Goal: Task Accomplishment & Management: Use online tool/utility

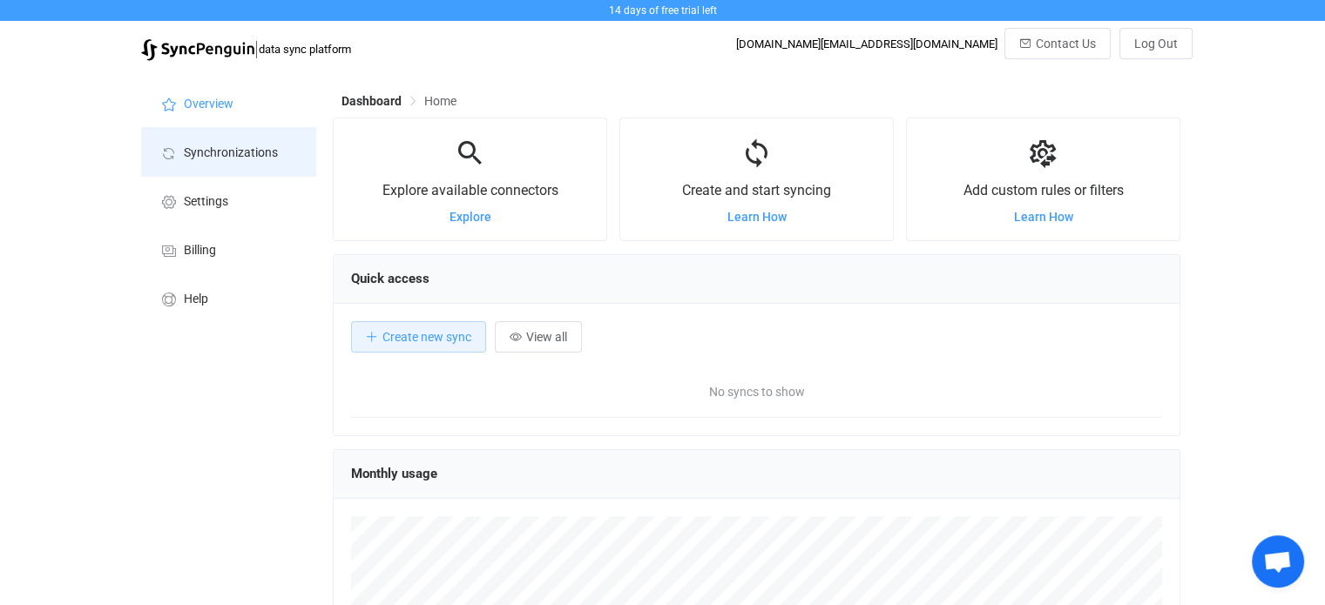
click at [200, 165] on li "Synchronizations" at bounding box center [228, 151] width 174 height 49
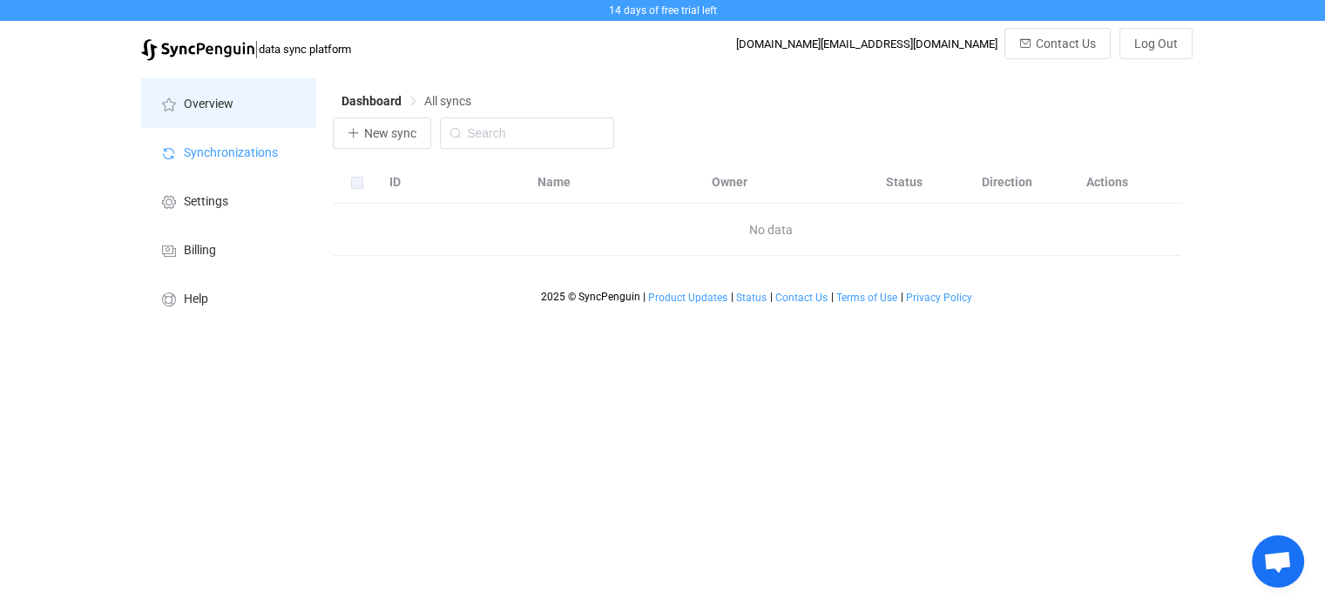
click at [177, 113] on li "Overview" at bounding box center [228, 102] width 174 height 49
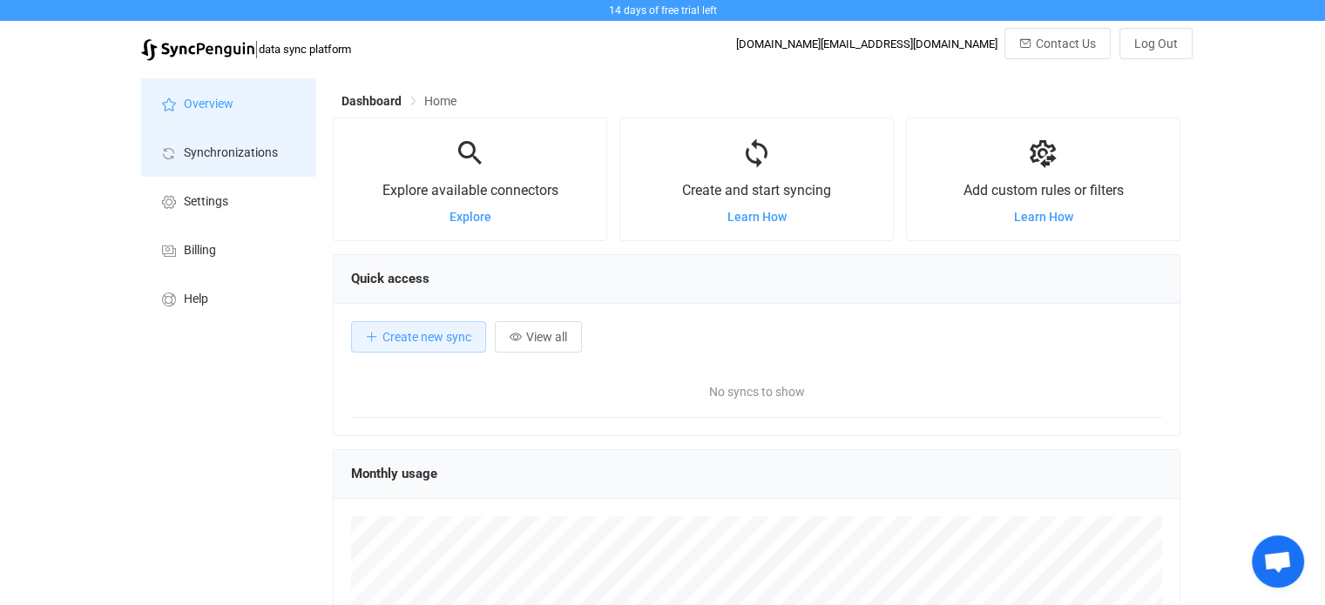
scroll to position [337, 847]
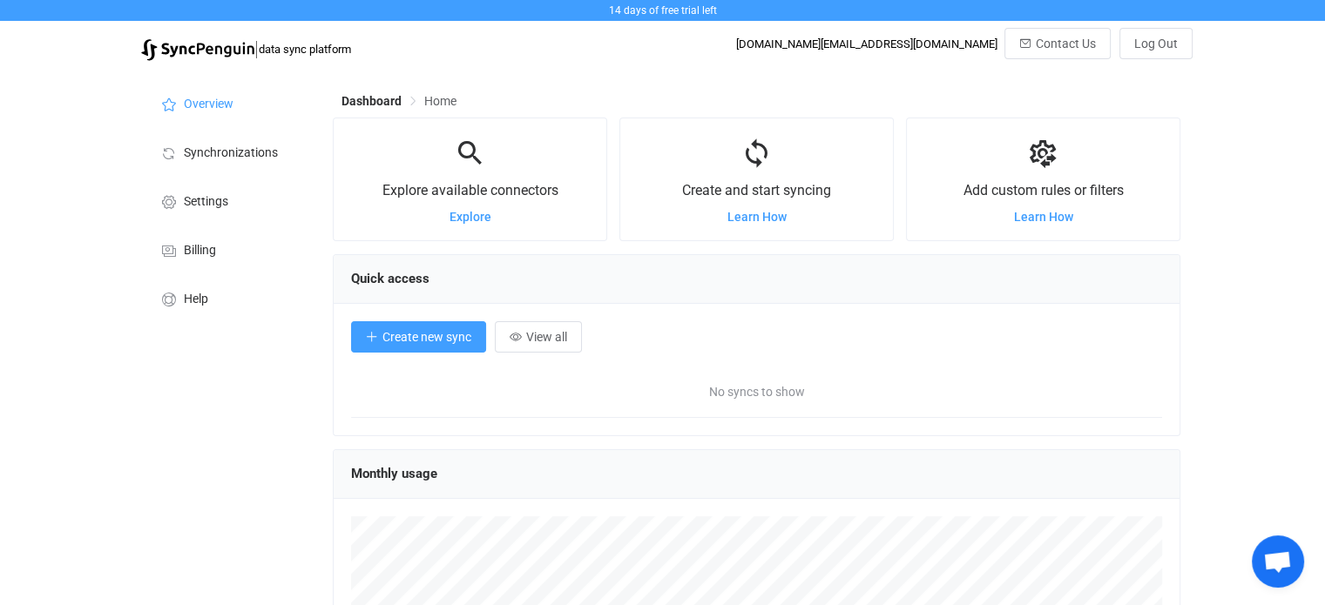
click at [463, 344] on span "Create new sync" at bounding box center [426, 337] width 89 height 14
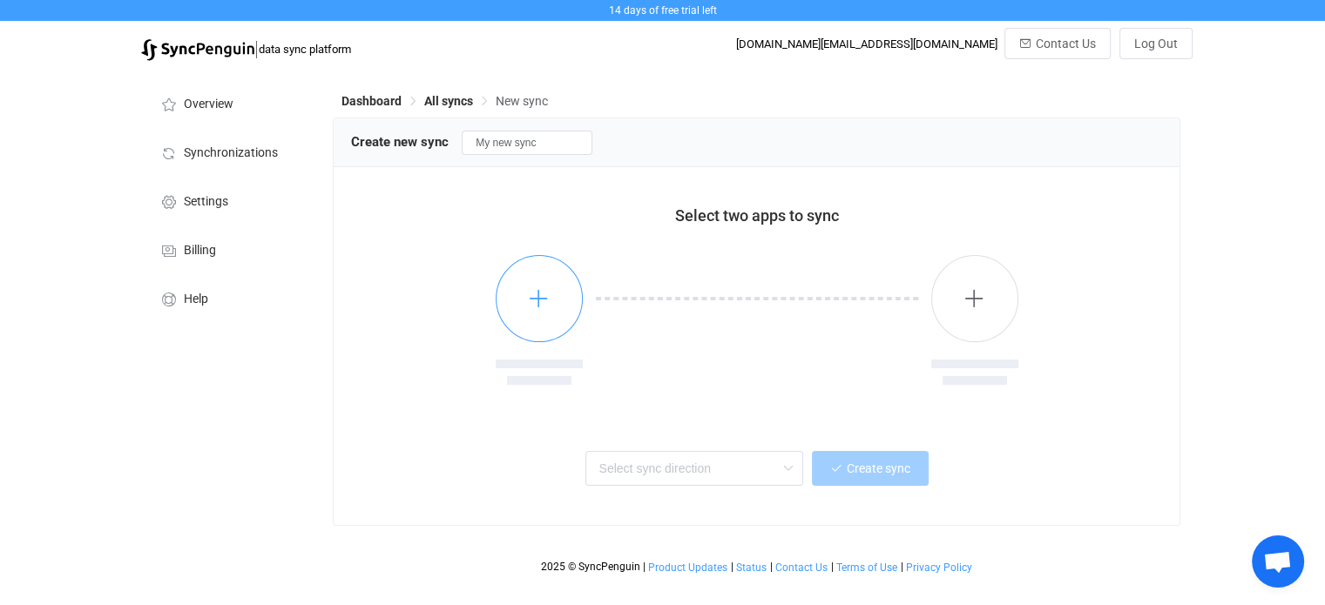
click at [515, 306] on button "button" at bounding box center [539, 298] width 87 height 87
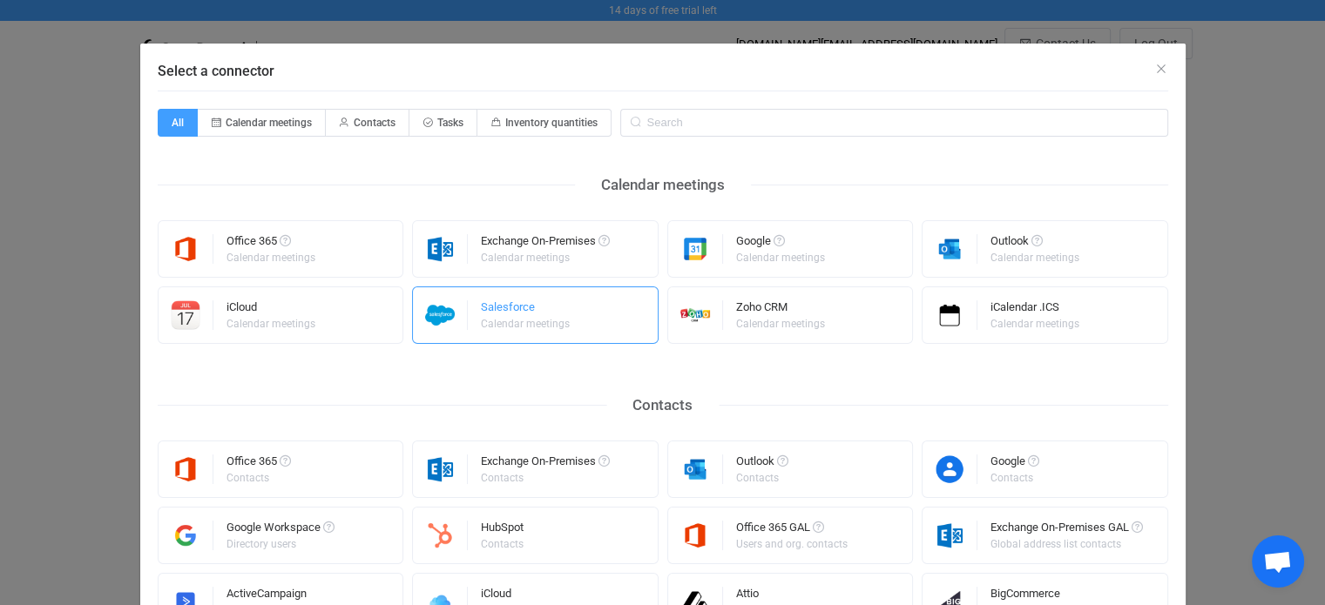
click at [501, 321] on div "Calendar meetings" at bounding box center [525, 324] width 89 height 10
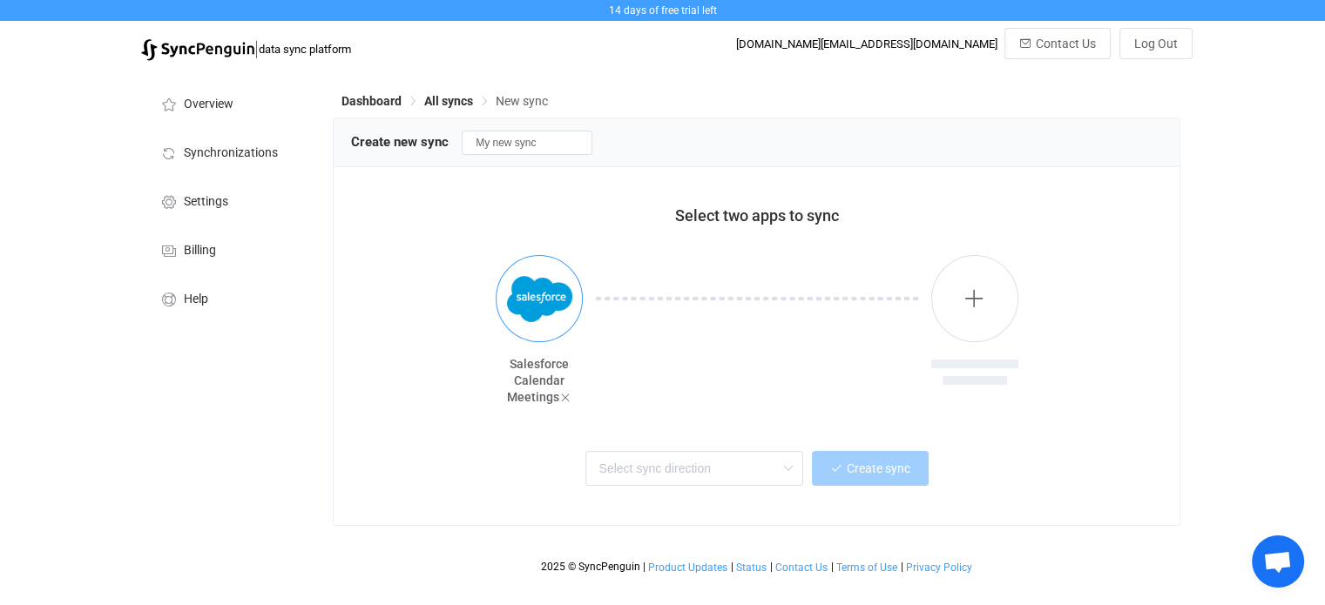
click at [558, 313] on img "button" at bounding box center [539, 299] width 65 height 65
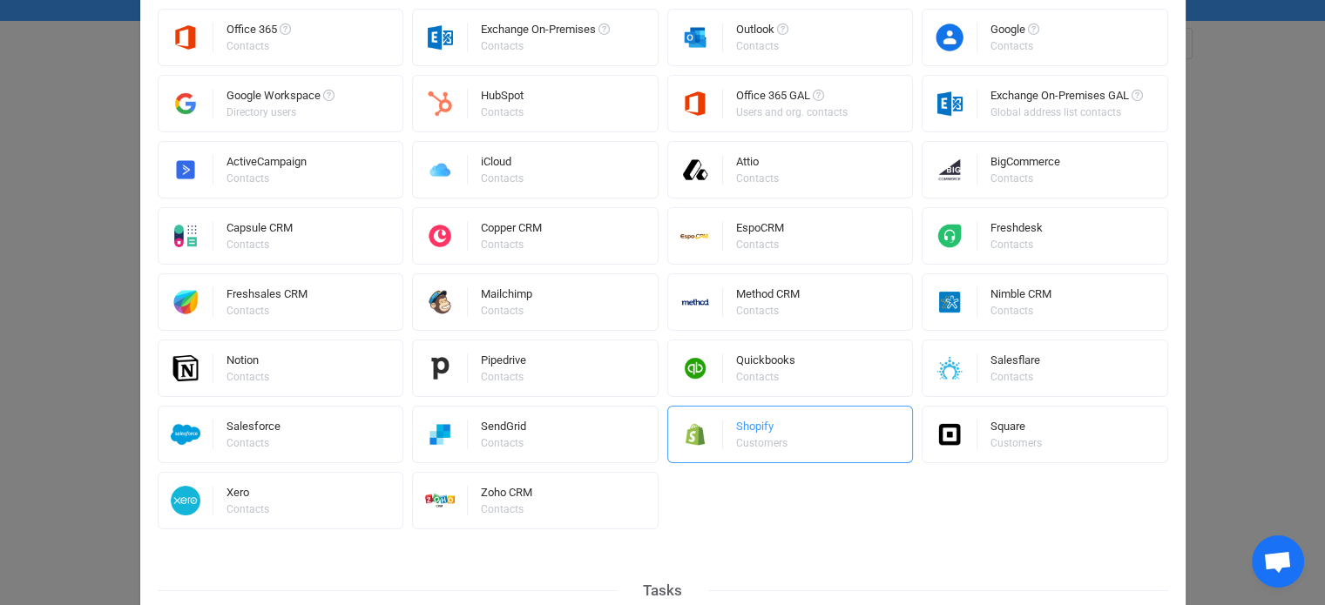
scroll to position [436, 0]
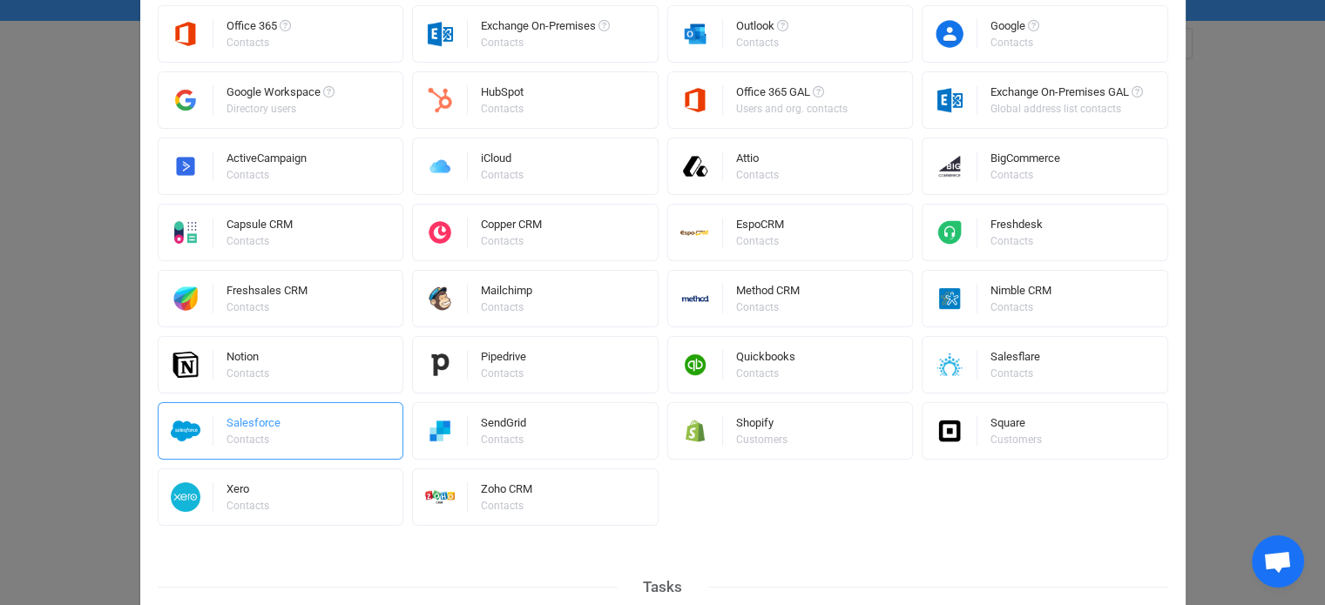
click at [239, 440] on div "Contacts" at bounding box center [251, 440] width 51 height 10
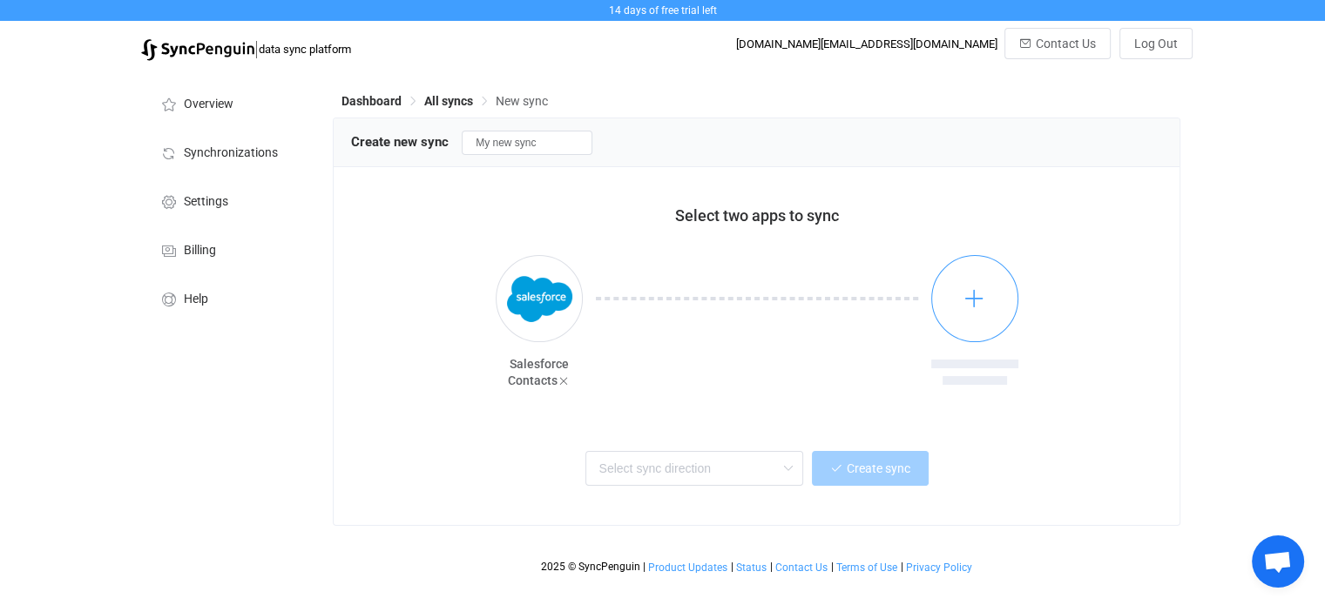
click at [974, 292] on icon "button" at bounding box center [974, 298] width 22 height 22
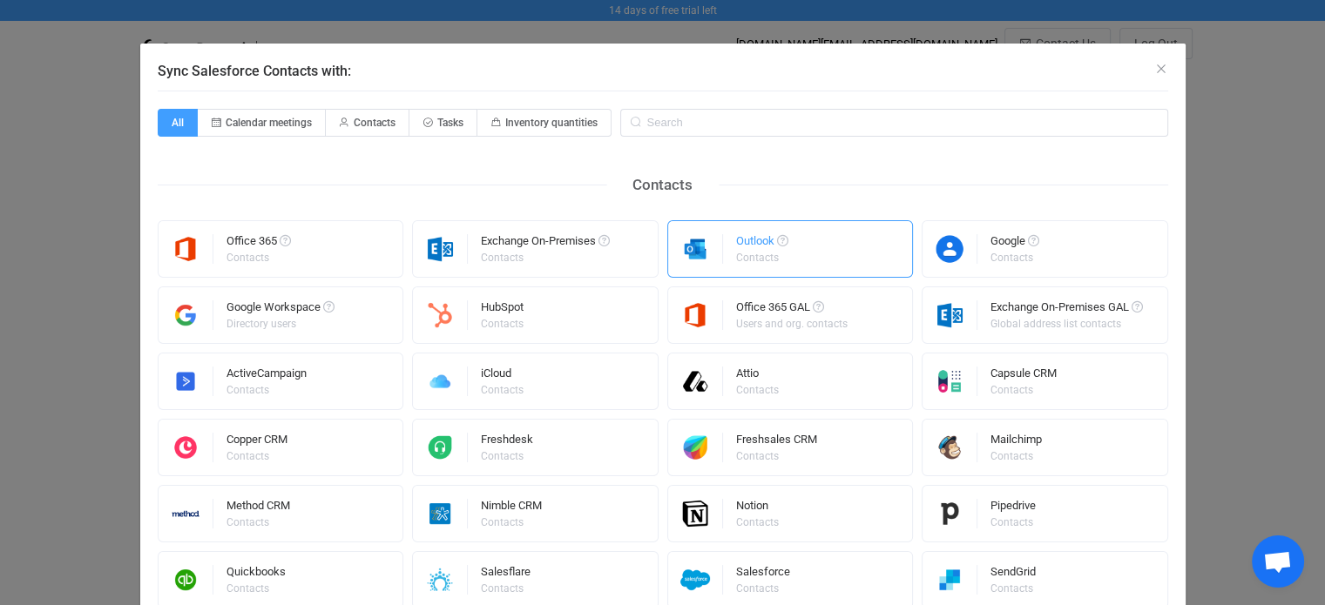
click at [736, 256] on div "Contacts" at bounding box center [761, 258] width 50 height 10
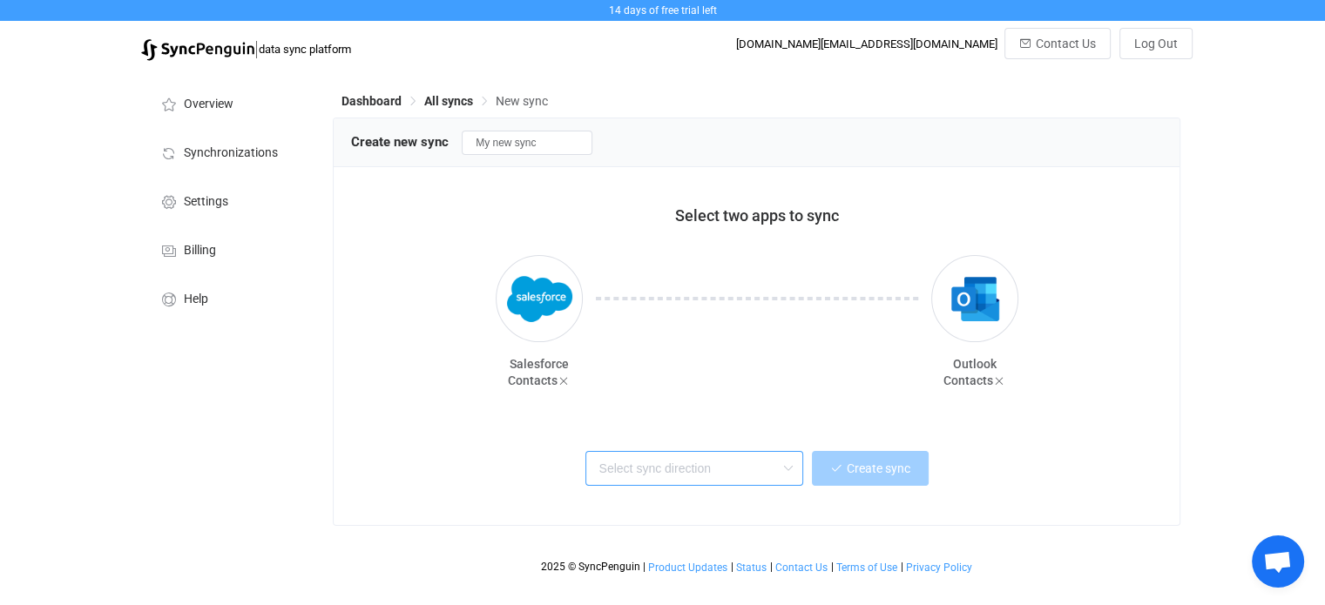
click at [685, 471] on input "text" at bounding box center [694, 468] width 218 height 35
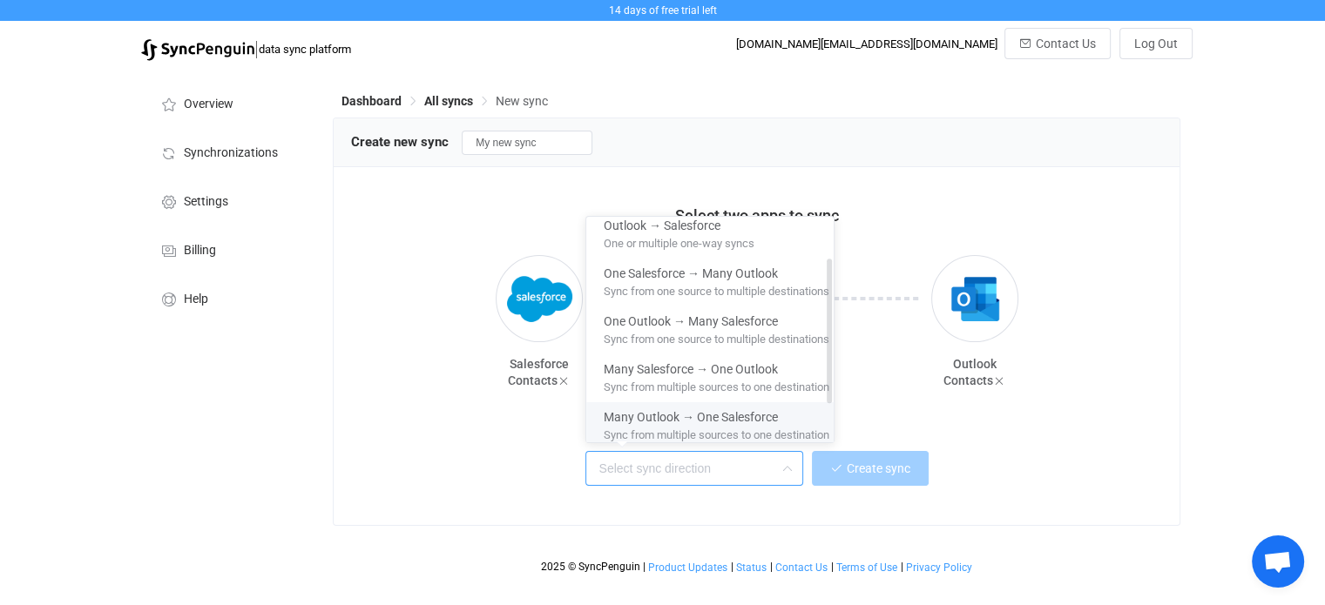
scroll to position [0, 0]
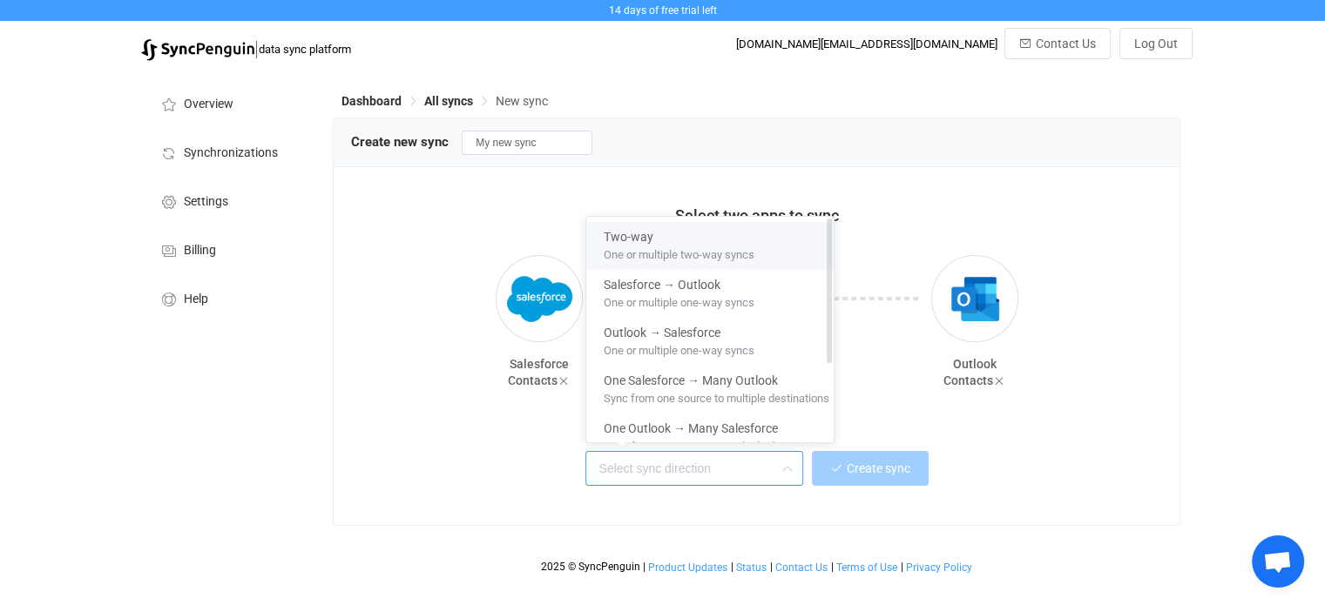
click at [716, 255] on span "One or multiple two-way syncs" at bounding box center [679, 251] width 151 height 19
type input "Two-way"
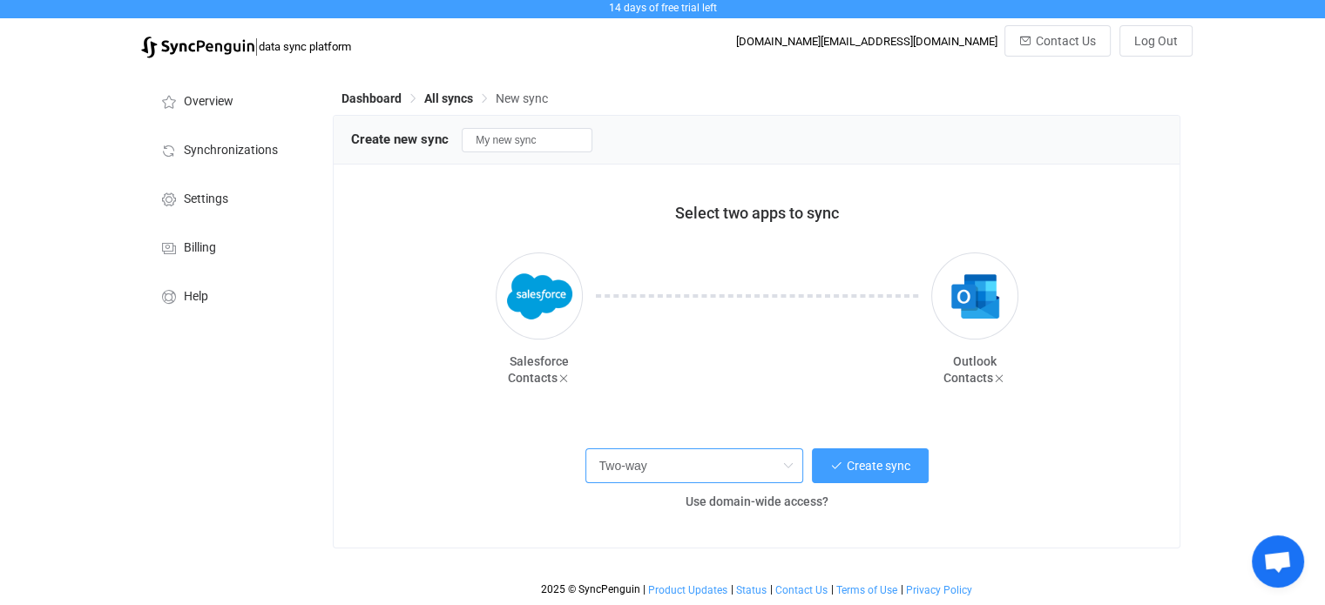
scroll to position [5, 0]
click at [841, 471] on button "Create sync" at bounding box center [870, 466] width 117 height 35
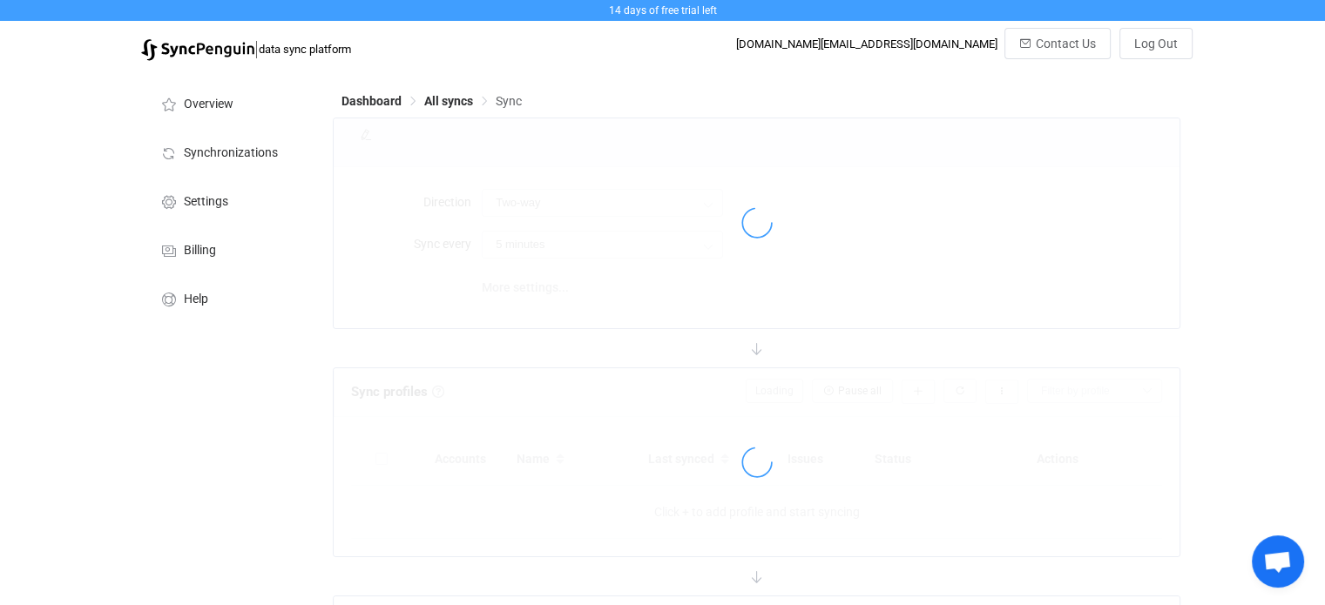
type input "10 minutes"
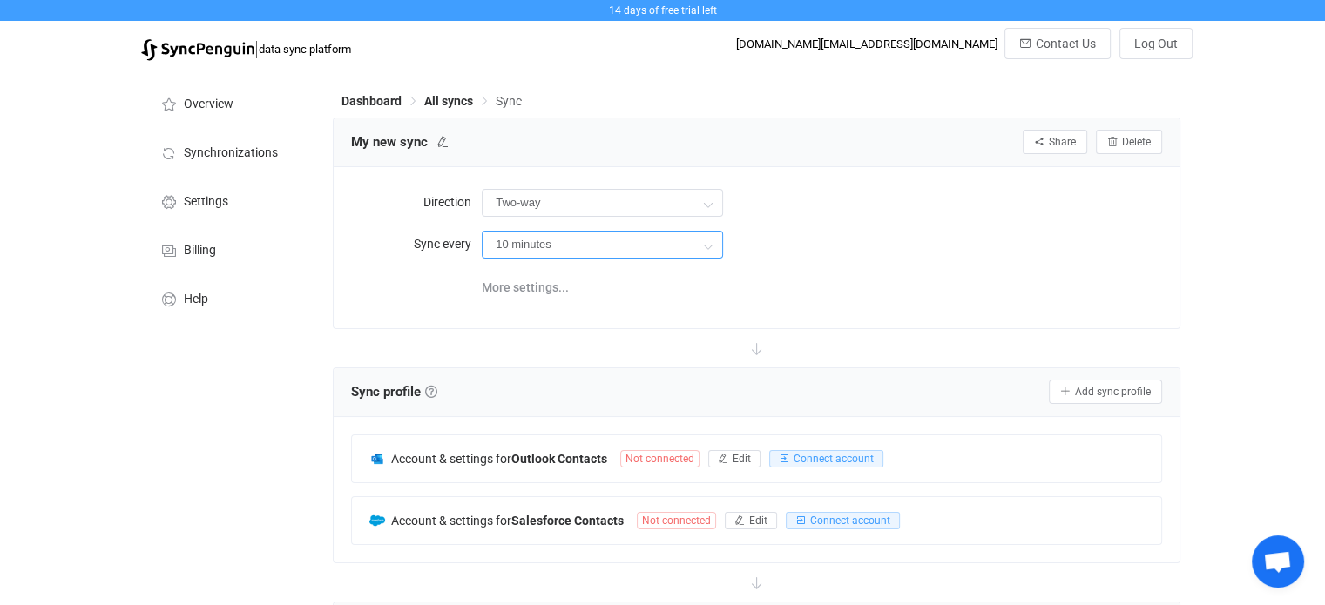
click at [573, 249] on input "10 minutes" at bounding box center [602, 245] width 241 height 28
click at [915, 272] on div "More settings..." at bounding box center [822, 286] width 680 height 36
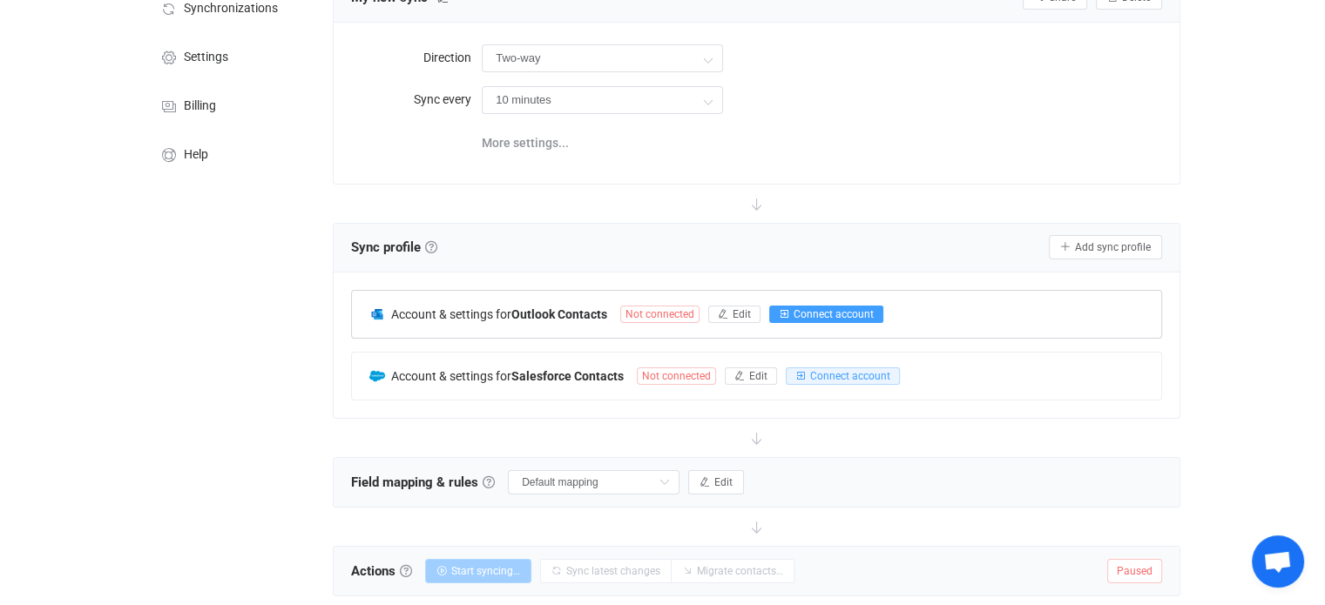
click at [799, 311] on span "Connect account" at bounding box center [834, 314] width 80 height 12
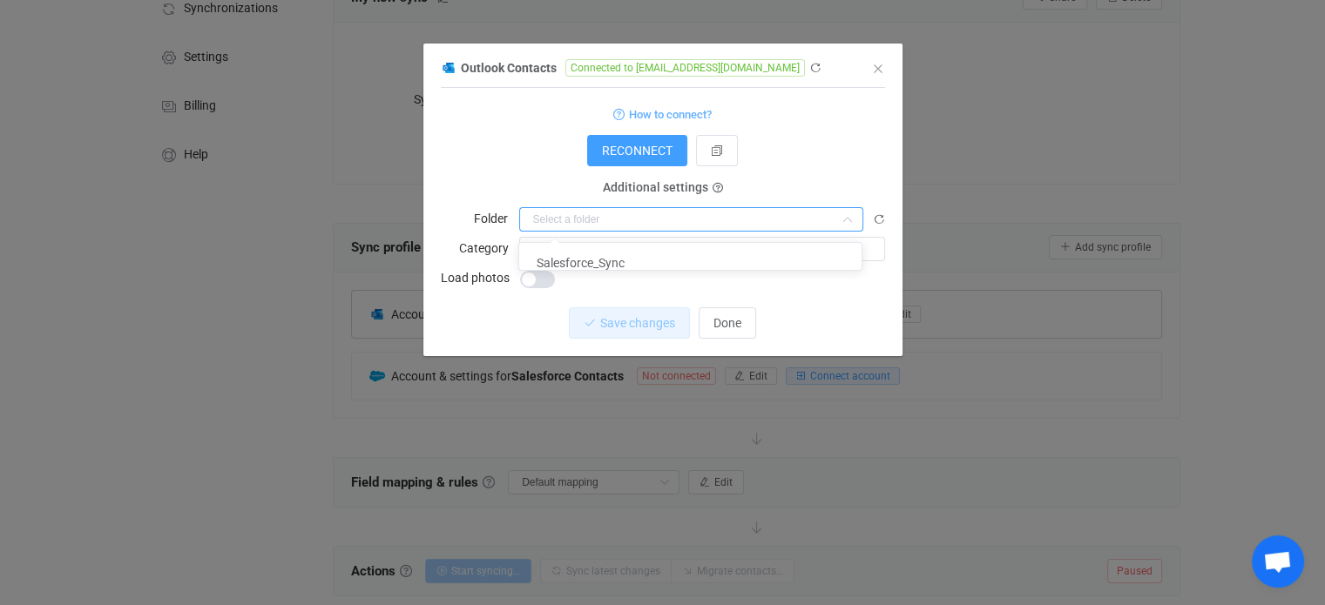
click at [656, 226] on input "dialog" at bounding box center [691, 219] width 344 height 24
click at [648, 260] on li "Salesforce_Sync" at bounding box center [696, 263] width 355 height 30
type input "Salesforce_Sync"
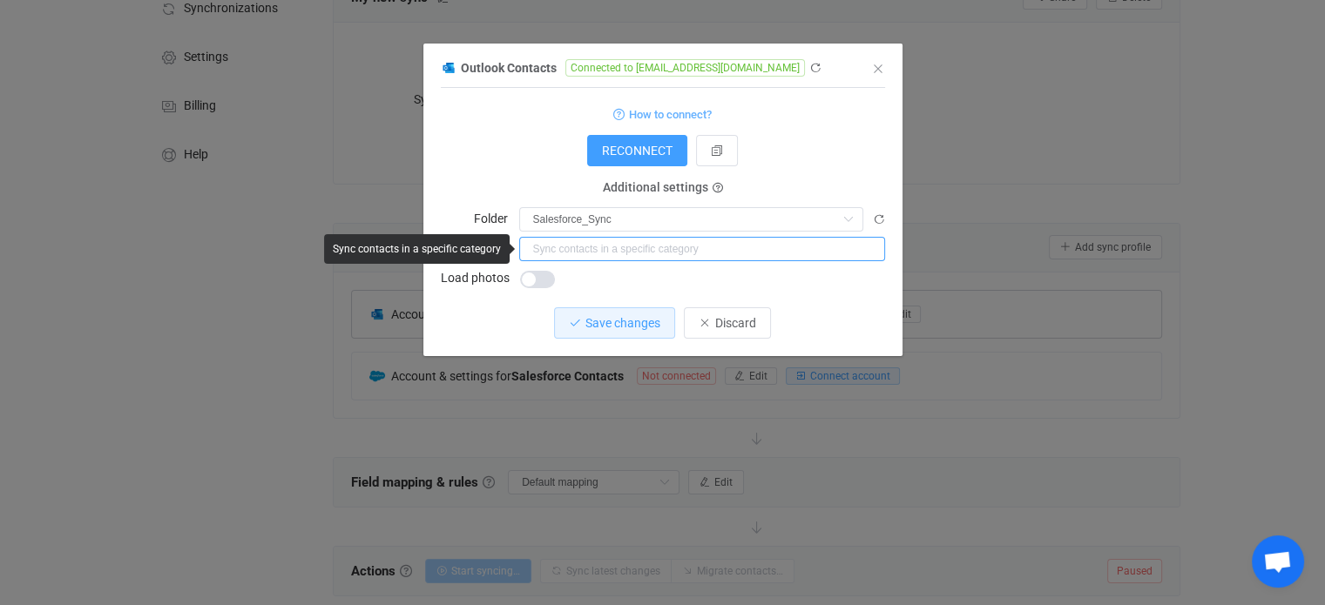
click at [657, 257] on input "dialog" at bounding box center [702, 249] width 366 height 24
click at [580, 254] on input "dialog" at bounding box center [702, 249] width 366 height 24
type input "SF contacts sync test"
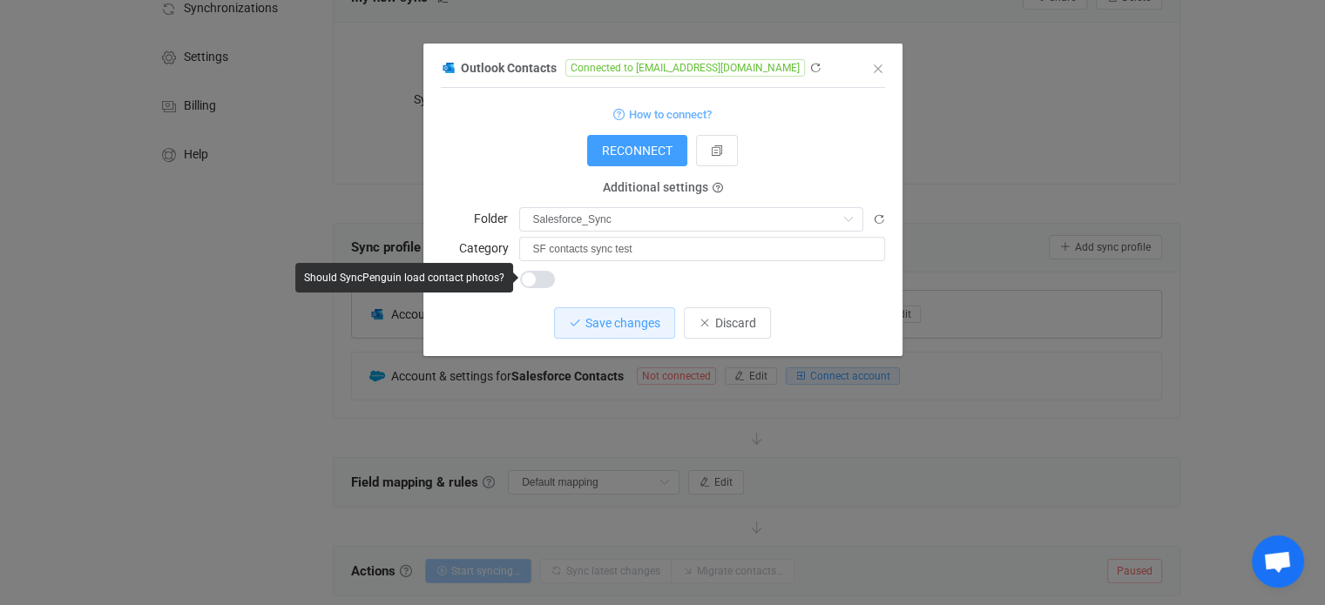
click at [621, 289] on div "dialog" at bounding box center [702, 278] width 366 height 24
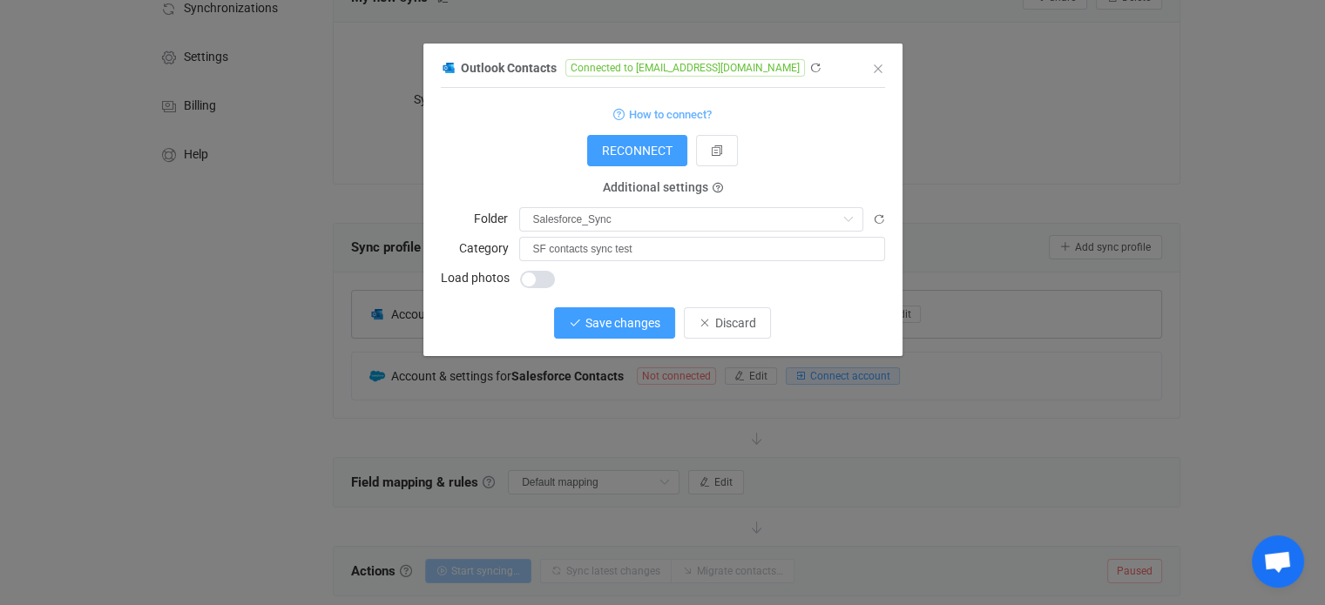
click at [617, 317] on span "Save changes" at bounding box center [622, 323] width 75 height 14
click at [740, 325] on span "Done" at bounding box center [727, 323] width 28 height 14
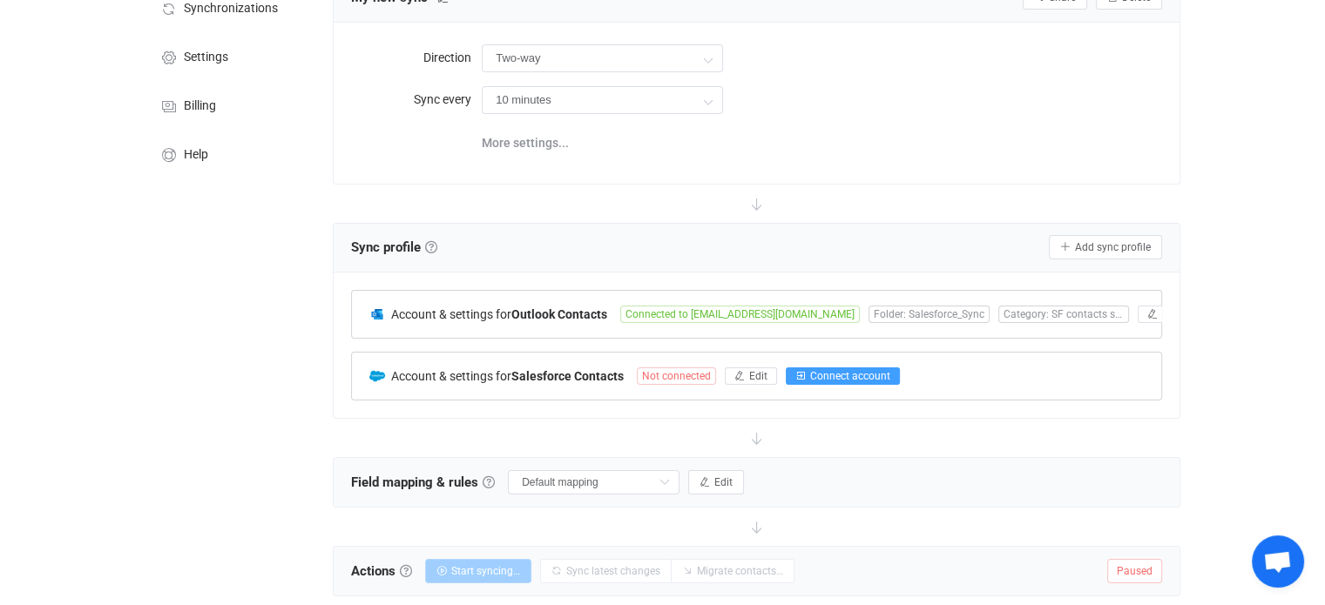
click at [869, 373] on span "Connect account" at bounding box center [850, 376] width 80 height 12
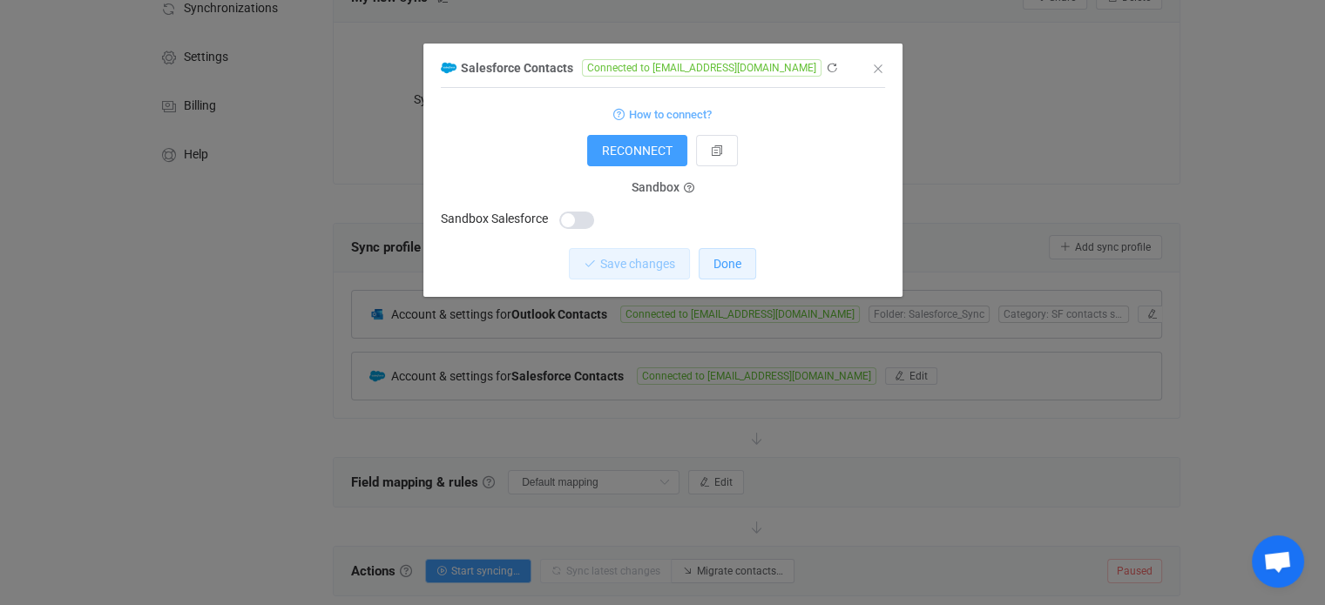
click at [736, 274] on button "Done" at bounding box center [727, 263] width 57 height 31
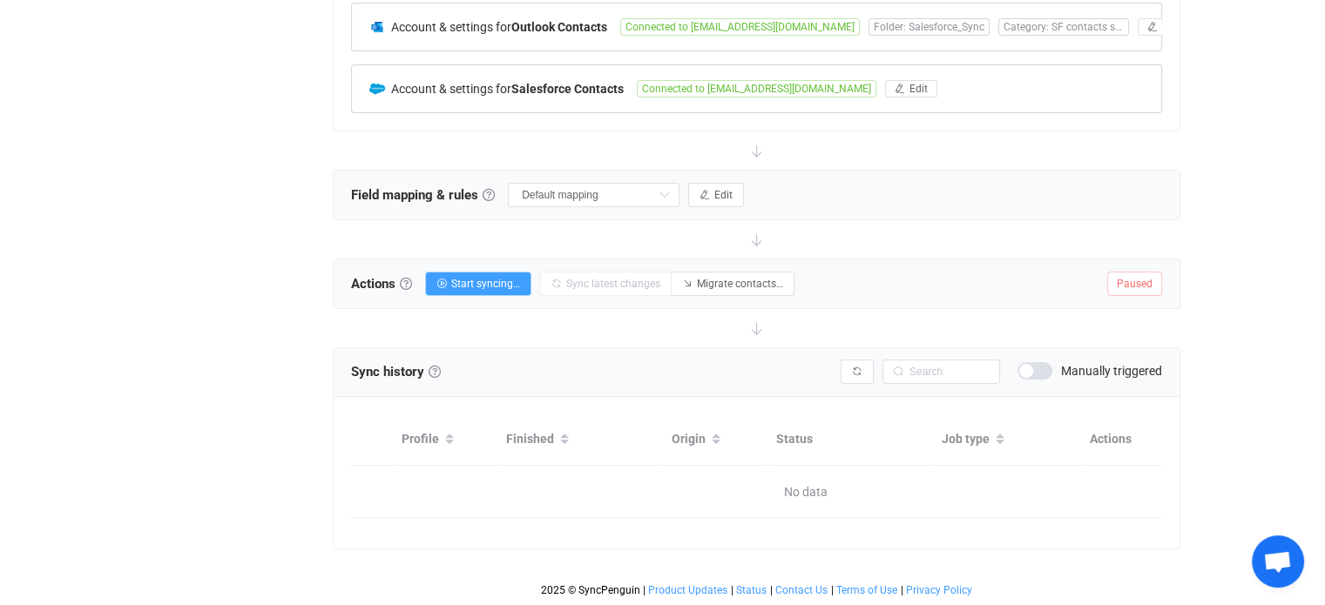
scroll to position [290, 0]
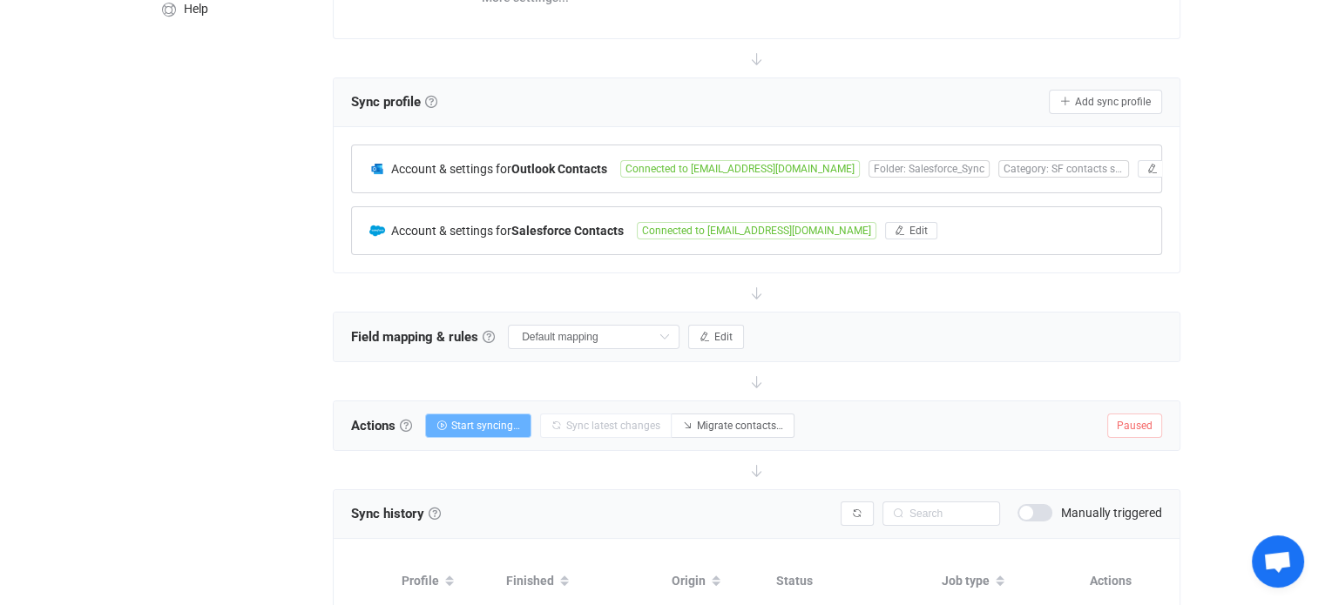
click at [517, 422] on span "Start syncing…" at bounding box center [485, 426] width 69 height 12
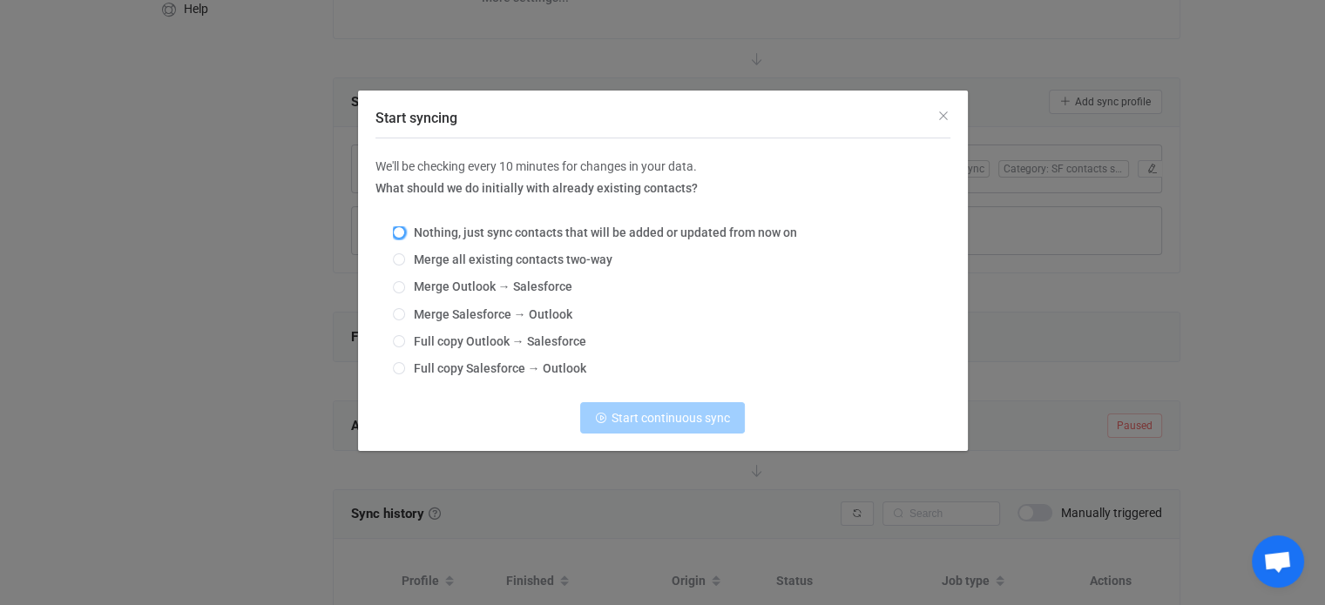
click at [400, 229] on span "Start syncing" at bounding box center [399, 232] width 12 height 12
click at [400, 229] on input "Nothing, just sync contacts that will be added or updated from now on" at bounding box center [399, 233] width 12 height 14
radio input "true"
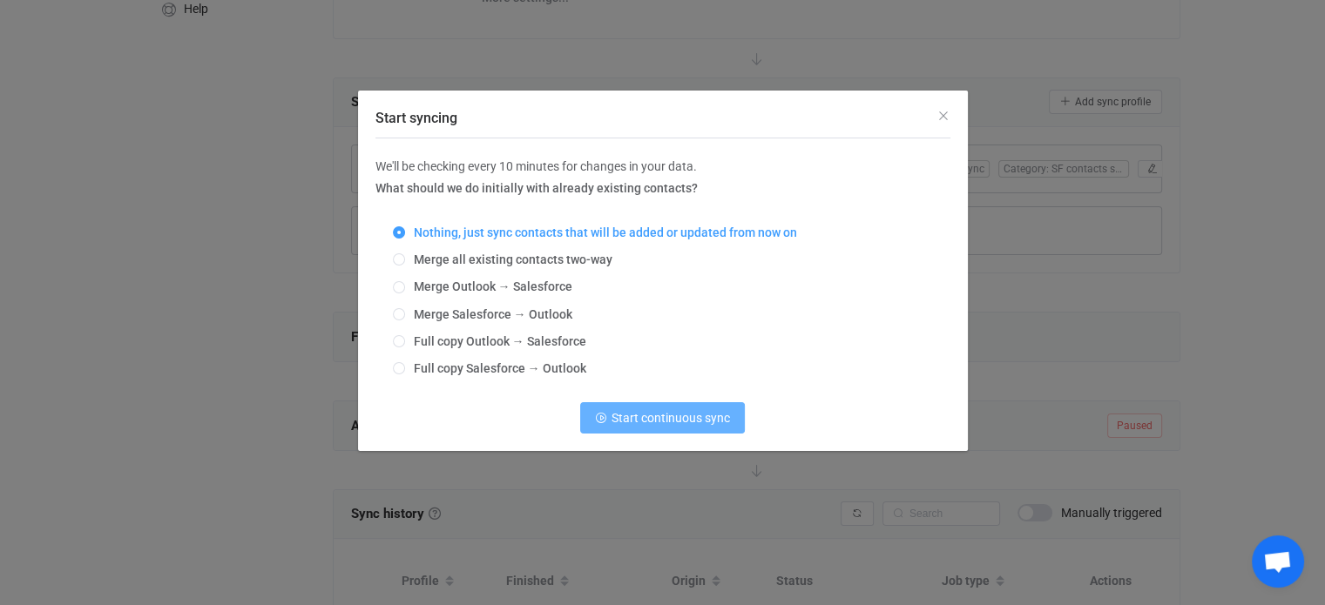
click at [640, 424] on span "Start continuous sync" at bounding box center [670, 418] width 118 height 14
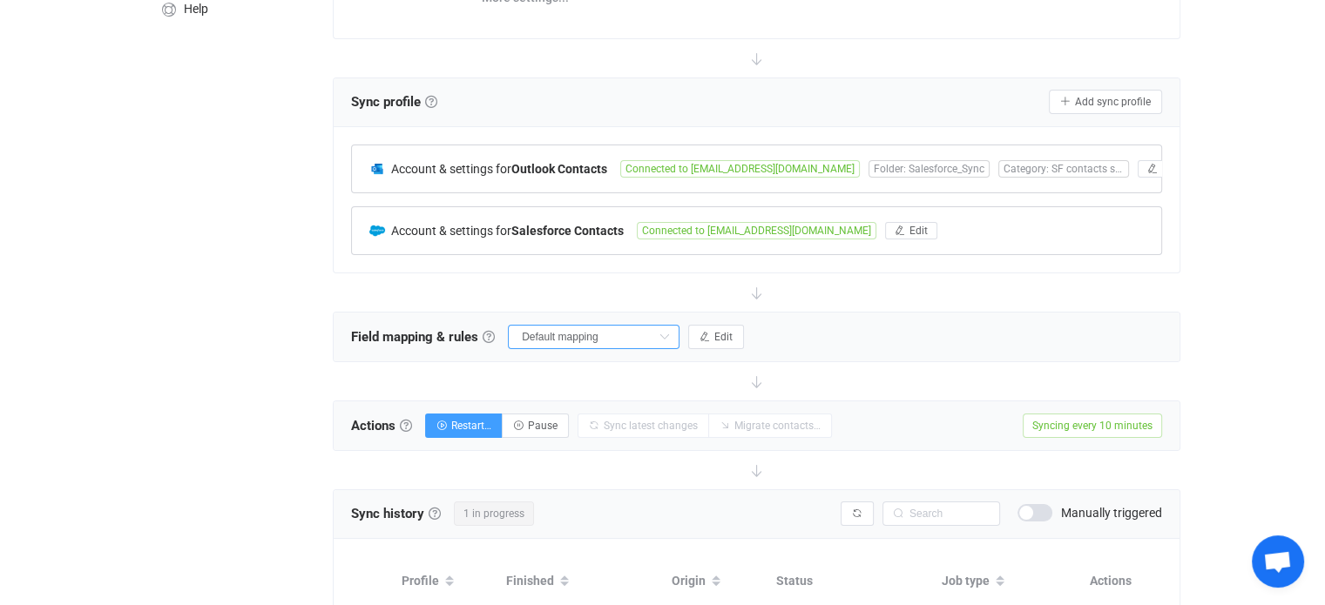
click at [575, 339] on input "Default mapping" at bounding box center [594, 337] width 172 height 24
click at [701, 334] on icon "button" at bounding box center [704, 337] width 10 height 10
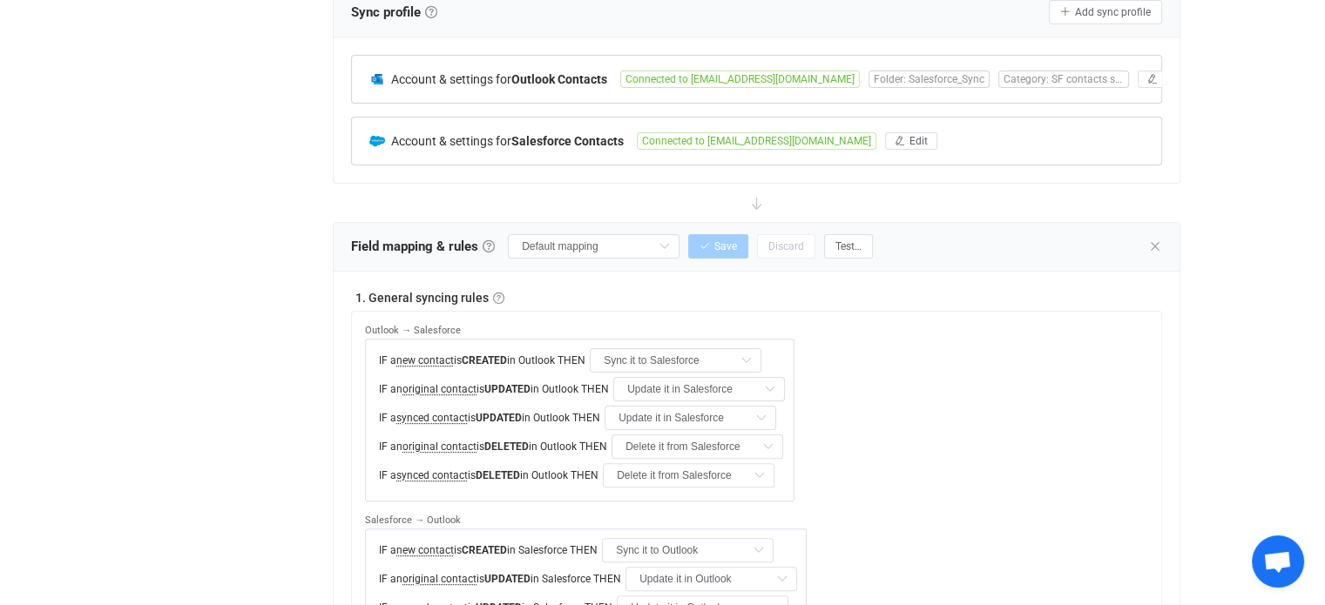
scroll to position [436, 0]
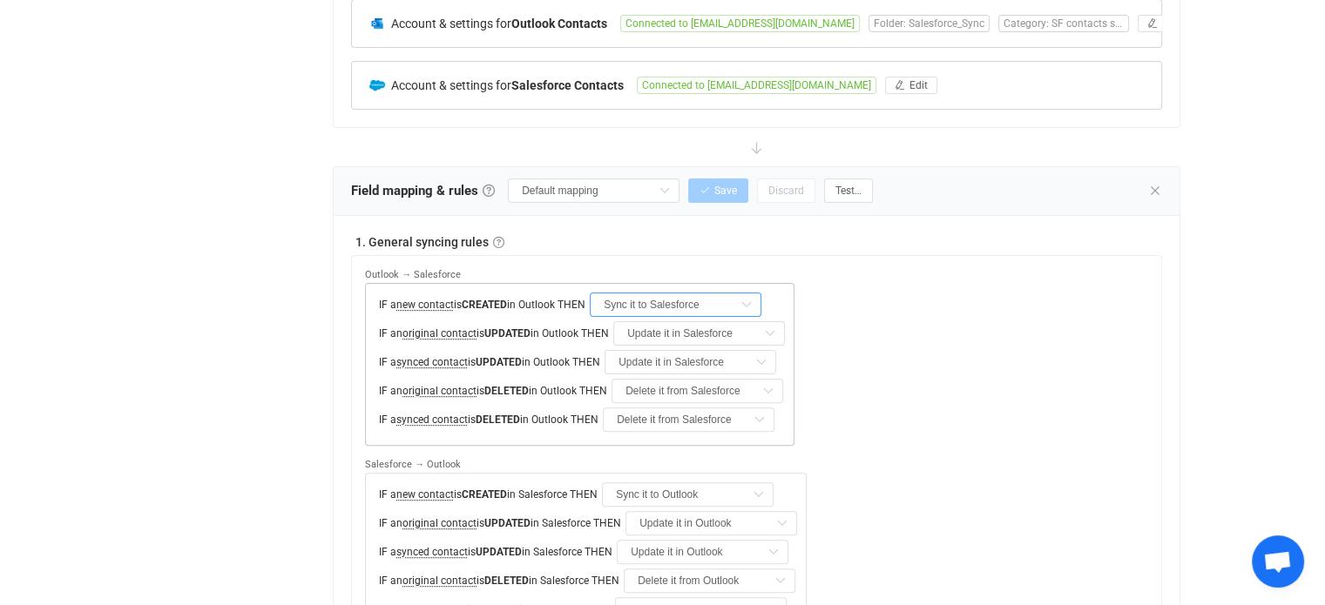
click at [660, 302] on input "Sync it to Salesforce" at bounding box center [676, 305] width 172 height 24
click at [955, 317] on div "Outlook → Salesforce IF a new contact is CREATED in Outlook THEN Sync it to Sal…" at bounding box center [763, 446] width 796 height 380
click at [669, 391] on input "Delete it from Salesforce" at bounding box center [697, 391] width 172 height 24
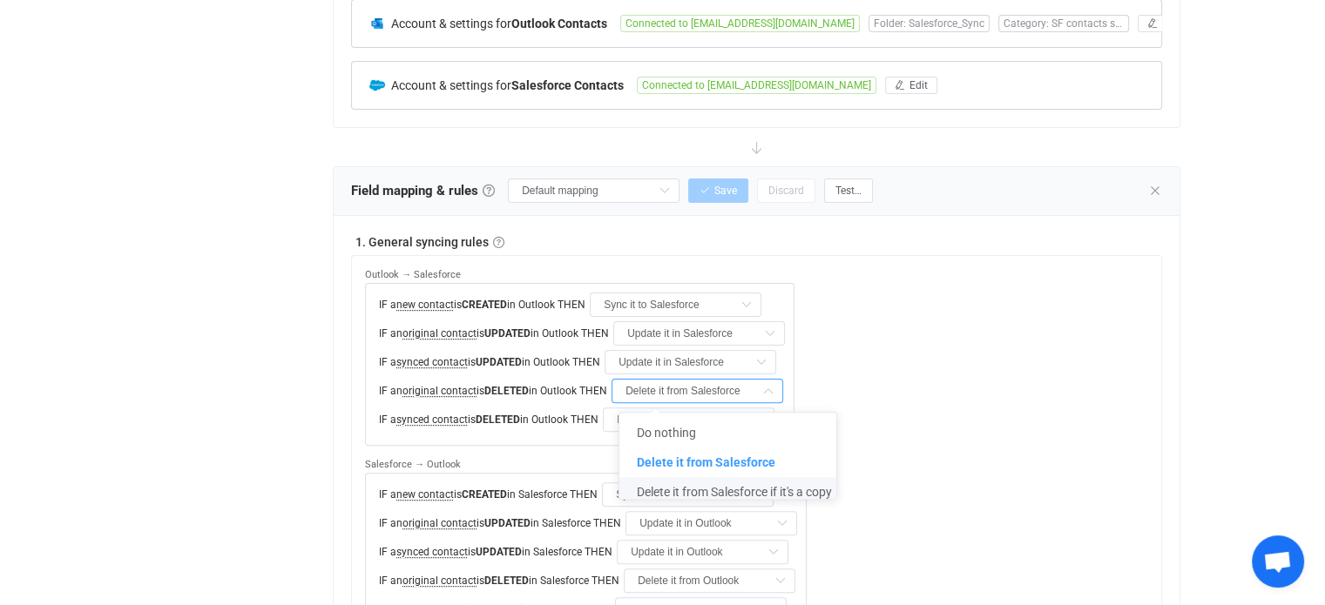
click at [692, 495] on span "Delete it from Salesforce if it's a copy" at bounding box center [734, 492] width 195 height 14
type input "Delete it from Salesforce if it's a copy"
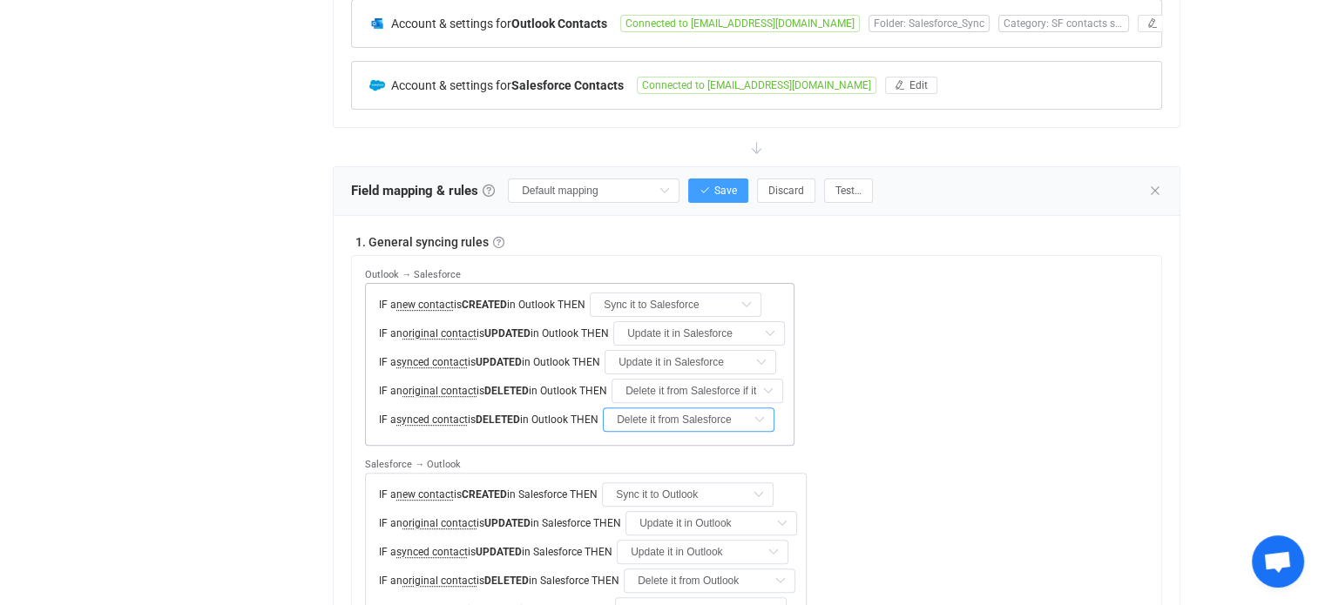
click at [662, 420] on input "Delete it from Salesforce" at bounding box center [689, 420] width 172 height 24
click at [700, 490] on span "Delete it from Salesforce" at bounding box center [699, 491] width 138 height 14
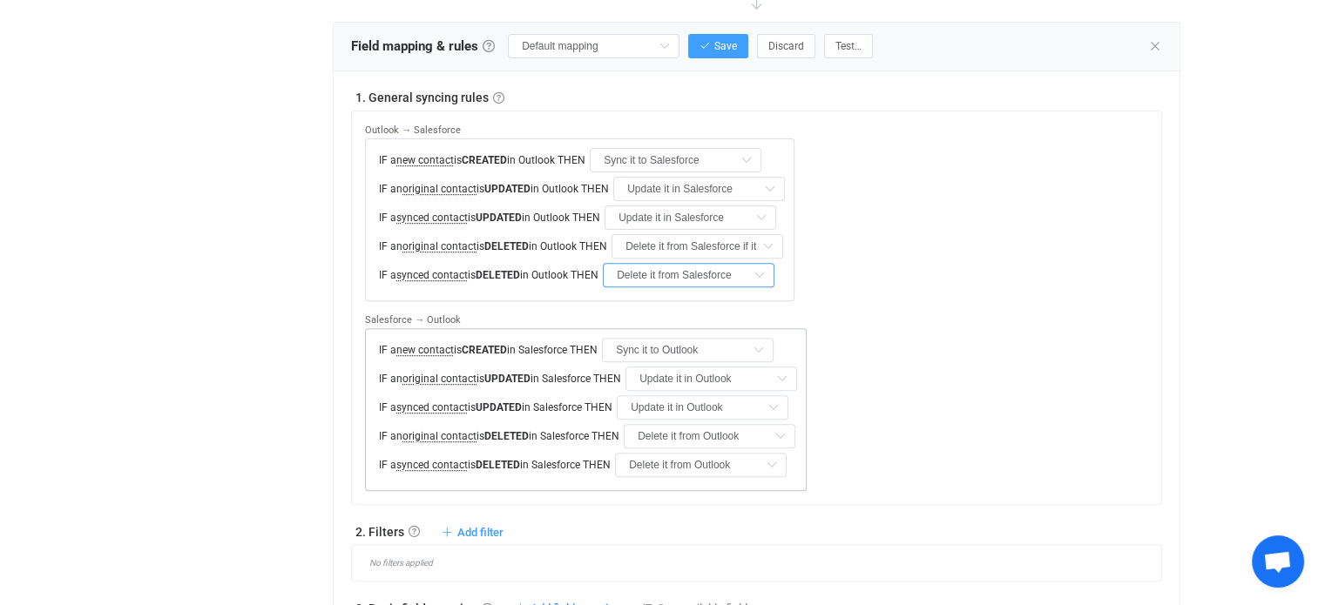
scroll to position [726, 0]
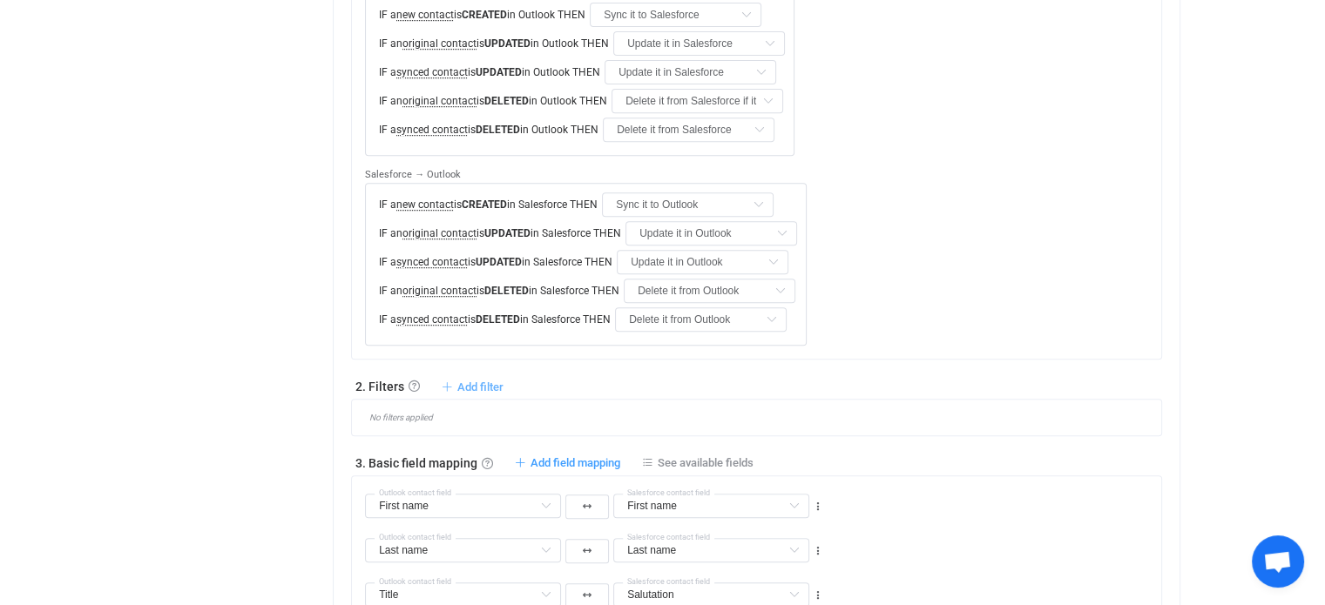
click at [471, 383] on span "Add filter" at bounding box center [480, 387] width 46 height 13
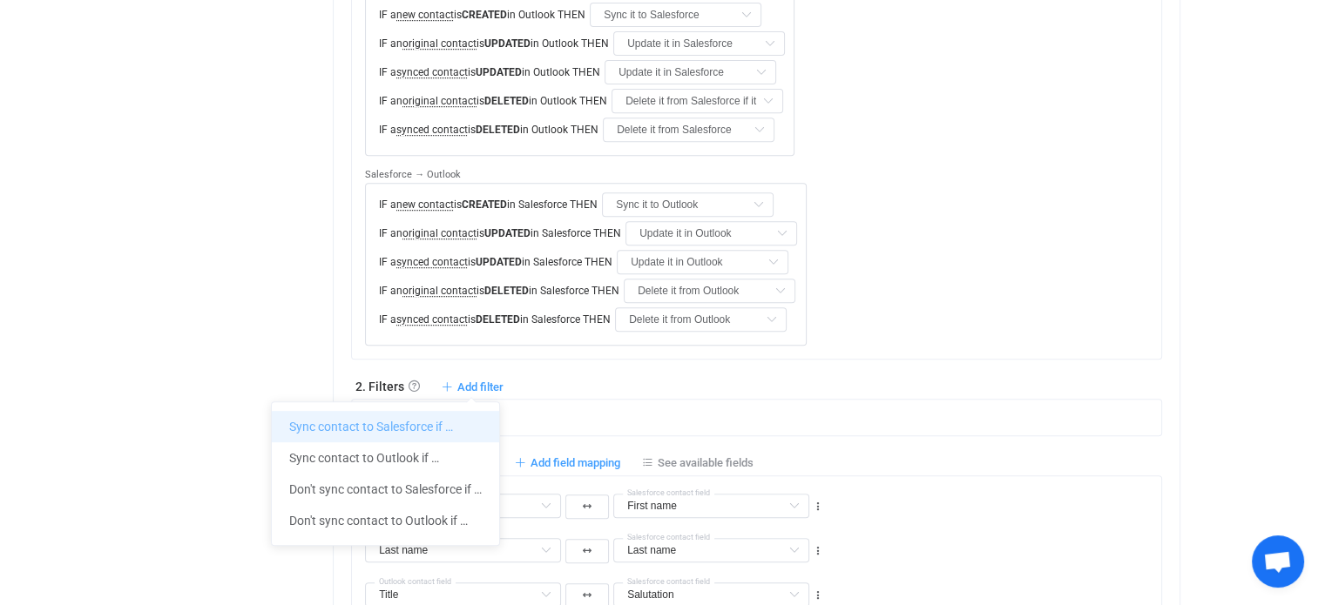
click at [442, 429] on li "Sync contact to Salesforce if …" at bounding box center [385, 426] width 227 height 31
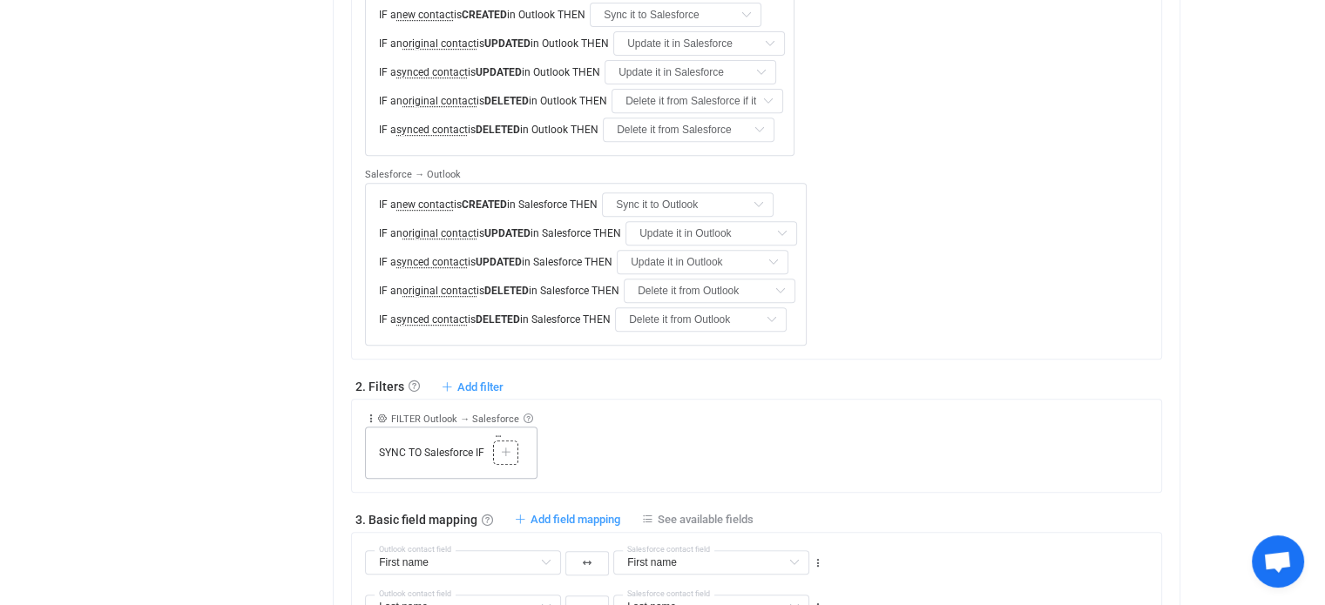
click at [498, 448] on div at bounding box center [505, 453] width 17 height 16
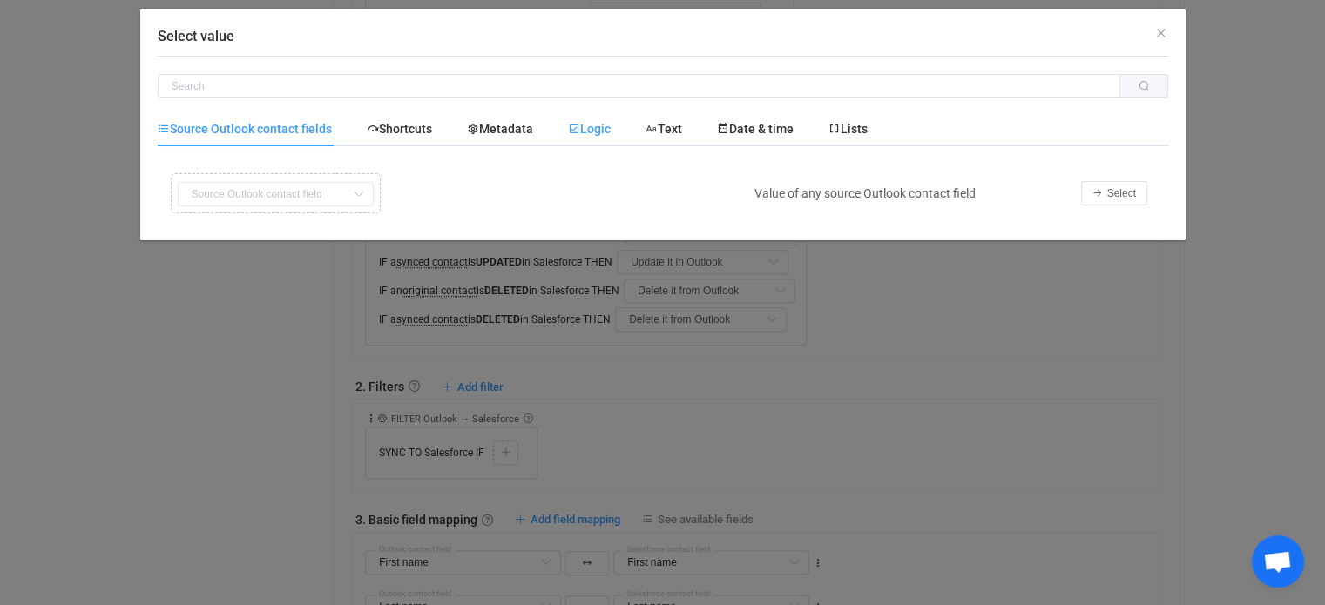
click at [596, 135] on span "Logic" at bounding box center [589, 129] width 43 height 14
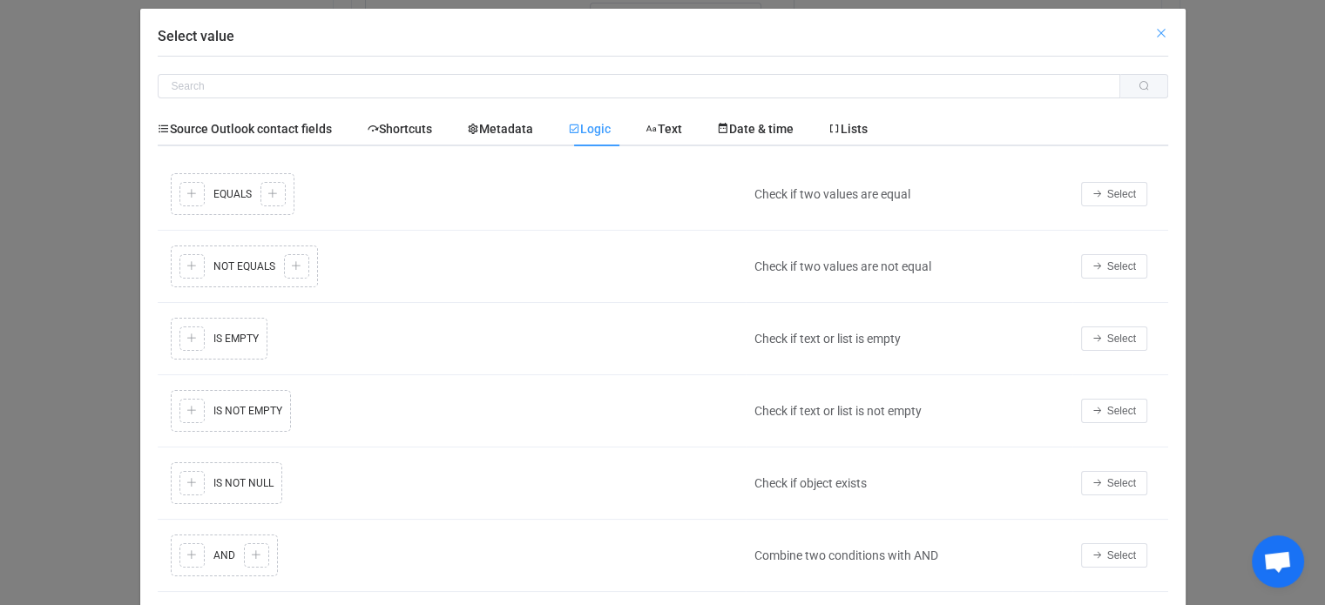
click at [1154, 30] on icon "Close" at bounding box center [1161, 33] width 14 height 14
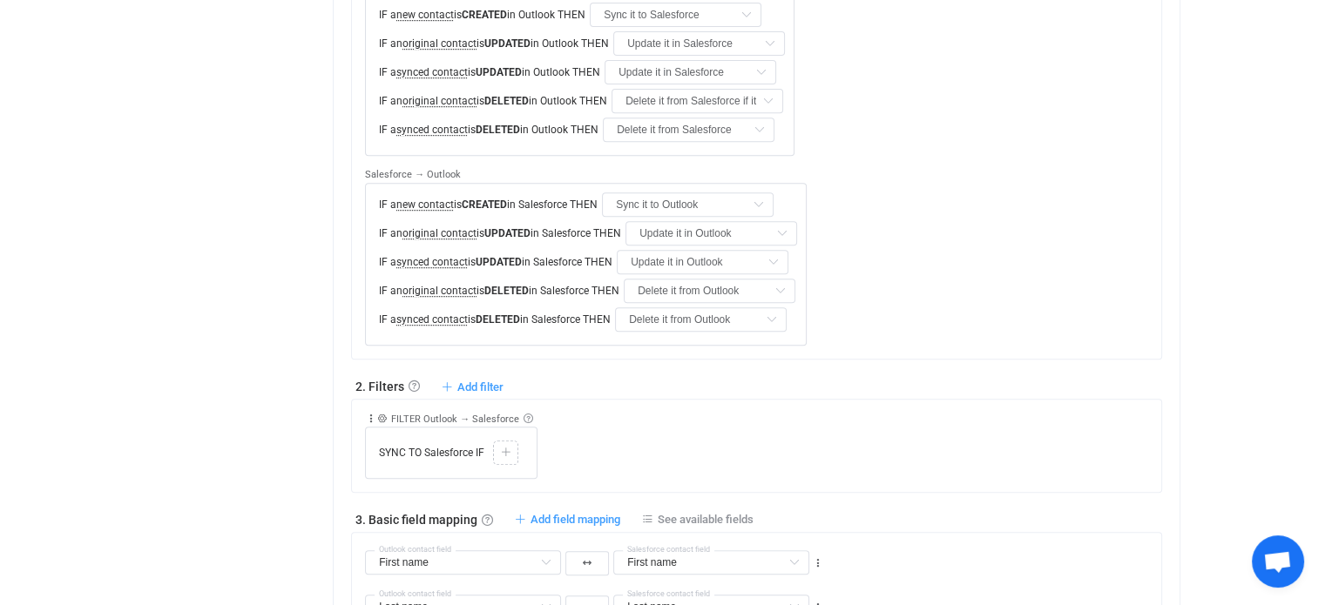
scroll to position [871, 0]
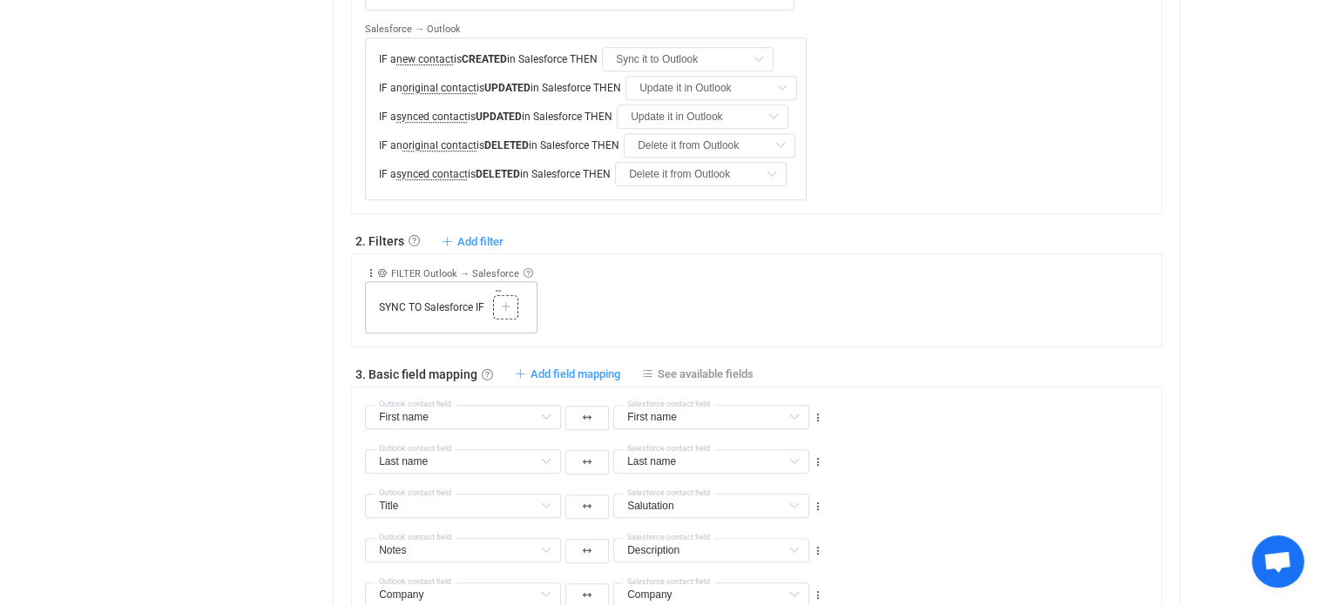
click at [507, 300] on div at bounding box center [505, 308] width 17 height 16
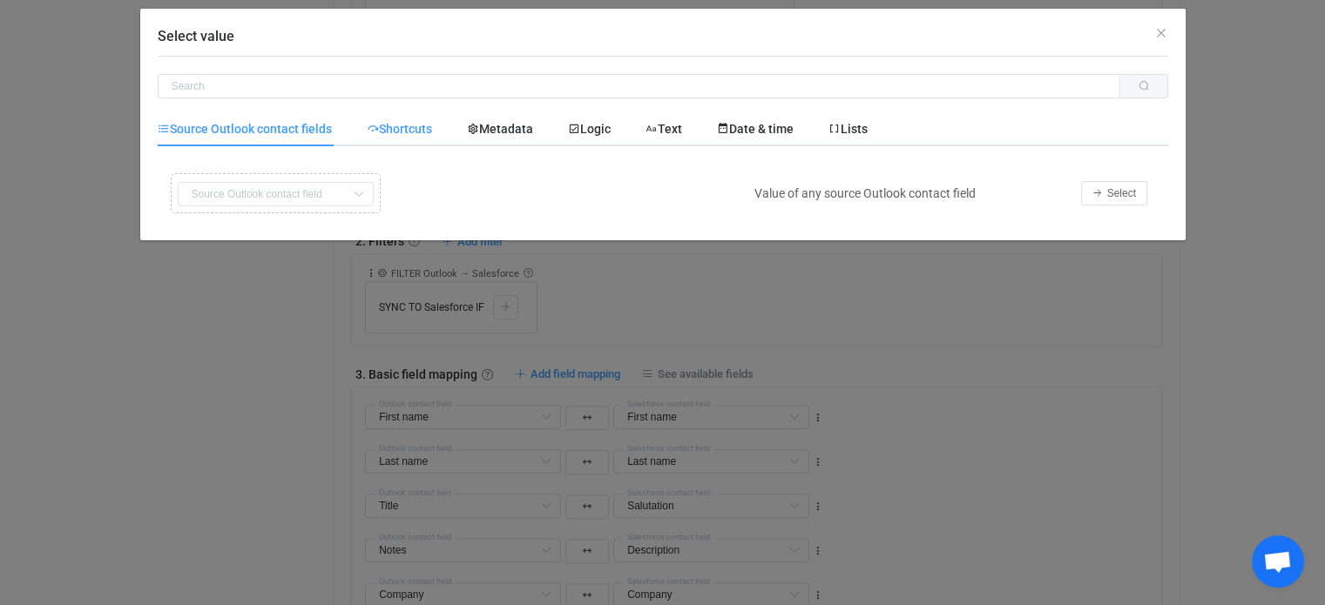
click at [423, 132] on span "Shortcuts" at bounding box center [399, 129] width 65 height 14
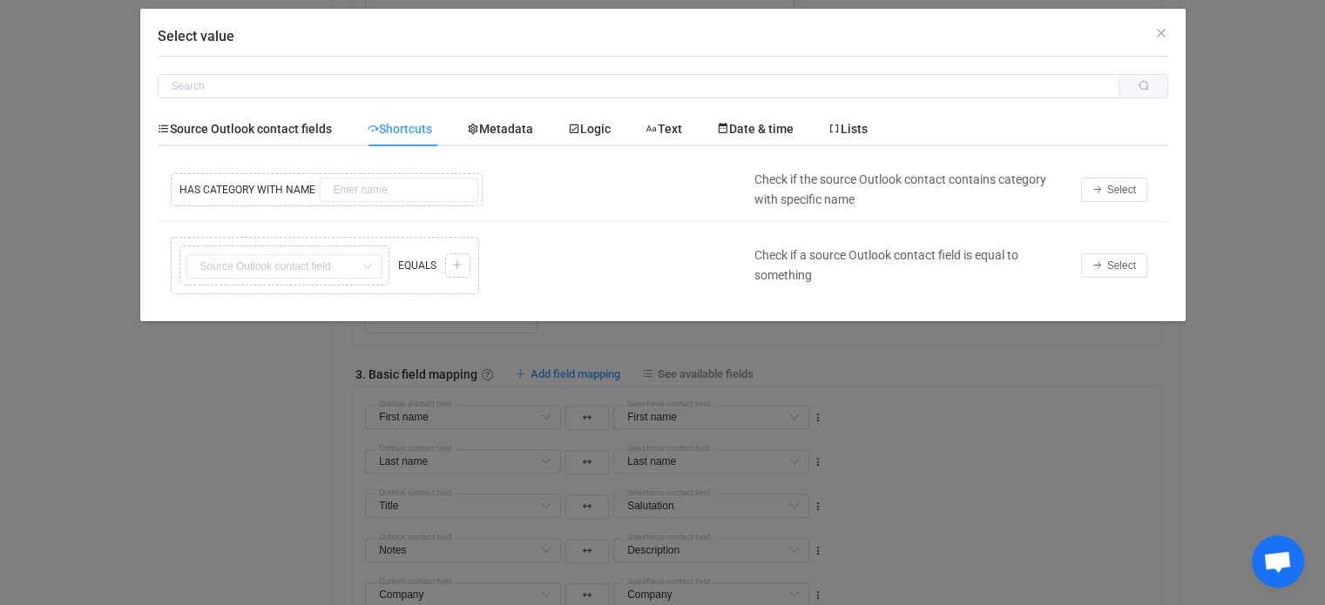
click at [394, 186] on div "Copy Cut Replace TYPE MISMATCH HAS CATEGORY WITH NAME Select value" at bounding box center [451, 190] width 571 height 42
click at [382, 198] on div "Copy Cut Replace TYPE MISMATCH HAS CATEGORY WITH NAME Select value" at bounding box center [451, 190] width 571 height 42
click at [299, 273] on div "Copy Cut Replace TYPE MISMATCH Copy Cut Replace TYPE MISMATCH First name Defaul…" at bounding box center [451, 266] width 571 height 66
click at [1124, 178] on button "Select" at bounding box center [1114, 190] width 66 height 24
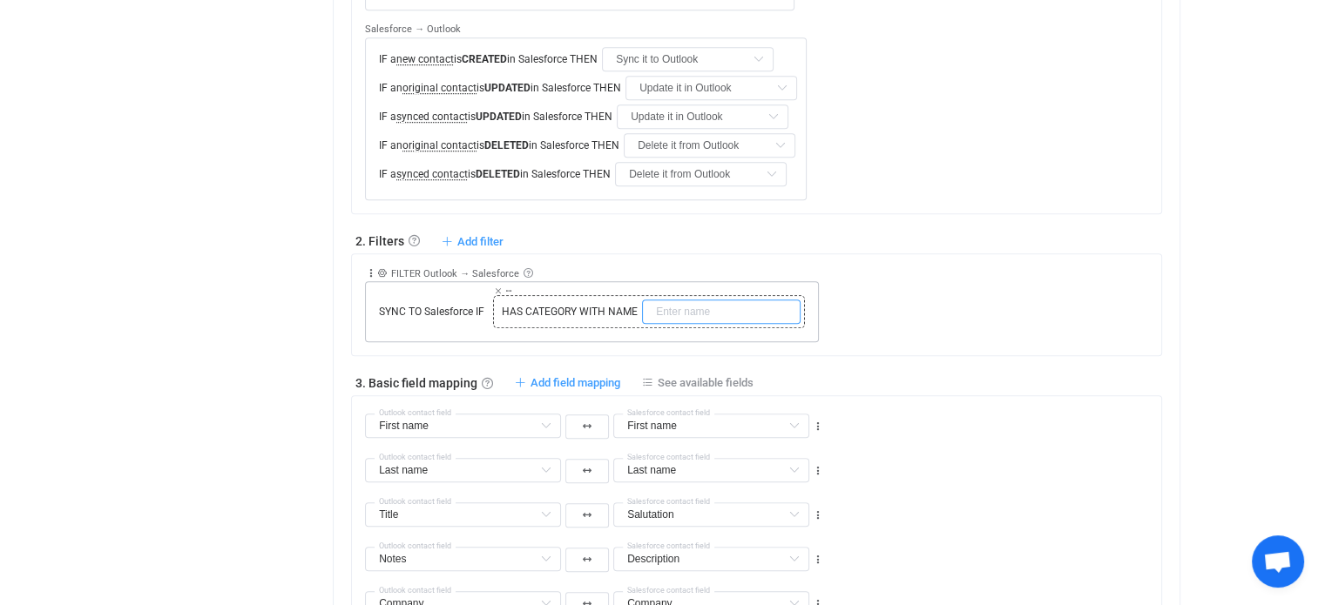
click at [696, 302] on input "text" at bounding box center [721, 312] width 159 height 24
click at [500, 289] on icon at bounding box center [498, 291] width 9 height 9
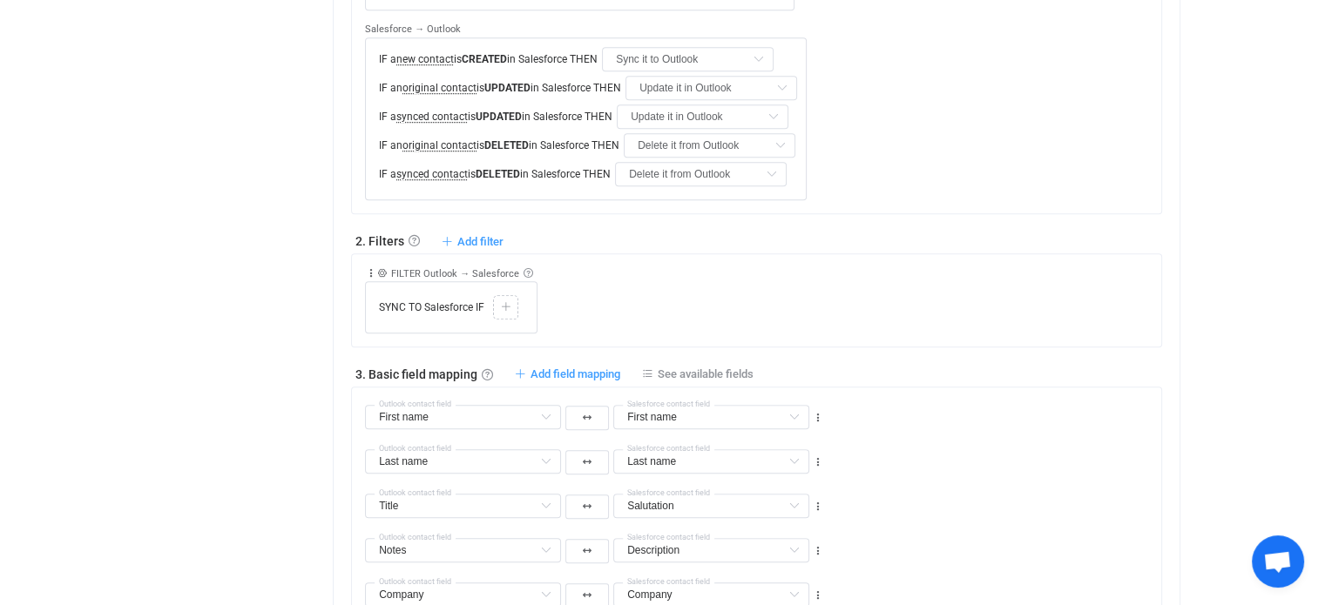
click at [648, 299] on div "Collapse Move up Move down Delete Rule description FILTER Outlook → Salesforce …" at bounding box center [763, 293] width 796 height 79
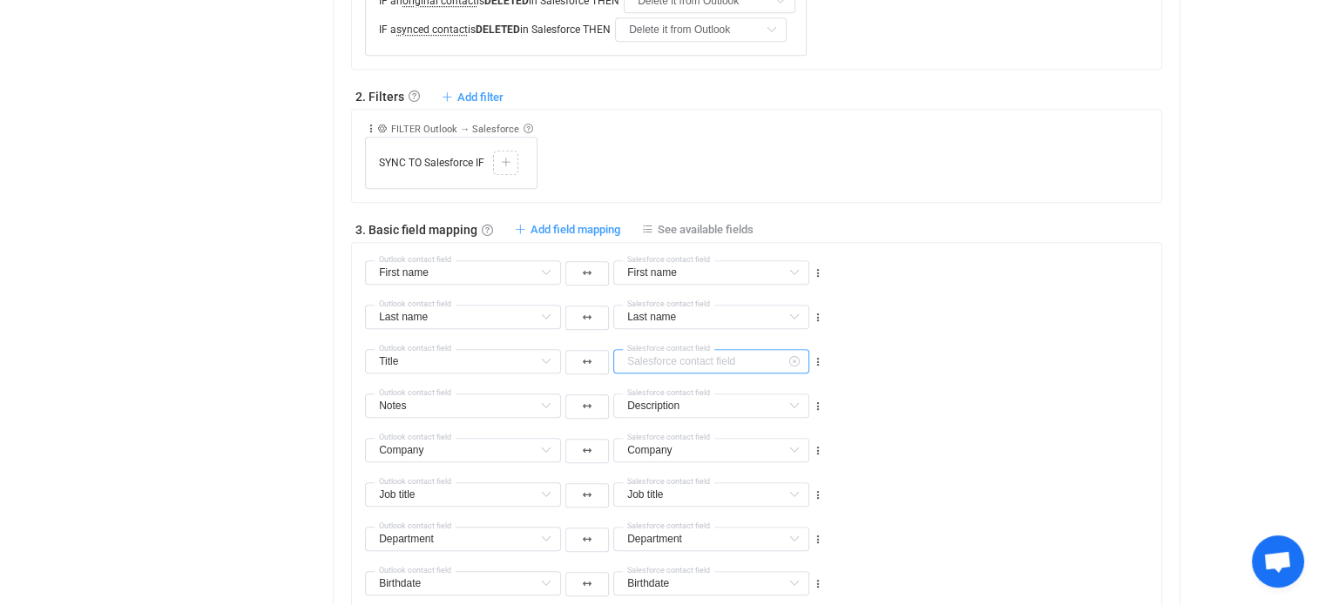
click at [719, 351] on input "text" at bounding box center [711, 361] width 196 height 24
click at [714, 395] on li "Occupation Custom fields" at bounding box center [718, 403] width 208 height 30
type input "Occupation"
click at [704, 397] on input "text" at bounding box center [711, 406] width 196 height 24
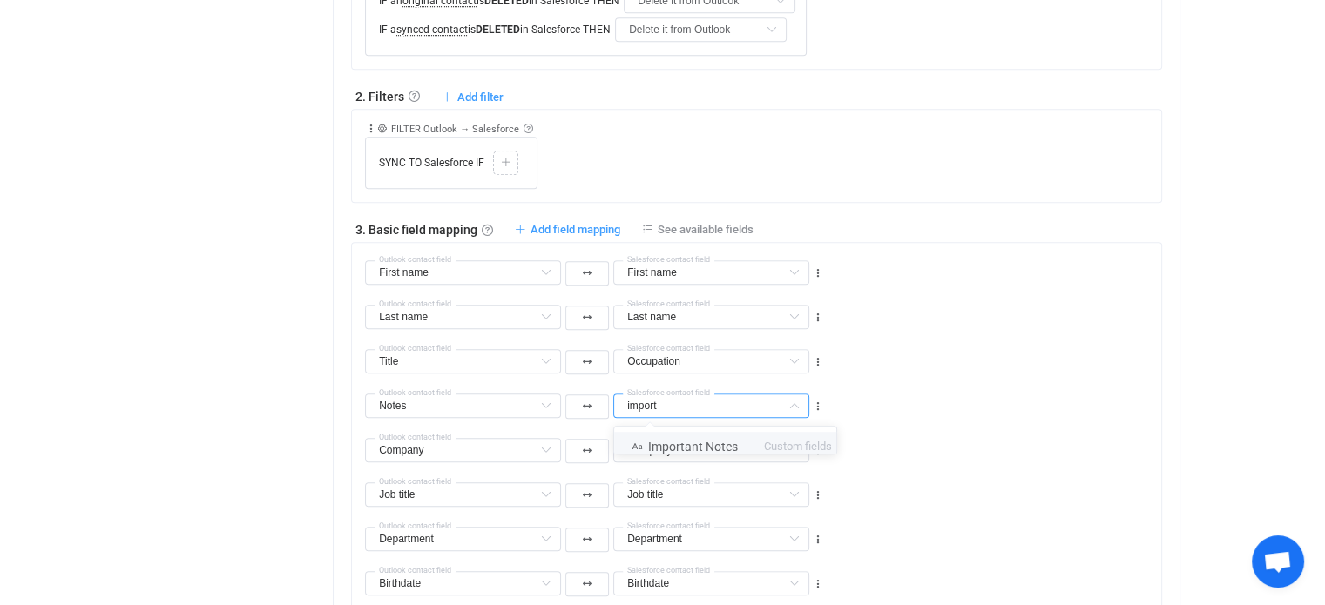
click at [714, 432] on li "Important Notes Custom fields" at bounding box center [731, 447] width 235 height 30
type input "Important Notes"
click at [498, 448] on input "text" at bounding box center [463, 450] width 196 height 24
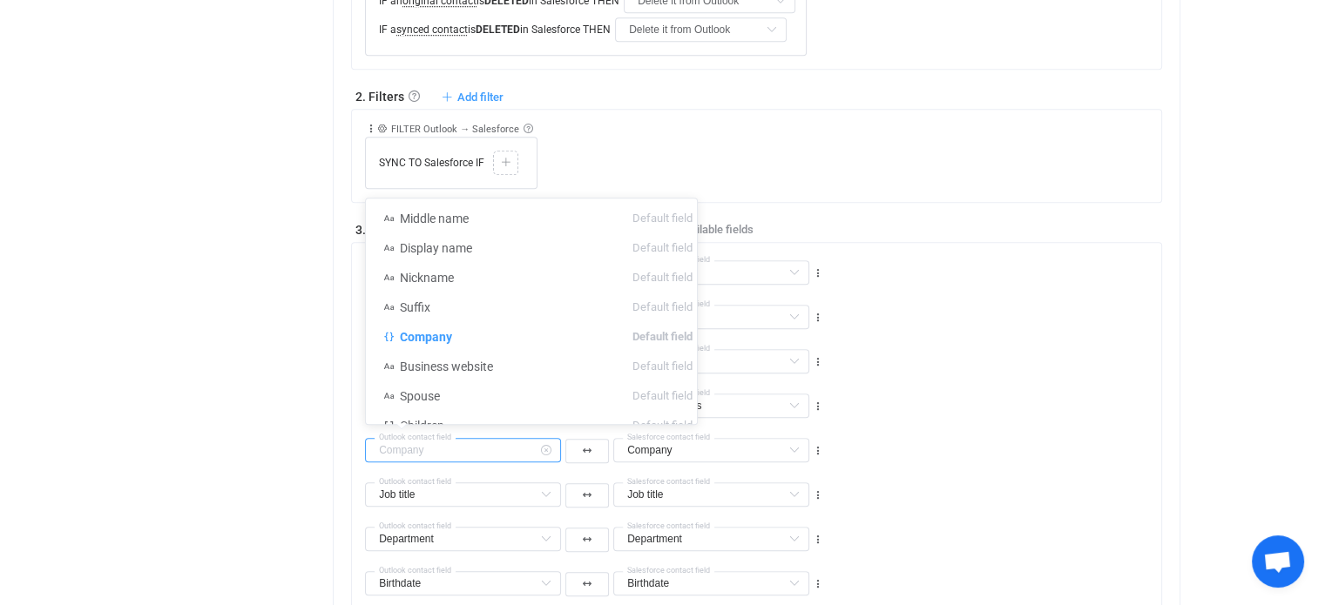
click at [500, 449] on input "text" at bounding box center [463, 450] width 196 height 24
type input "Company"
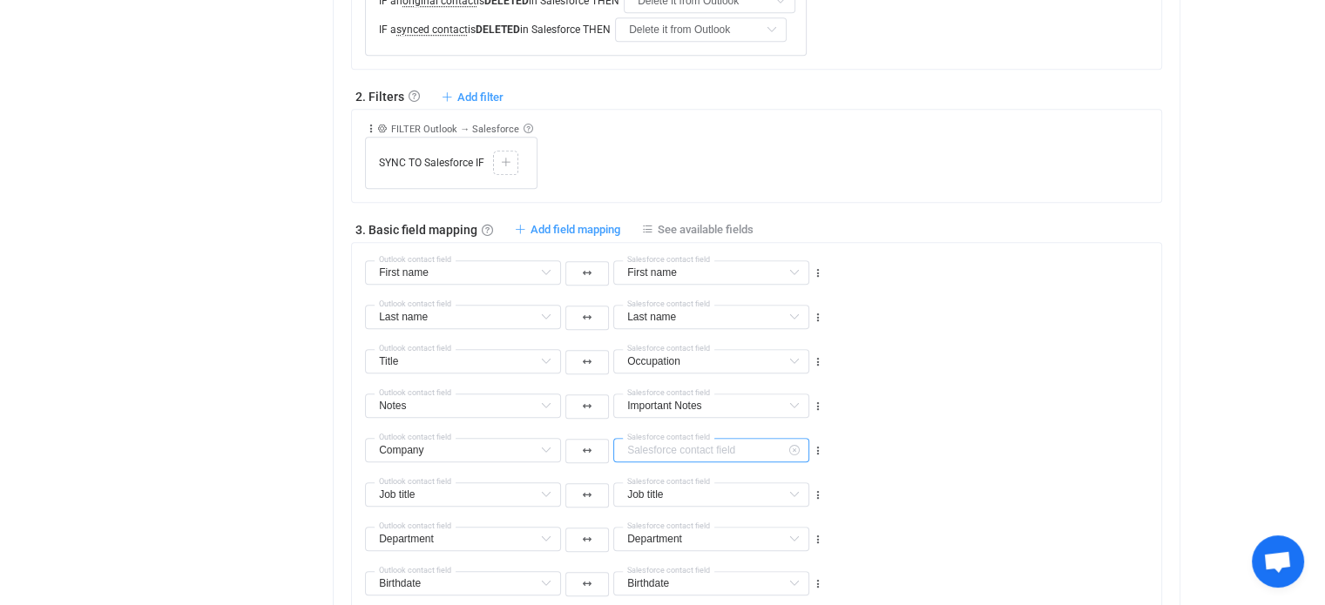
click at [700, 443] on input "text" at bounding box center [711, 450] width 196 height 24
type input "a"
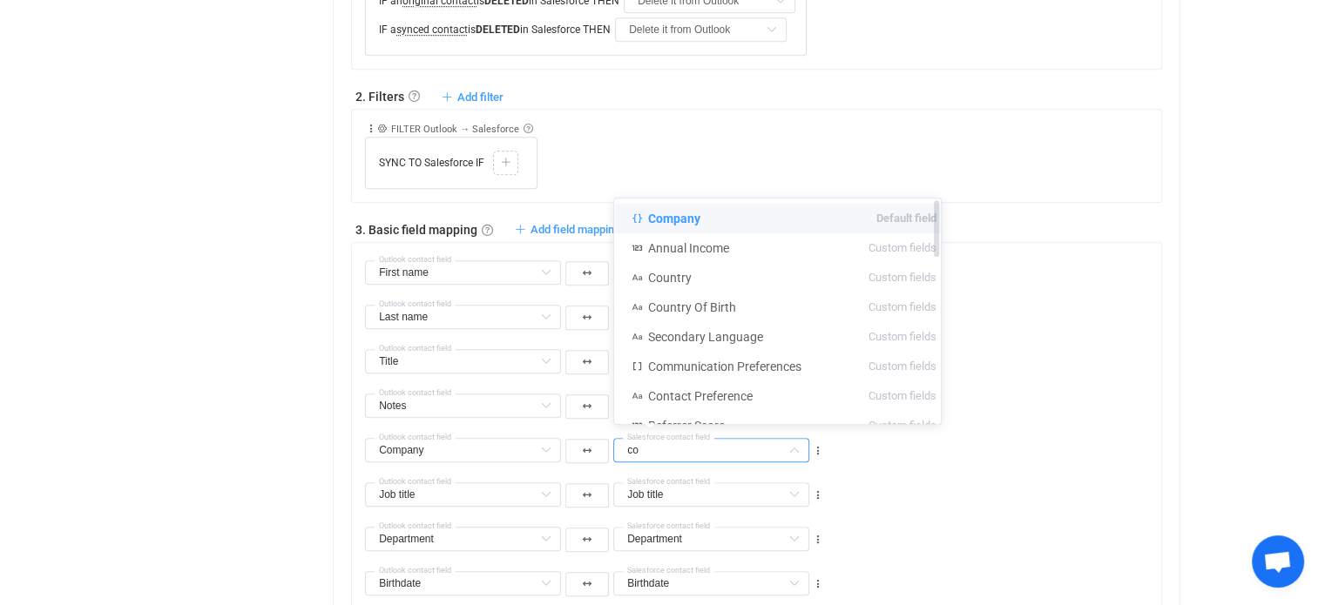
click at [767, 226] on li "Company Default field" at bounding box center [784, 219] width 340 height 30
type input "Company"
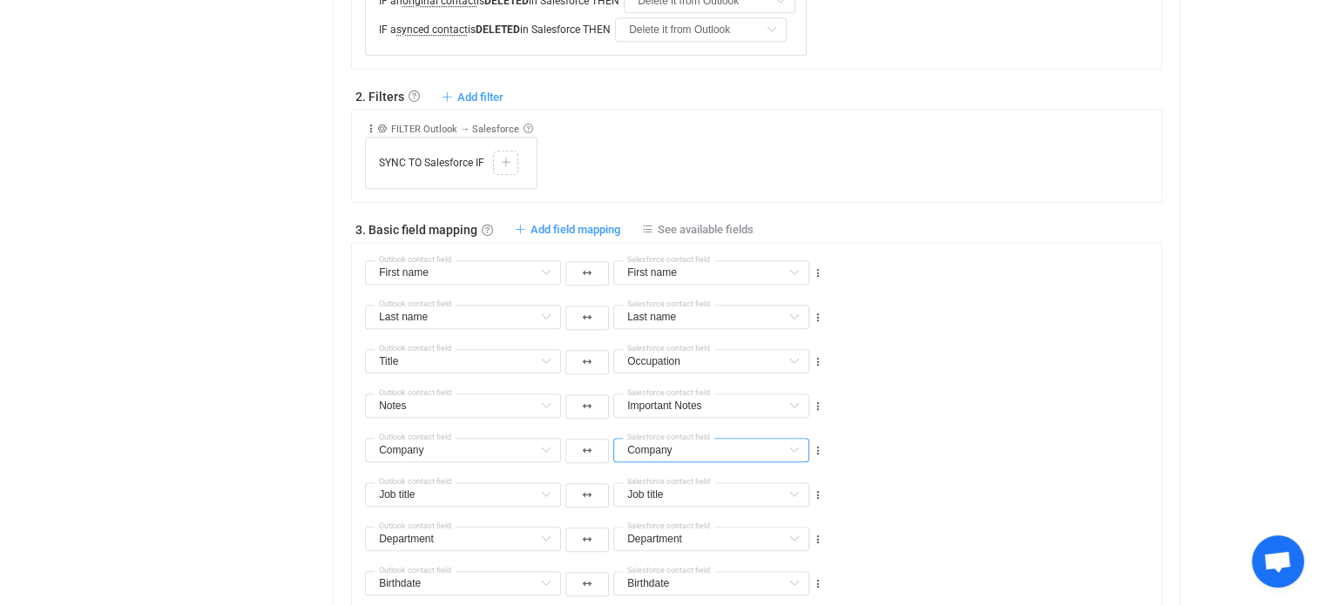
scroll to position [1161, 0]
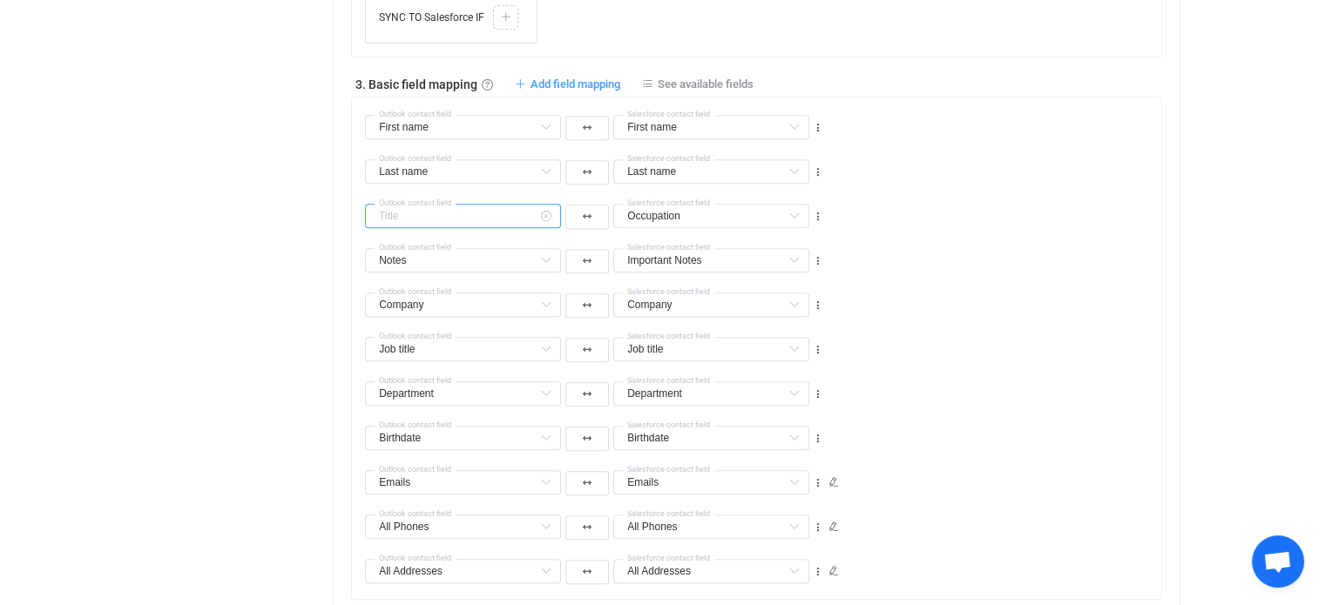
click at [505, 212] on input "text" at bounding box center [463, 216] width 196 height 24
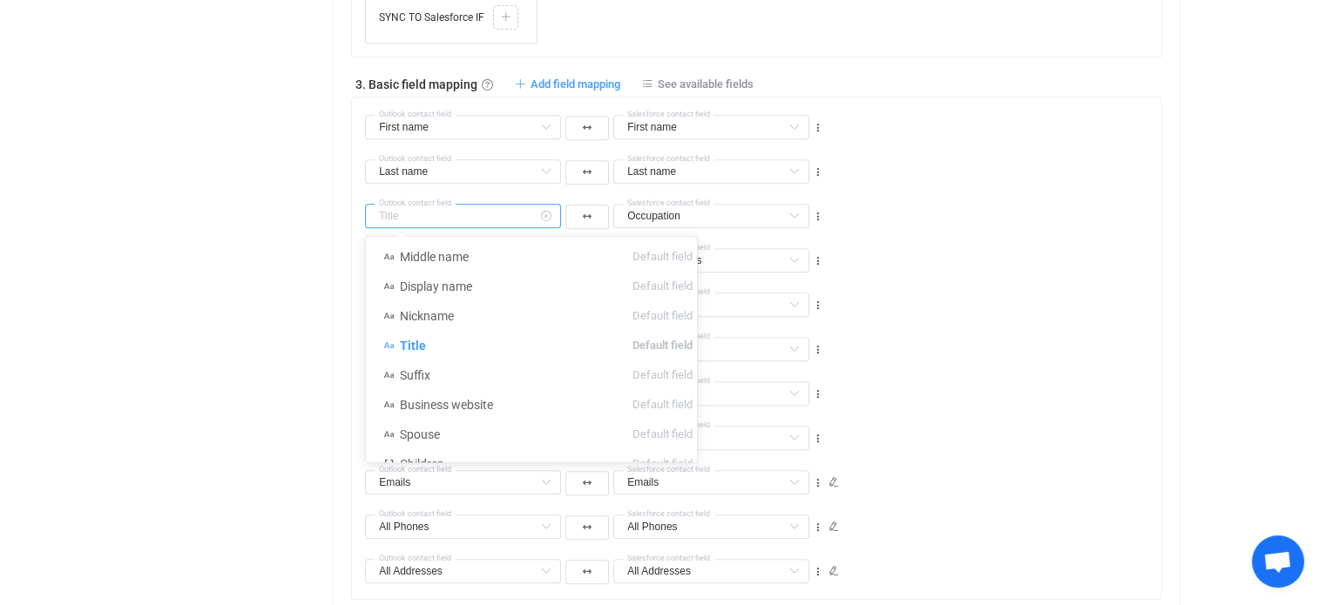
click at [505, 212] on input "text" at bounding box center [463, 216] width 196 height 24
type input "Title"
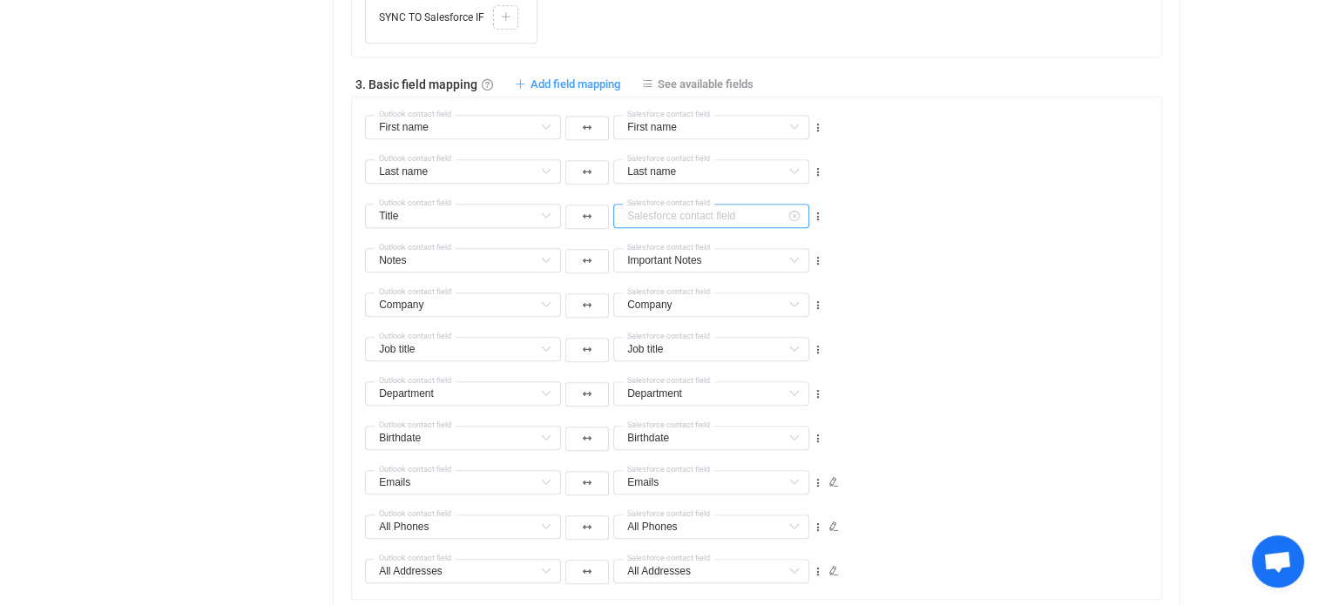
scroll to position [431, 0]
click at [702, 212] on input "text" at bounding box center [711, 216] width 196 height 24
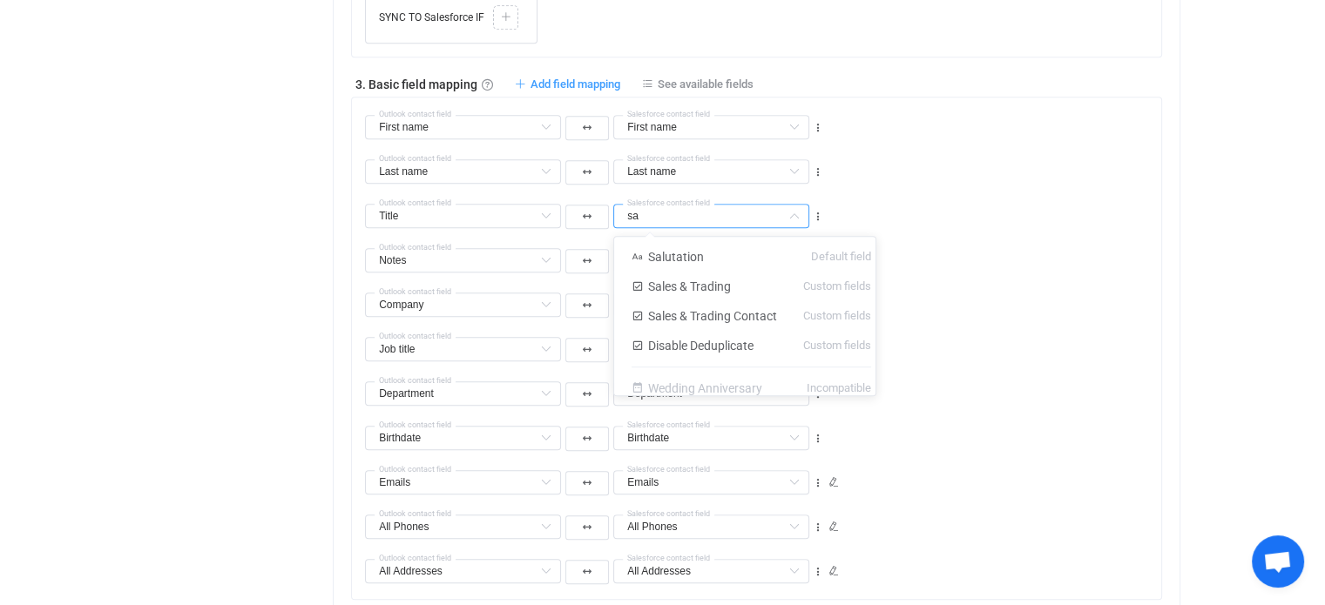
scroll to position [0, 0]
click at [685, 251] on span "Salutation" at bounding box center [676, 257] width 56 height 14
type input "Salutation"
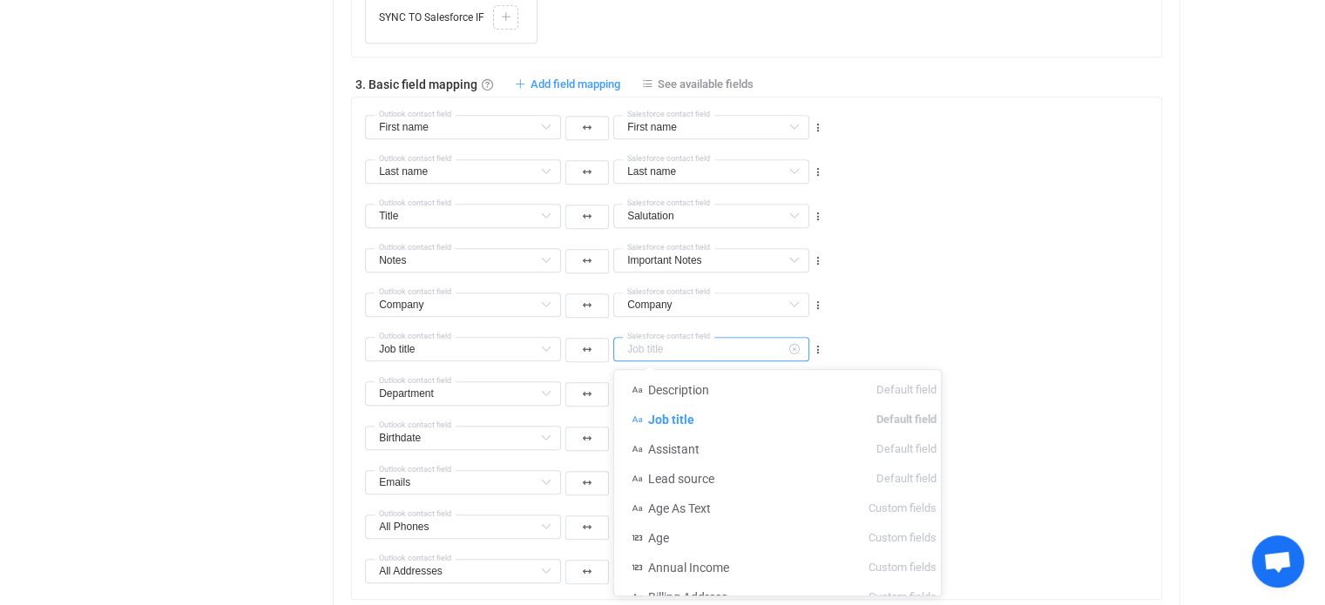
click at [686, 342] on input "text" at bounding box center [711, 349] width 196 height 24
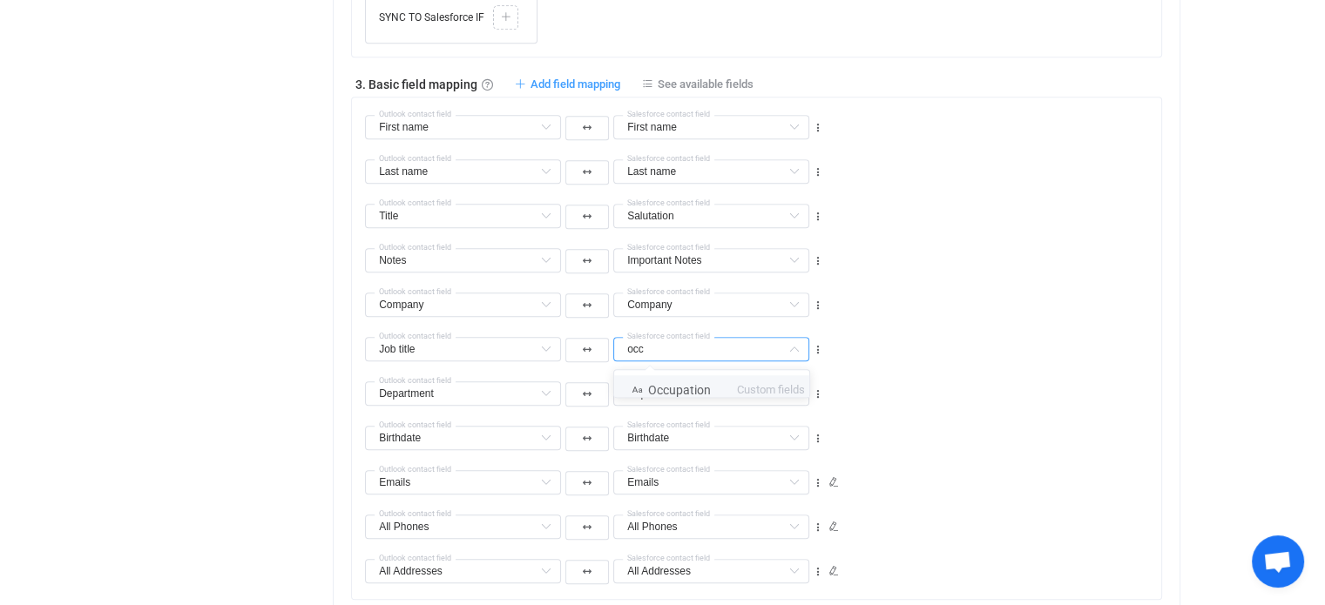
click at [683, 394] on span "Occupation" at bounding box center [679, 390] width 63 height 14
type input "Occupation"
click at [794, 388] on icon at bounding box center [794, 394] width 22 height 24
click at [796, 431] on icon at bounding box center [794, 438] width 22 height 24
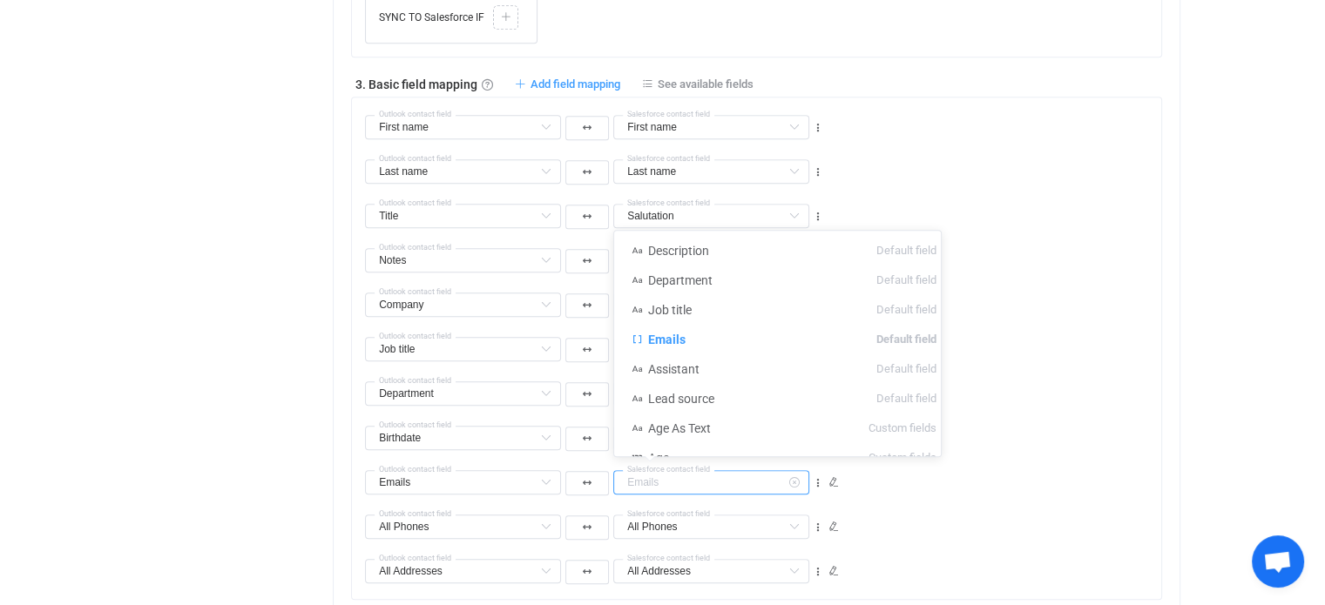
click at [711, 476] on input "text" at bounding box center [711, 482] width 196 height 24
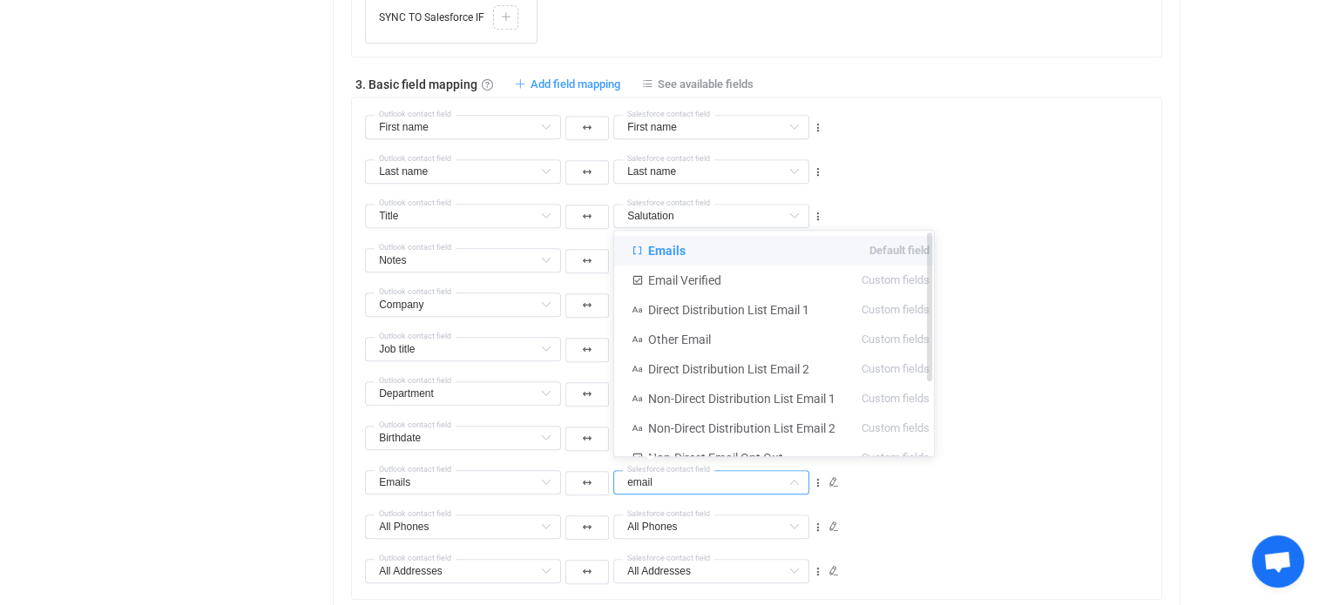
click at [700, 257] on li "Emails Default field" at bounding box center [780, 251] width 333 height 30
type input "Emails"
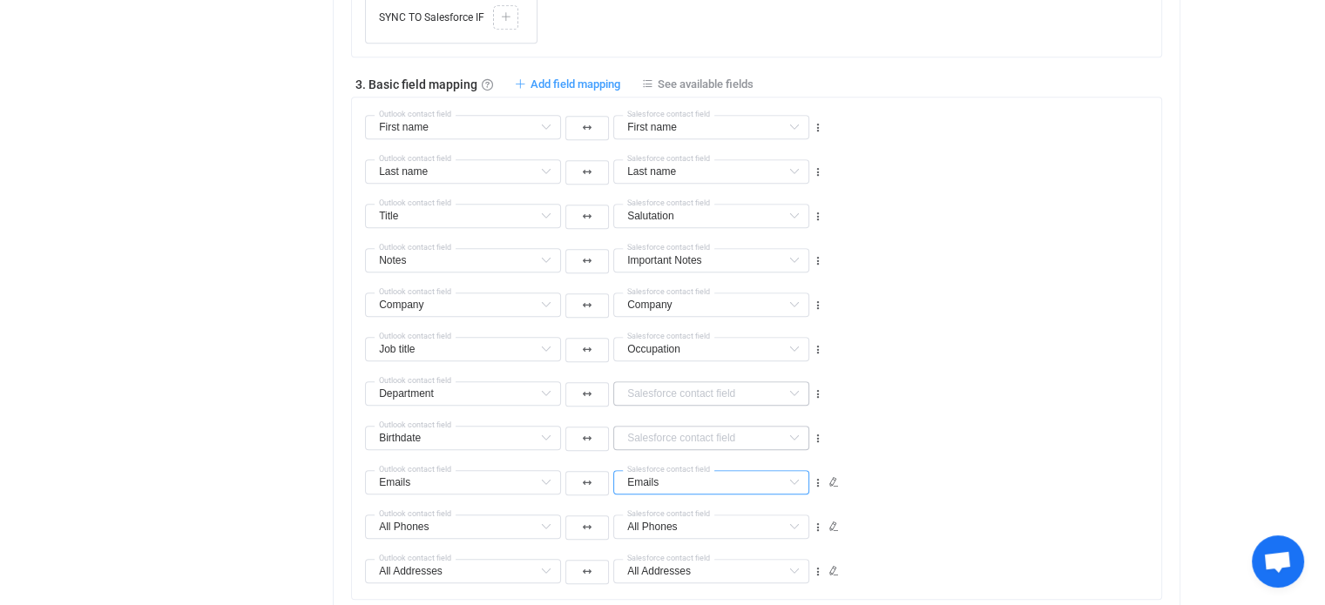
scroll to position [1307, 0]
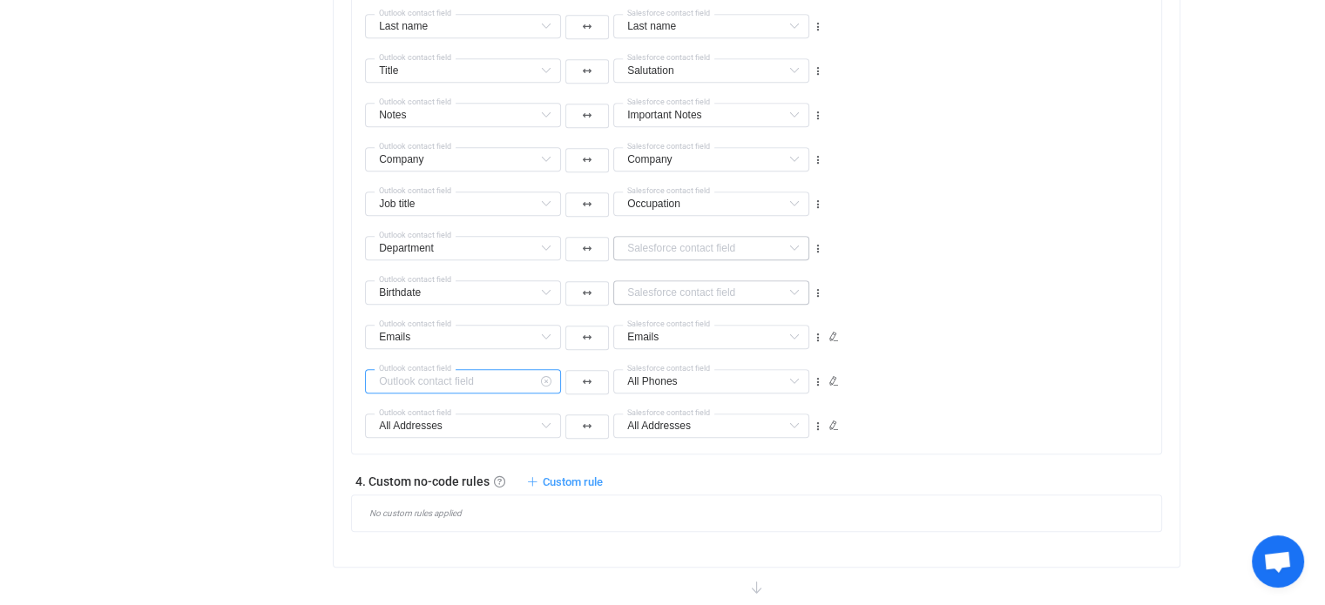
click at [511, 378] on input "text" at bounding box center [463, 381] width 196 height 24
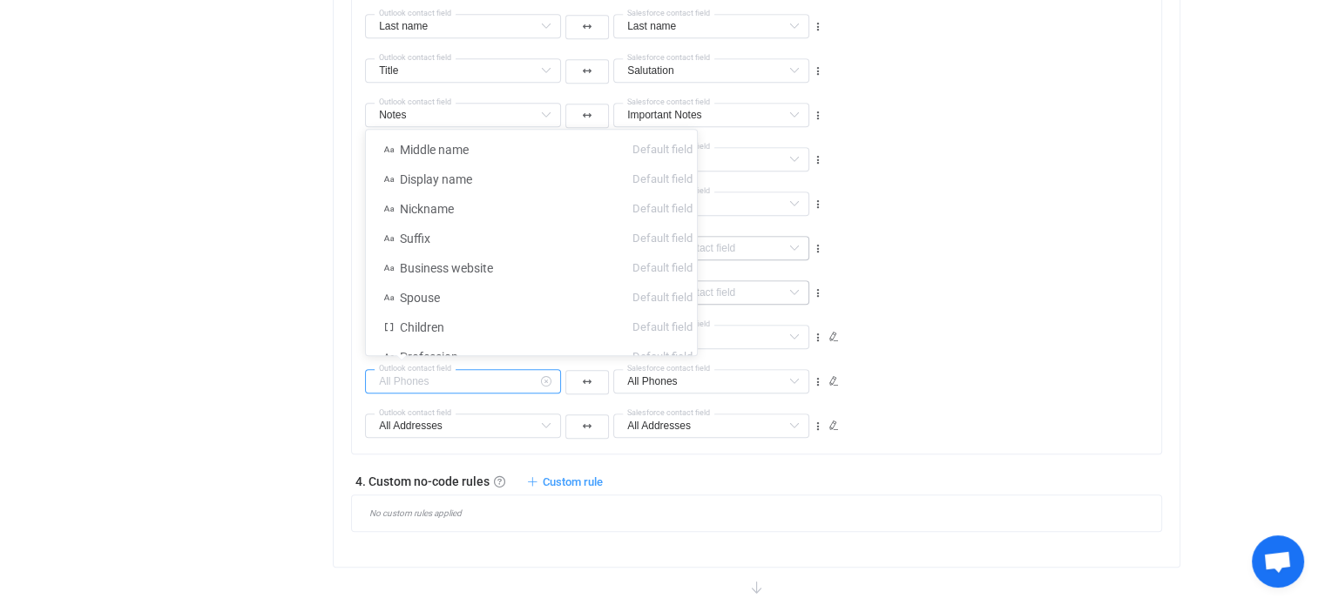
scroll to position [207, 0]
click at [735, 379] on input "text" at bounding box center [711, 381] width 196 height 24
type input "All Phones"
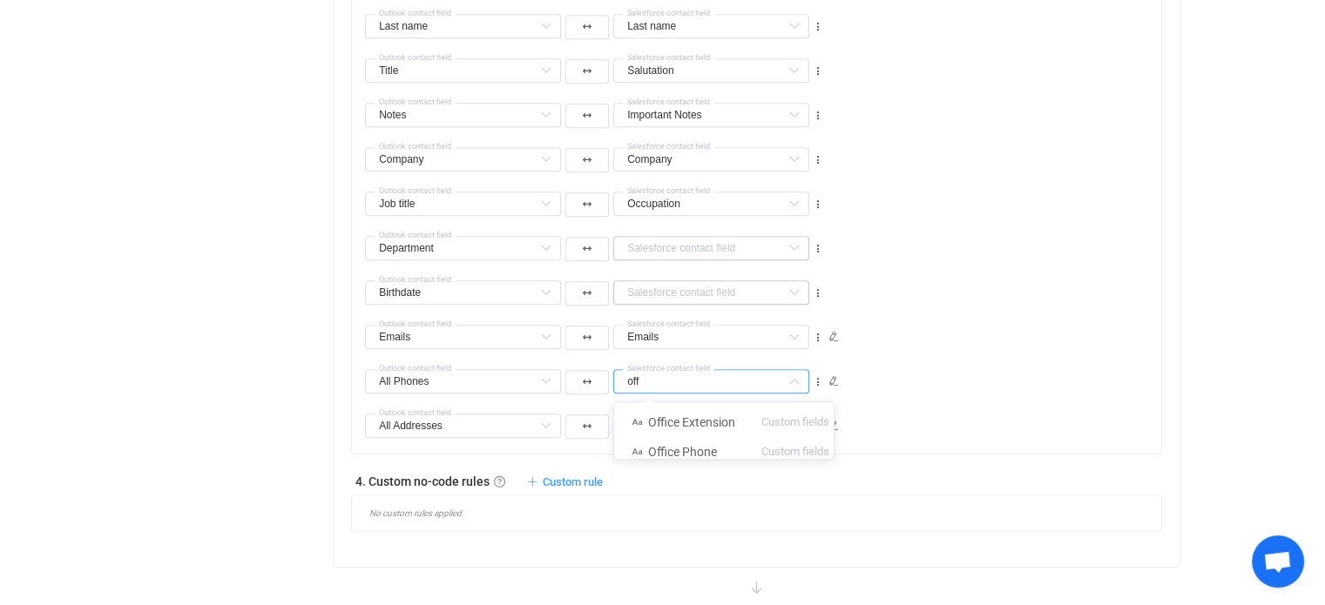
scroll to position [0, 0]
type input "o"
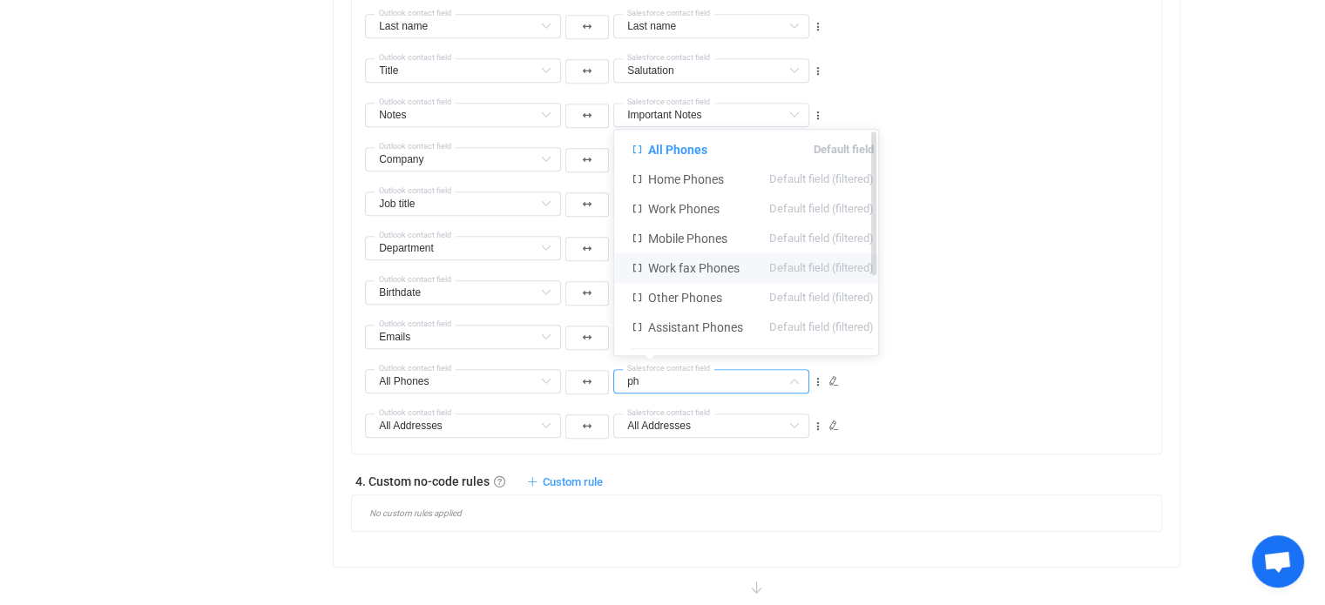
type input "p"
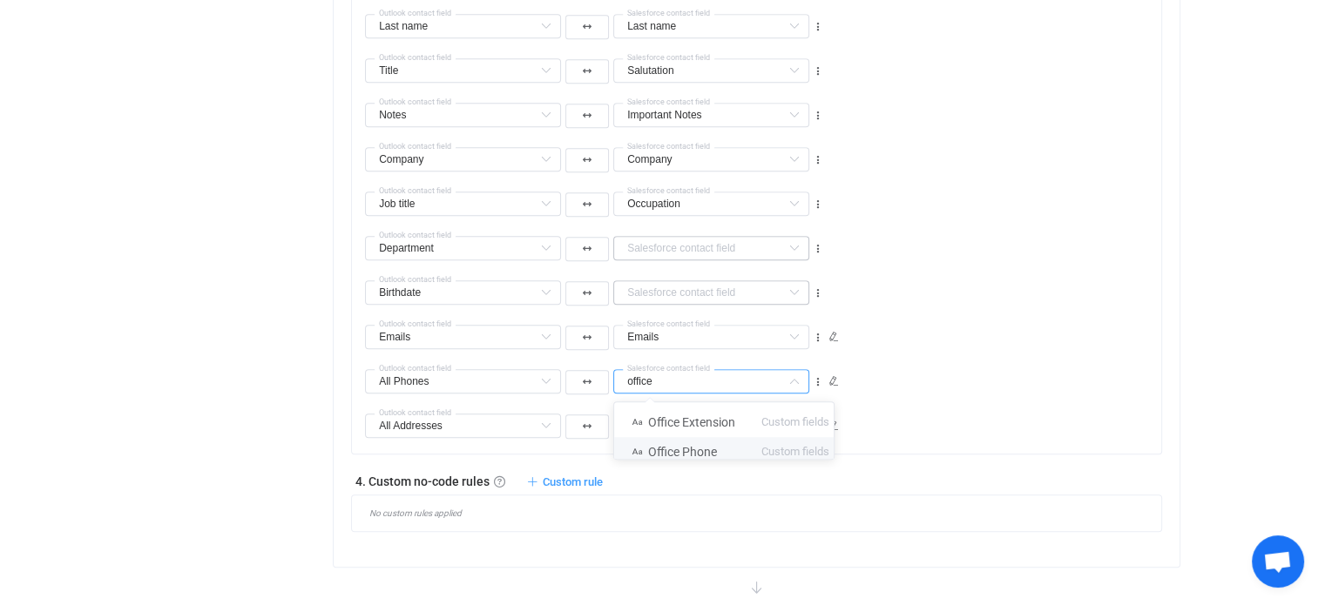
click at [695, 453] on span "Office Phone" at bounding box center [682, 452] width 69 height 14
type input "Office Phone"
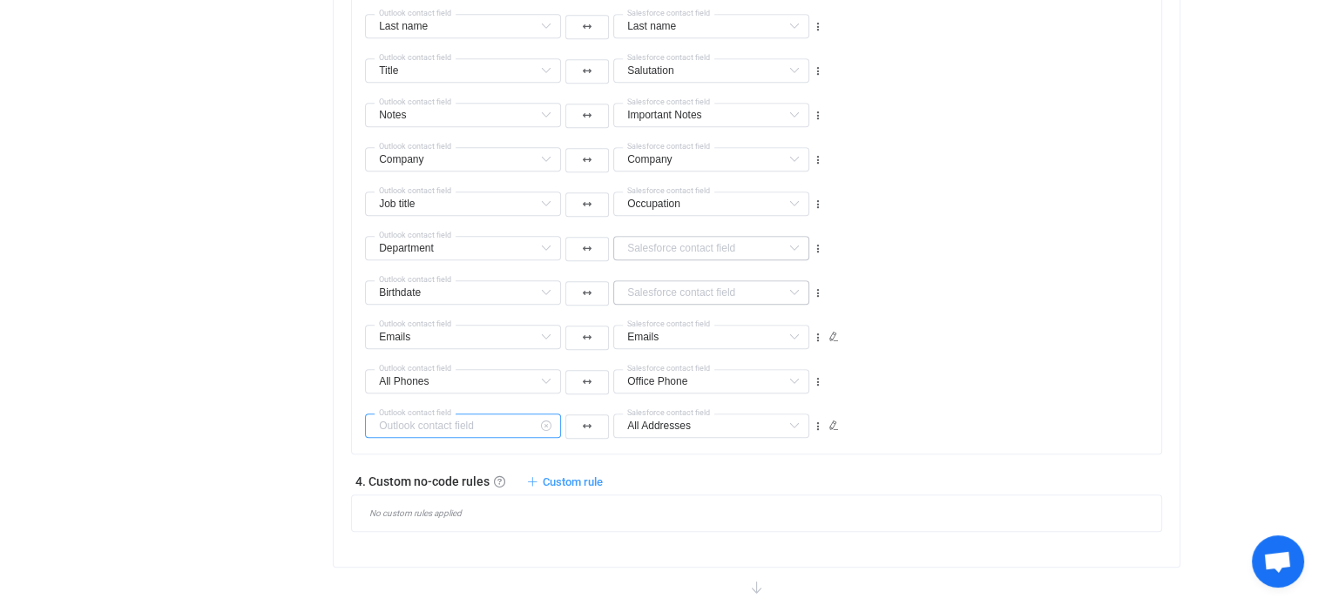
click at [509, 422] on input "text" at bounding box center [463, 426] width 196 height 24
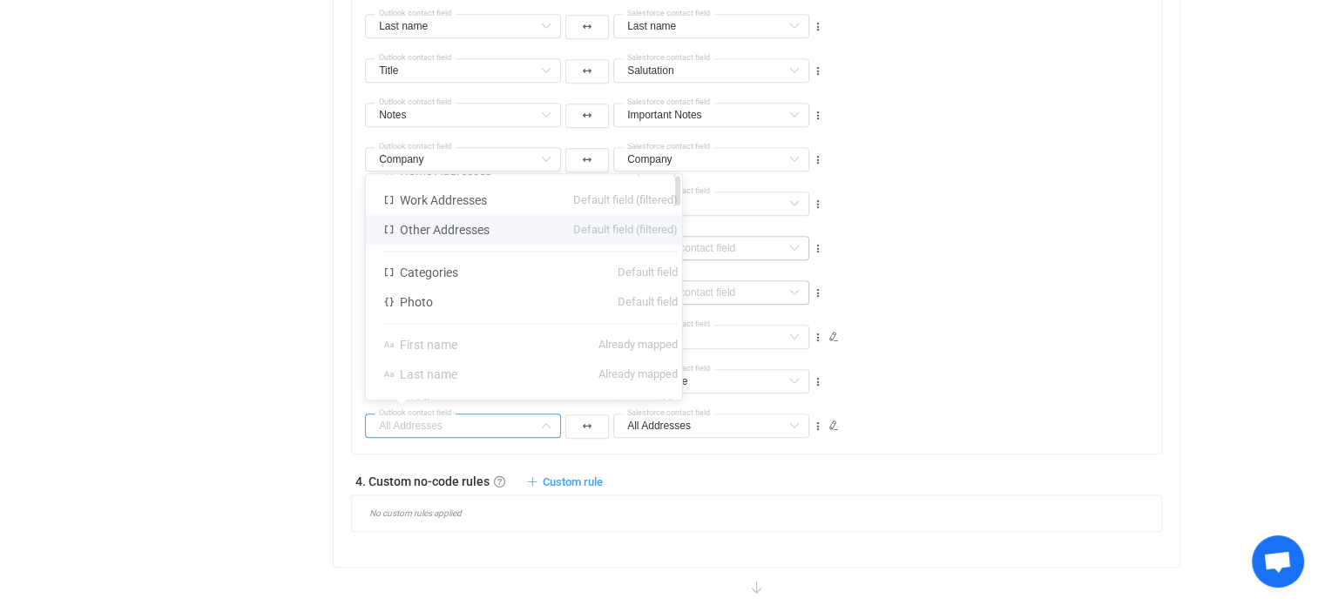
scroll to position [0, 0]
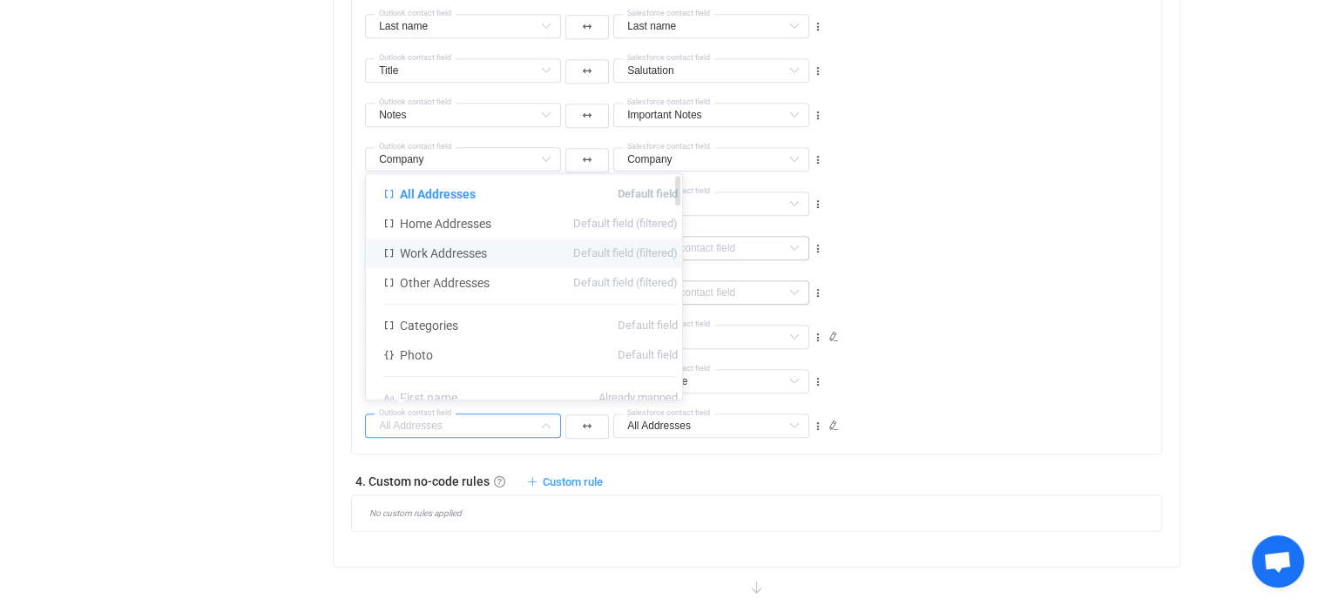
click at [496, 245] on li "Work Addresses Default field (filtered)" at bounding box center [530, 254] width 329 height 30
type input "Work Addresses"
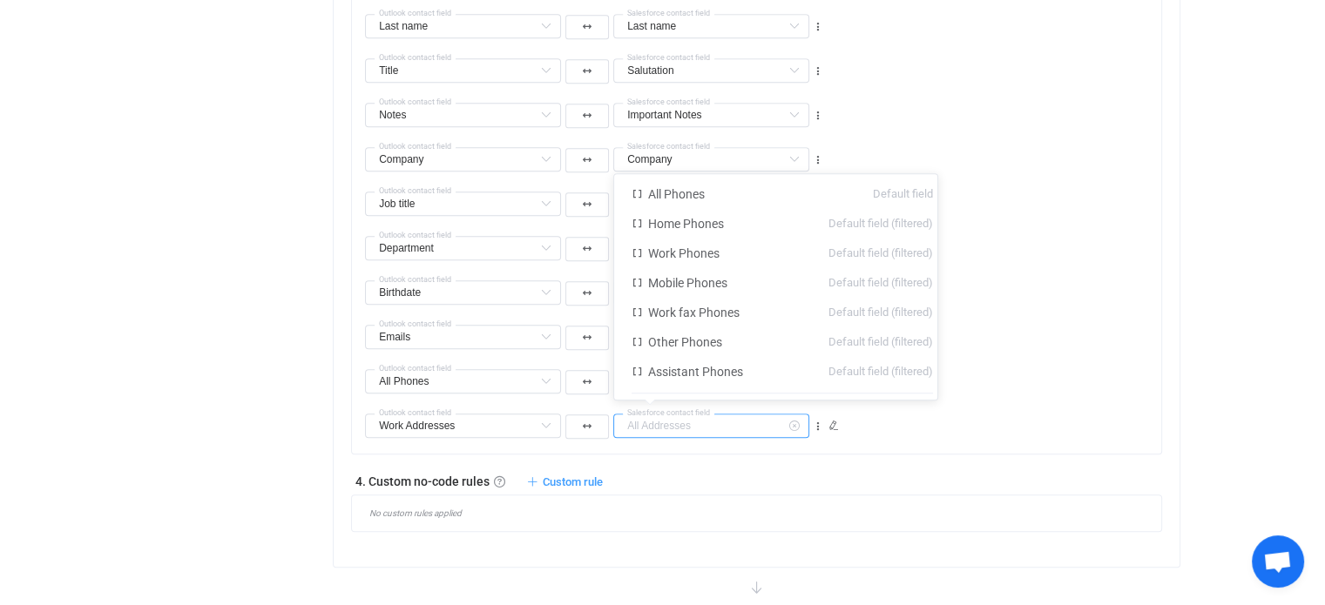
click at [739, 430] on input "text" at bounding box center [711, 426] width 196 height 24
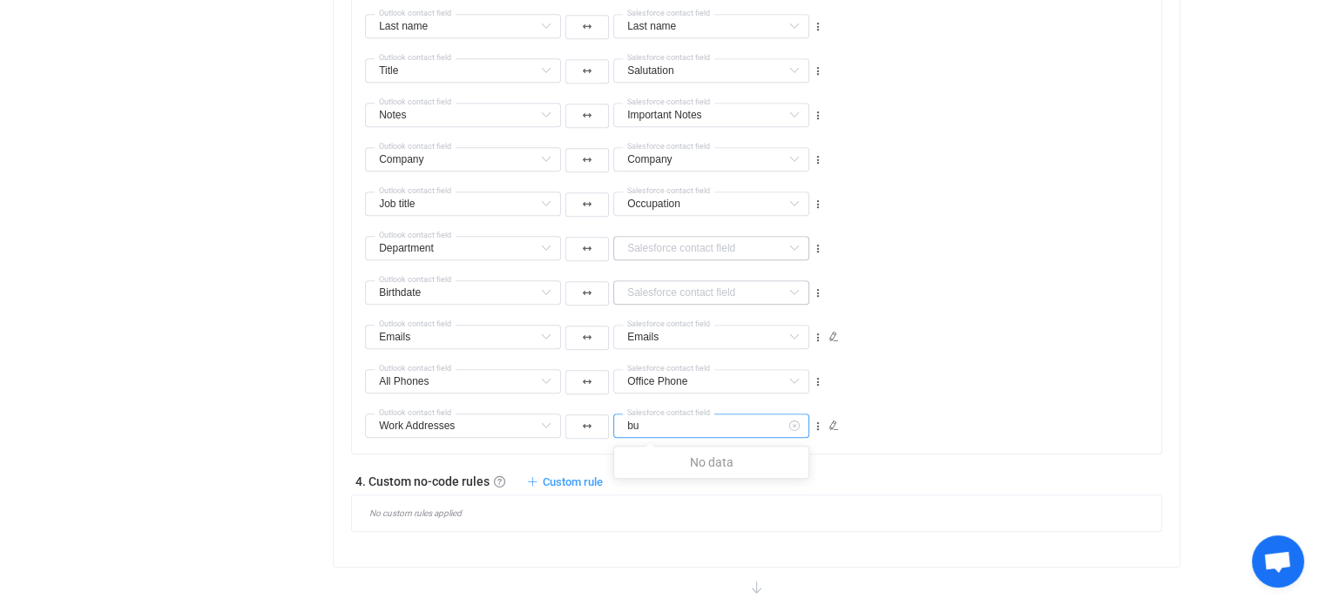
type input "b"
click at [727, 327] on span "Shipping Address" at bounding box center [695, 334] width 94 height 14
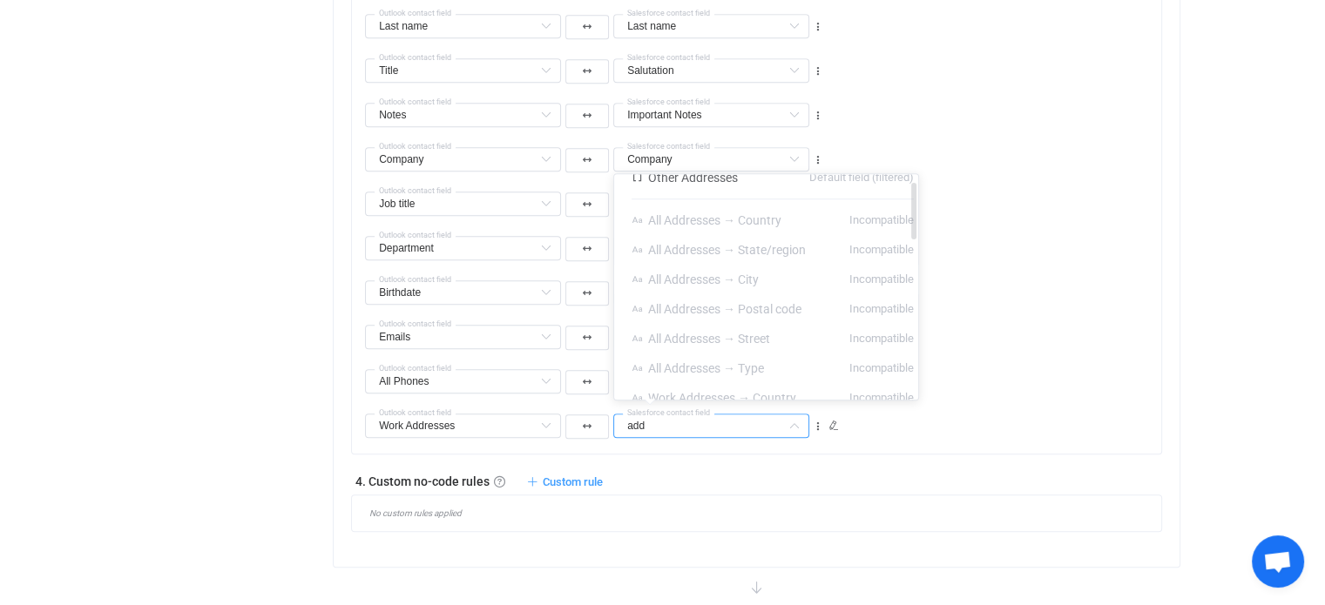
scroll to position [0, 0]
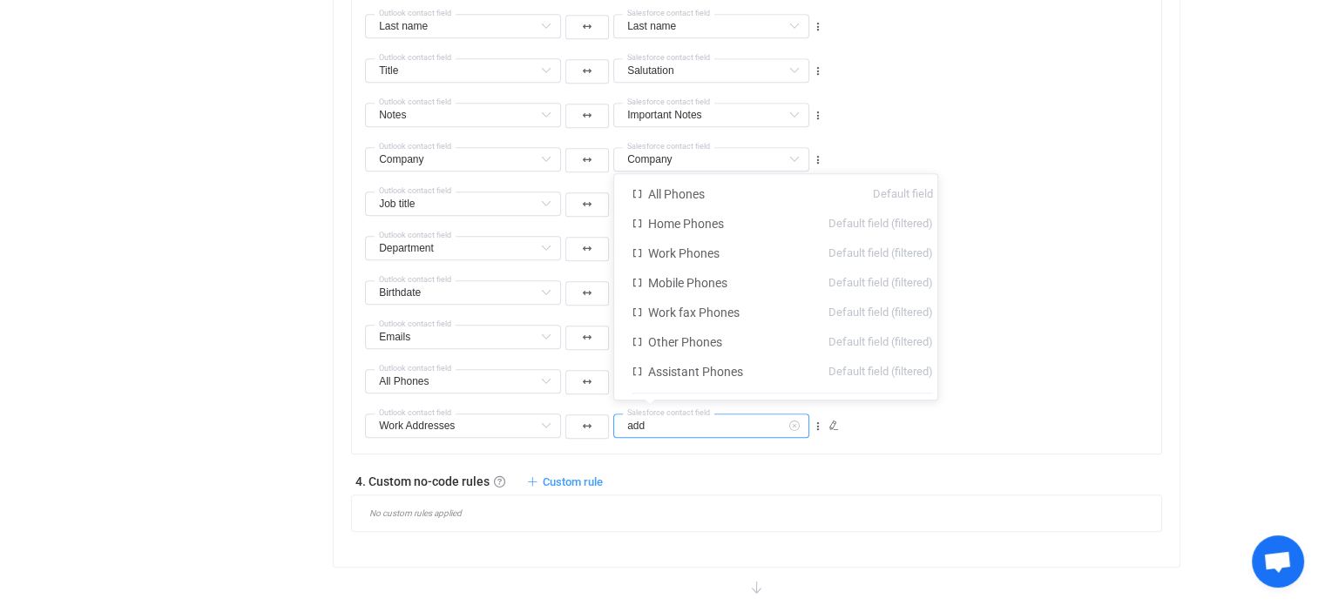
click at [676, 425] on input "add" at bounding box center [711, 426] width 196 height 24
type input "All Addresses"
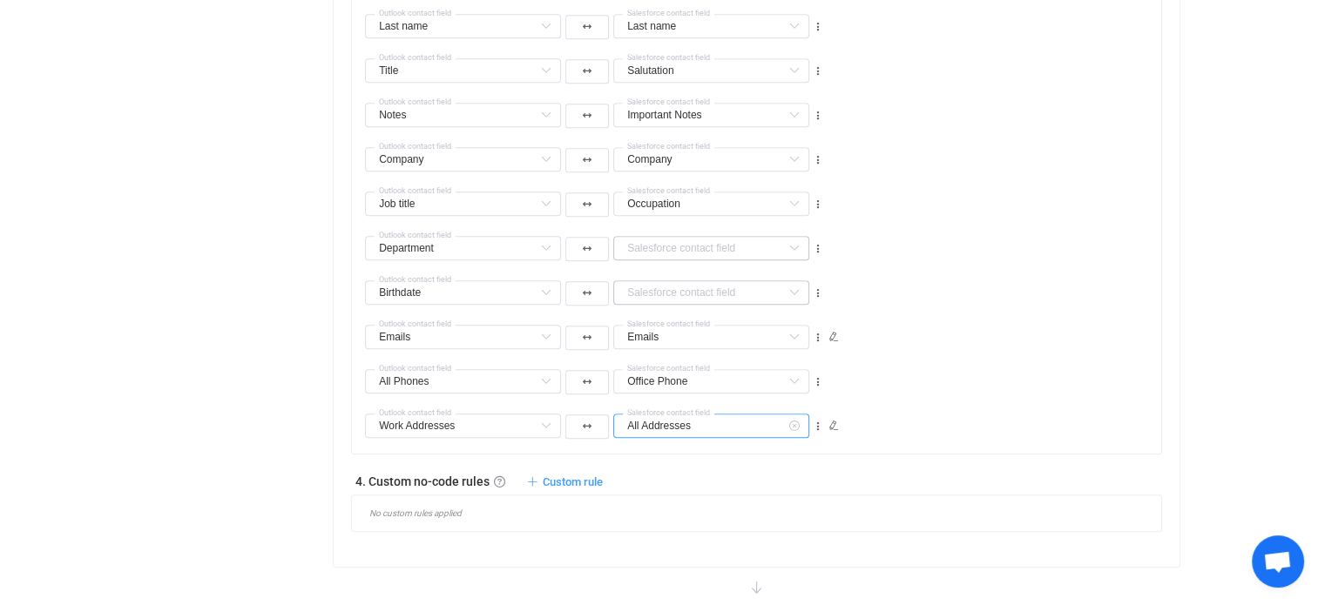
click at [685, 423] on input "All Addresses" at bounding box center [711, 426] width 196 height 24
click at [690, 476] on li "All Addresses → City Incompatible" at bounding box center [749, 467] width 270 height 30
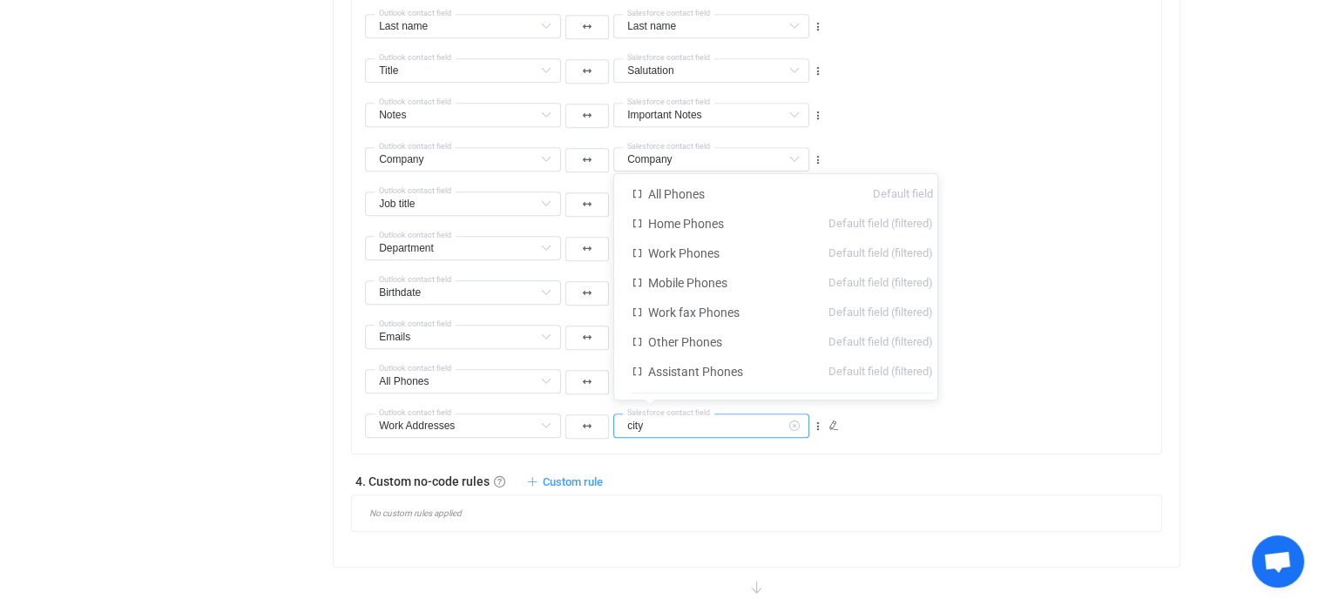
click at [696, 416] on input "city" at bounding box center [711, 426] width 196 height 24
click at [690, 422] on input "city" at bounding box center [711, 426] width 196 height 24
type input "All Addresses"
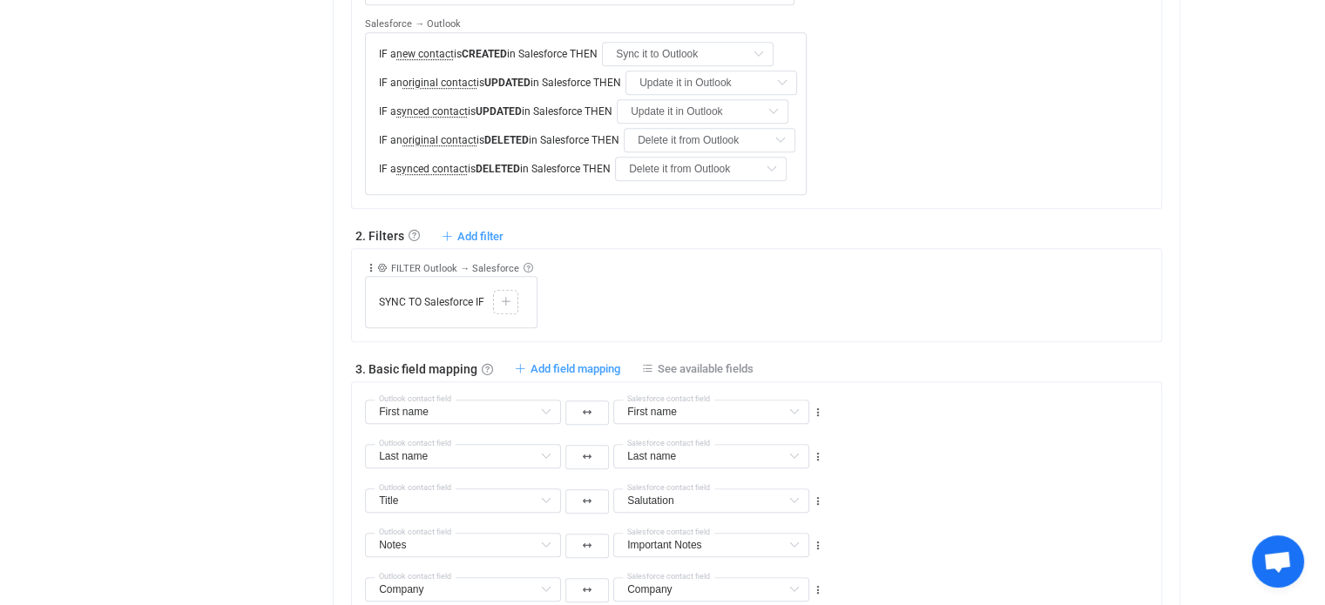
scroll to position [871, 0]
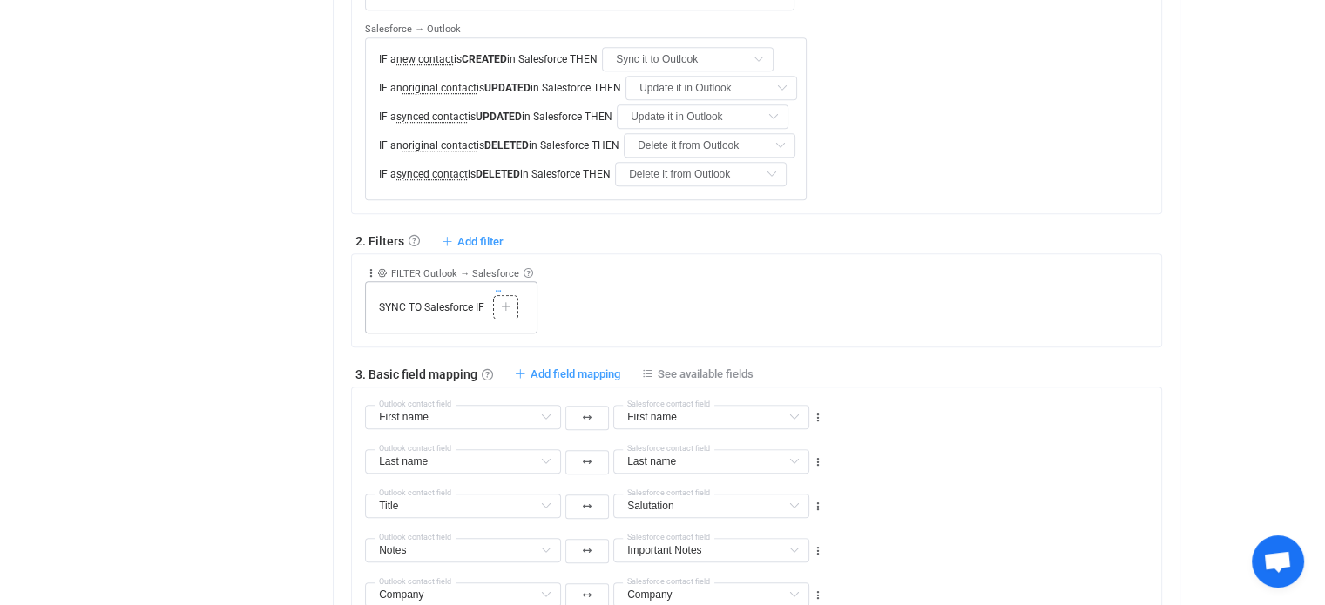
click at [497, 288] on icon at bounding box center [498, 291] width 9 height 9
click at [371, 267] on icon at bounding box center [371, 273] width 12 height 12
click at [330, 402] on li "Delete" at bounding box center [317, 407] width 114 height 31
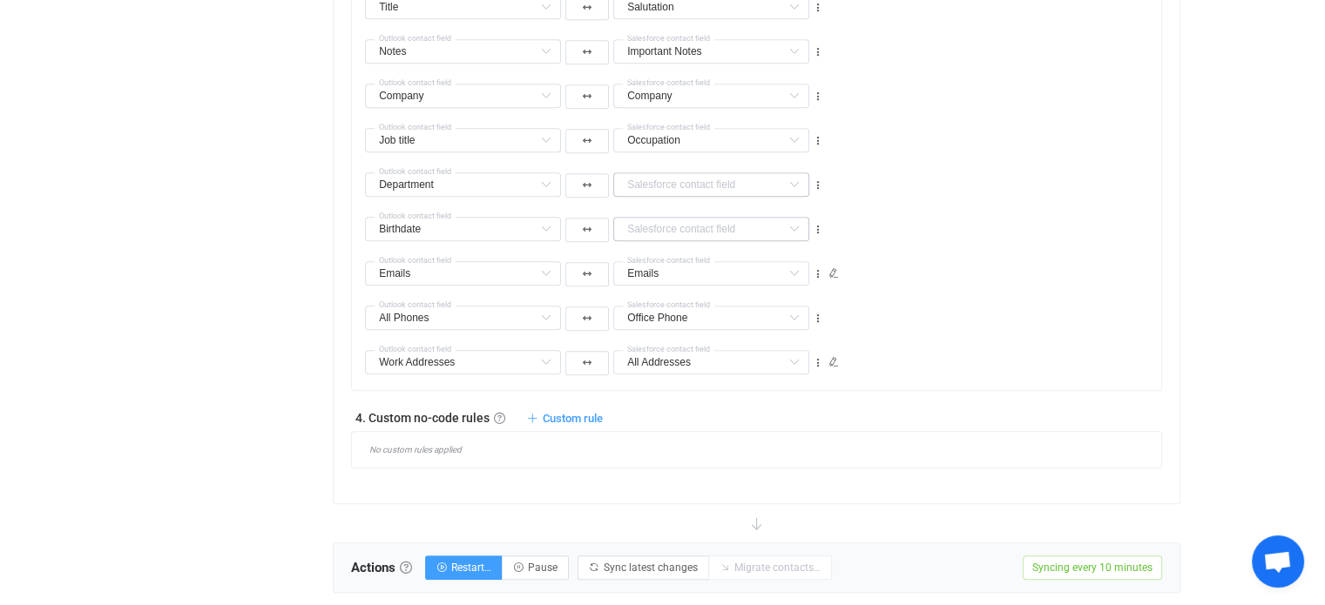
scroll to position [1458, 0]
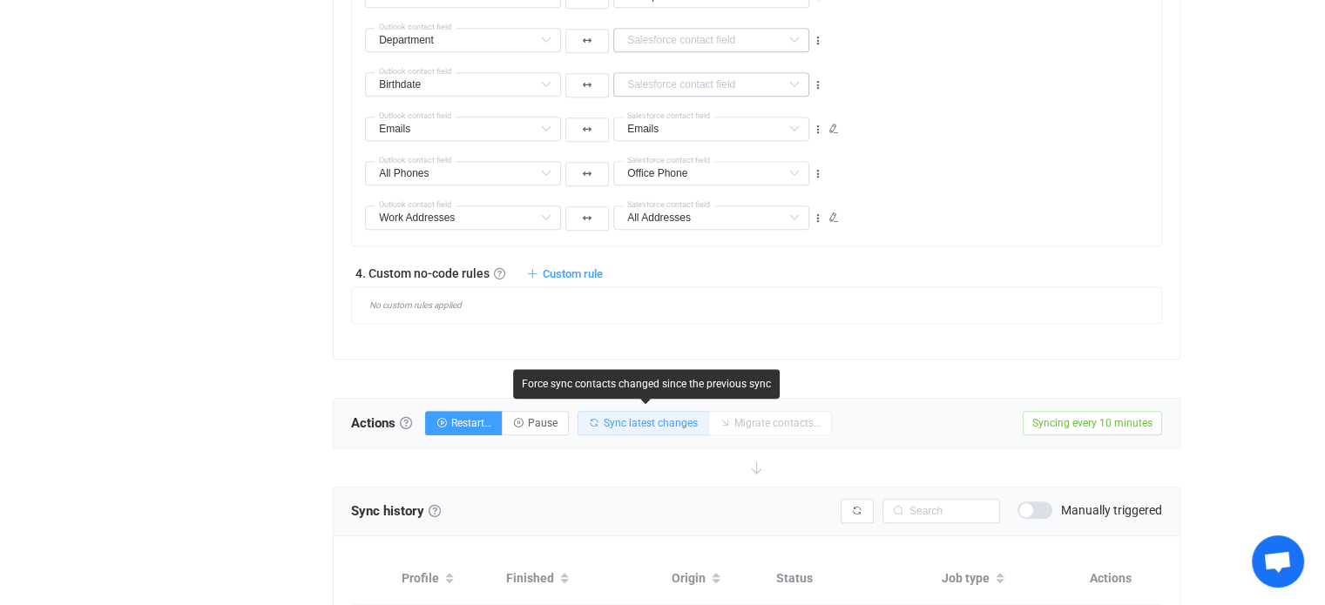
click at [674, 426] on span "Sync latest changes" at bounding box center [651, 423] width 94 height 12
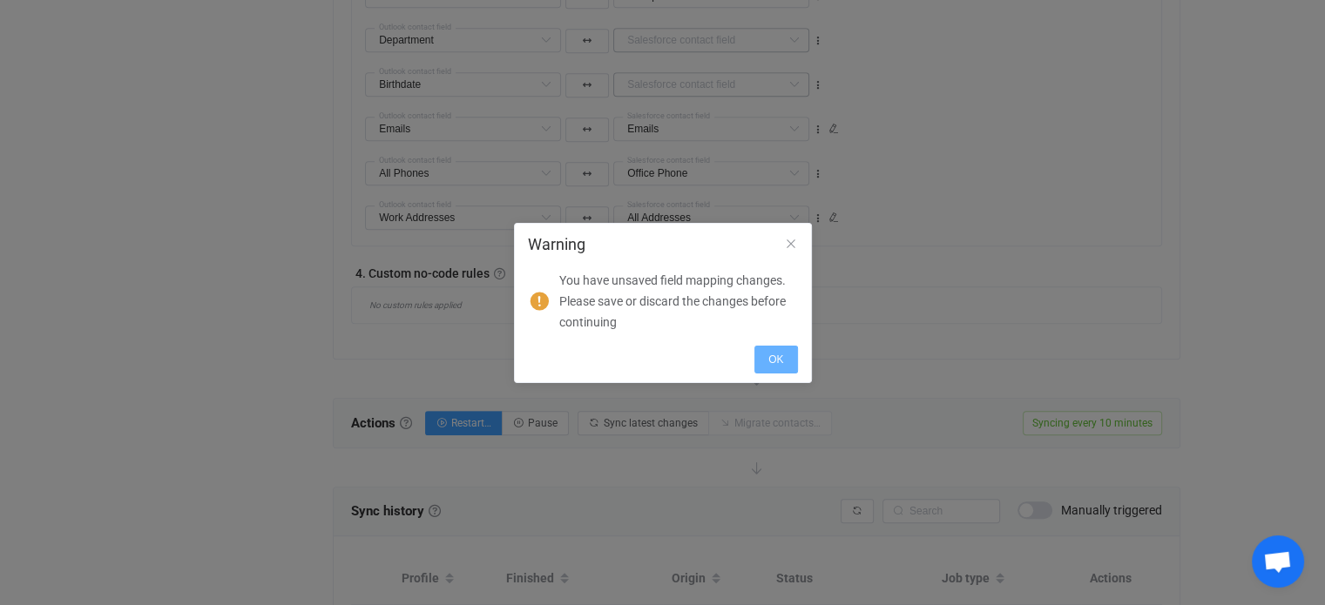
click at [773, 367] on button "OK" at bounding box center [775, 360] width 43 height 28
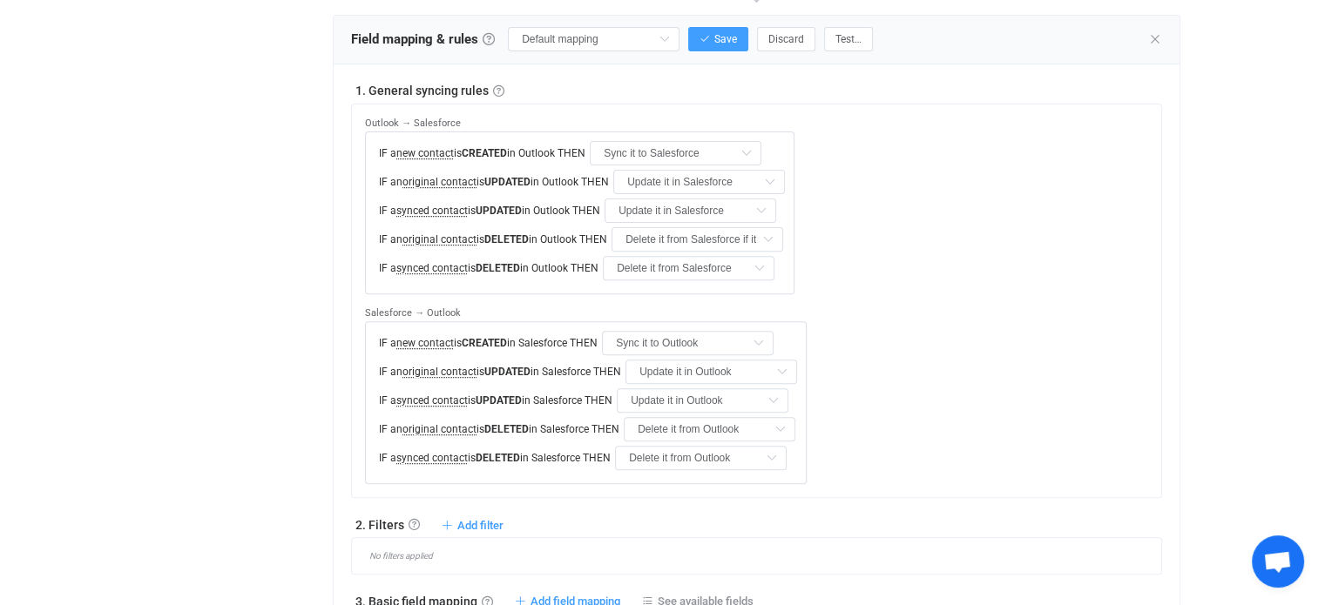
scroll to position [442, 0]
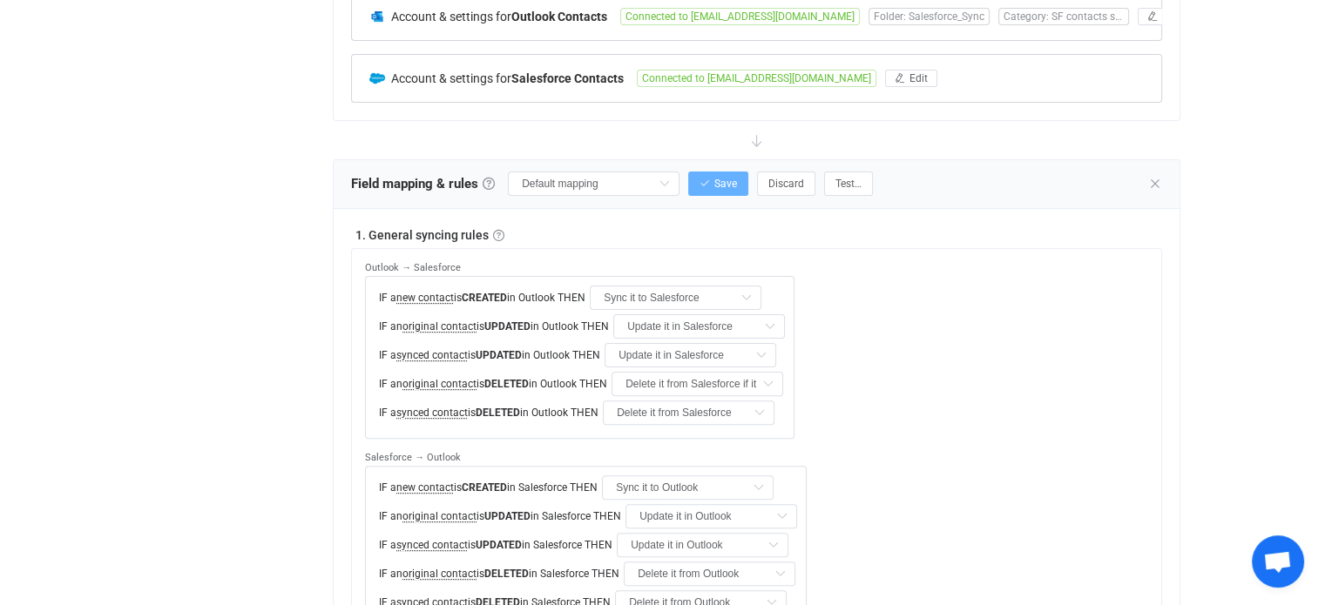
click at [700, 184] on icon "button" at bounding box center [704, 184] width 10 height 10
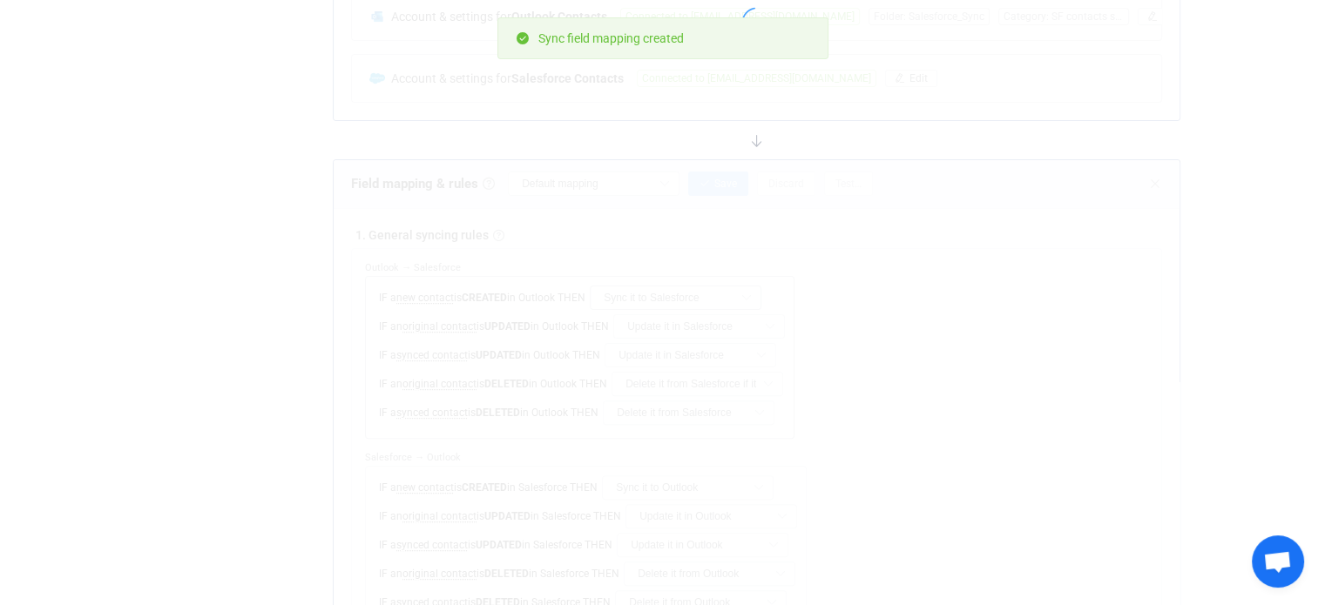
type input "My custom field mapping"
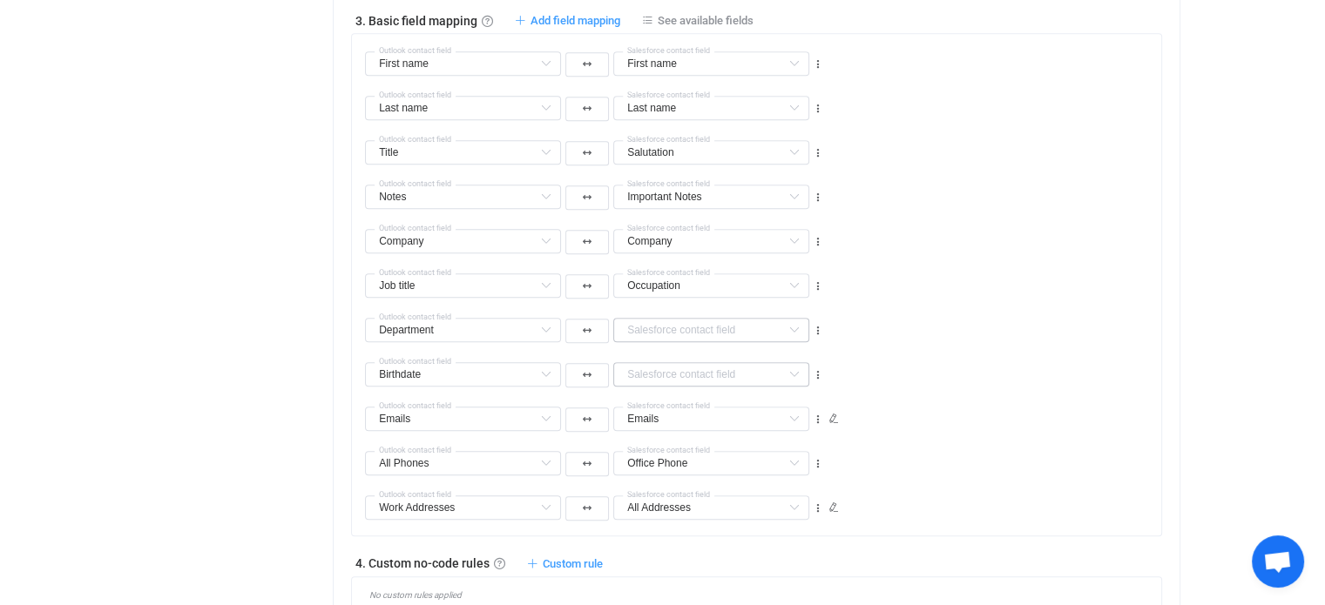
scroll to position [1604, 0]
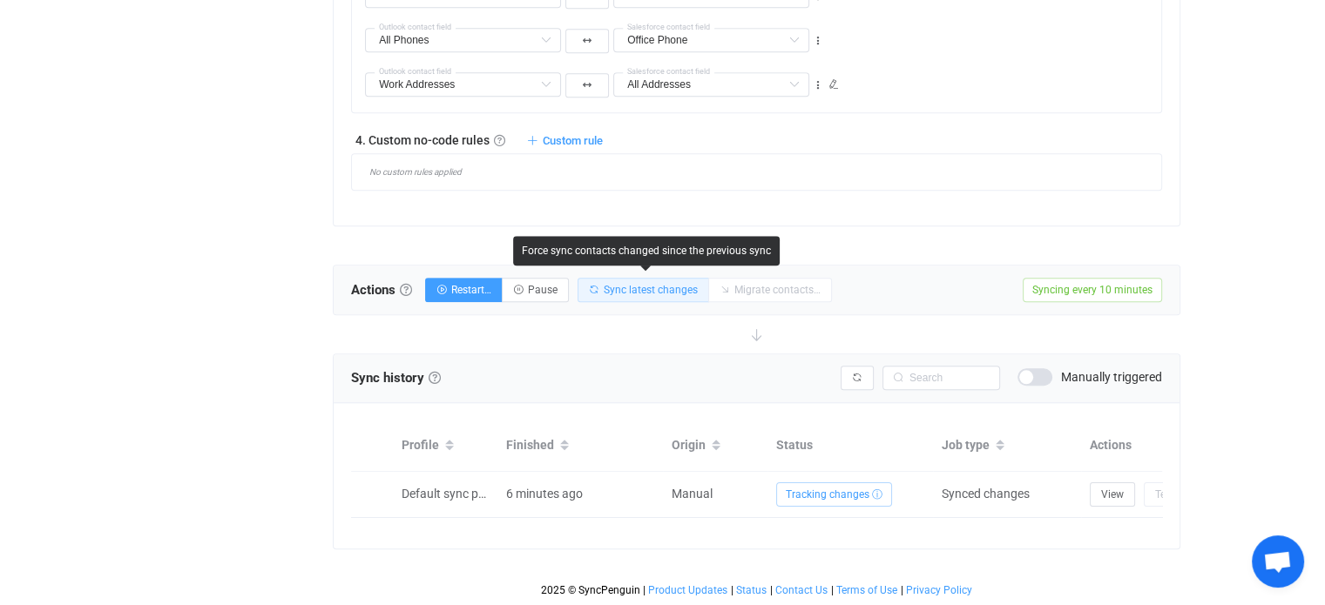
click at [618, 284] on button "Sync latest changes" at bounding box center [643, 290] width 132 height 24
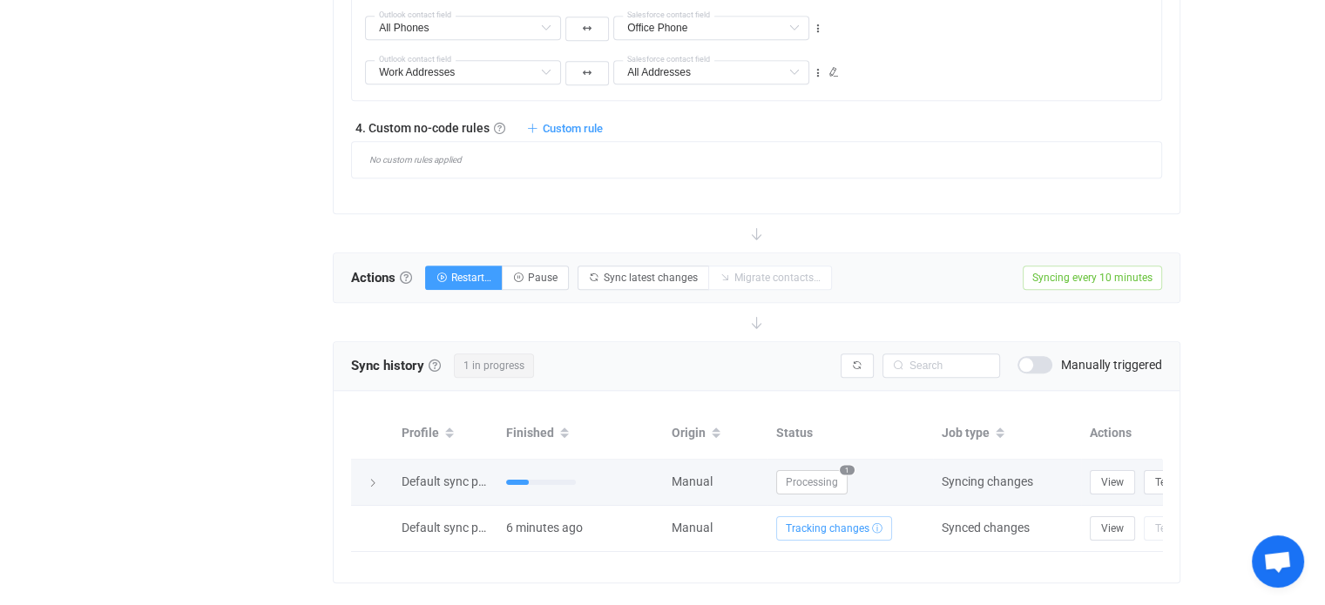
click at [368, 483] on icon at bounding box center [373, 483] width 10 height 10
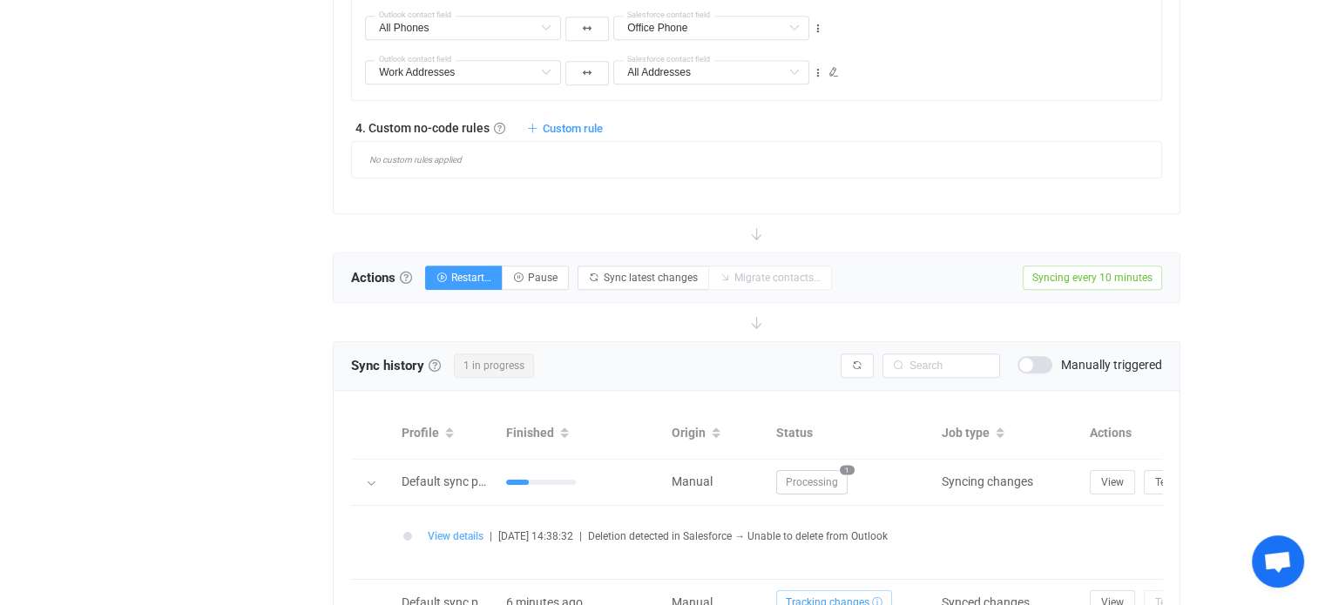
click at [450, 531] on span "View details" at bounding box center [456, 536] width 56 height 12
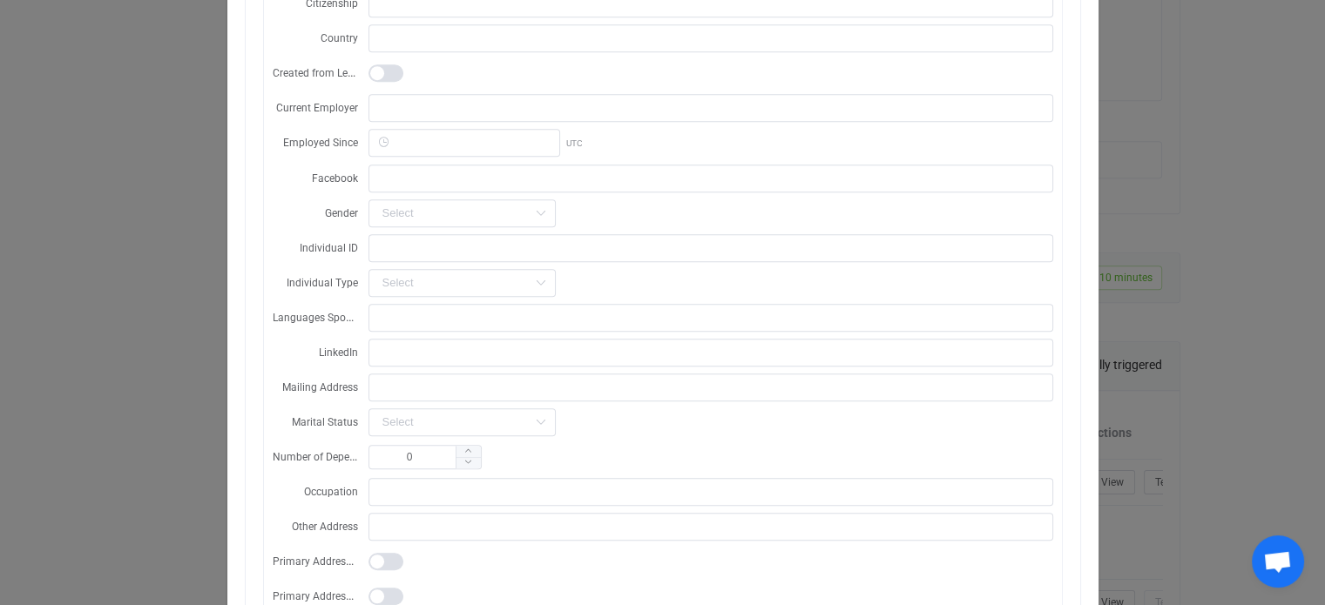
scroll to position [1307, 0]
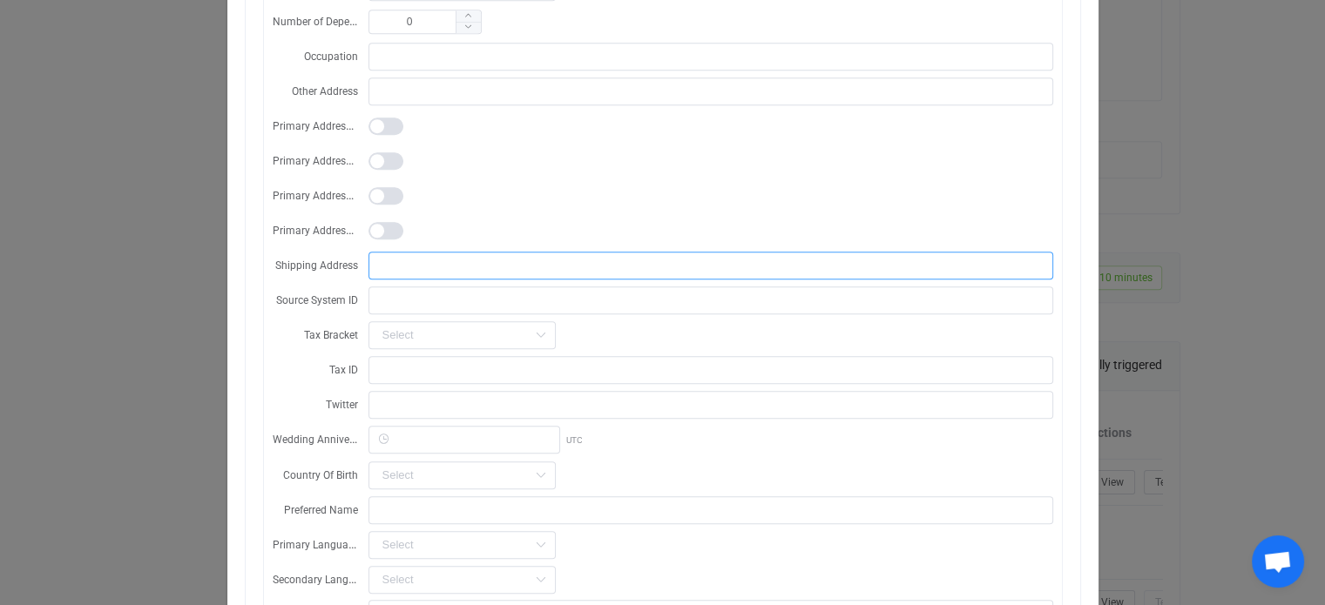
click at [429, 267] on input "dialog" at bounding box center [710, 266] width 685 height 28
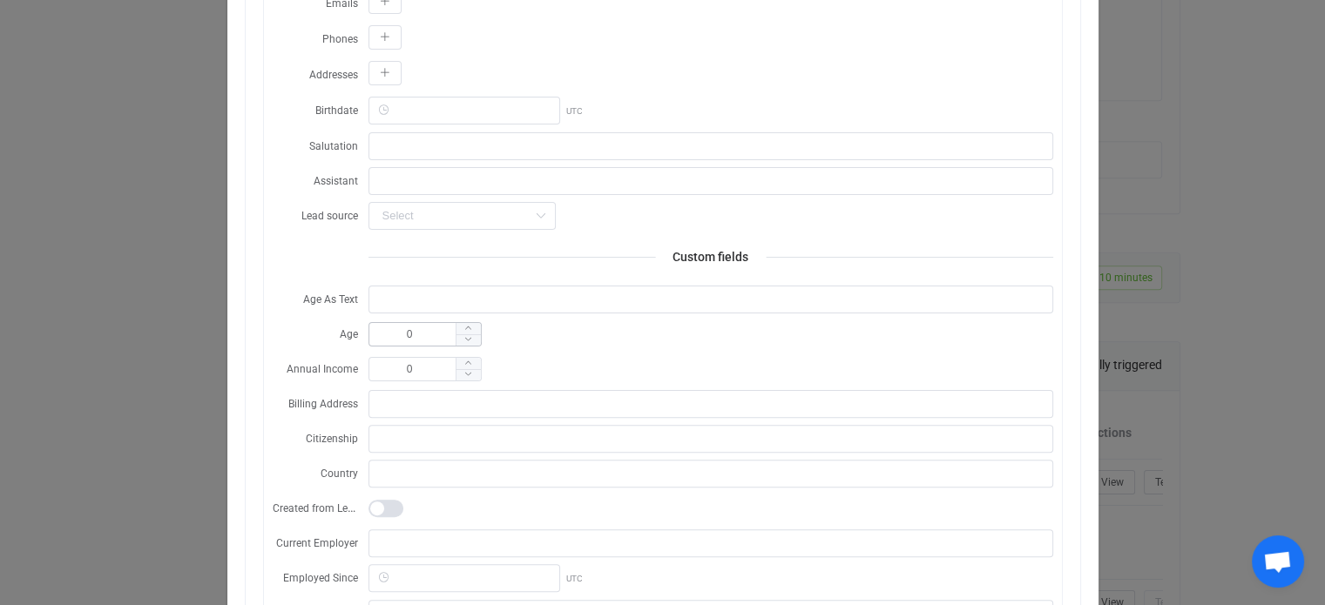
scroll to position [0, 0]
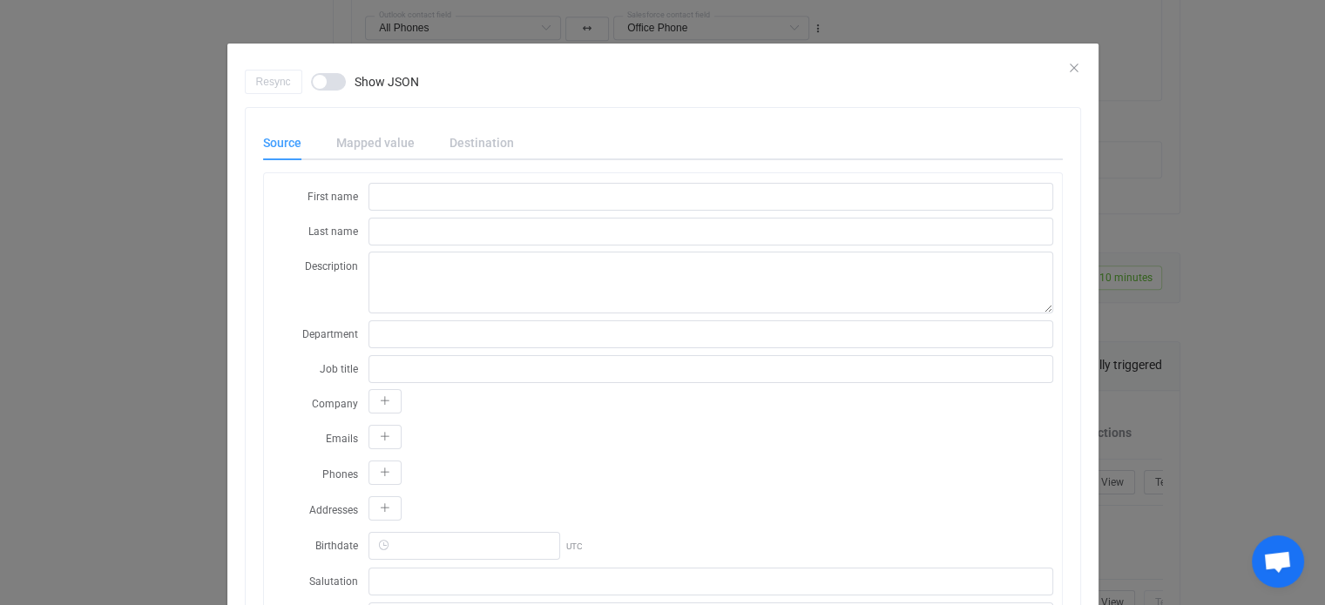
click at [392, 145] on div "Mapped value" at bounding box center [375, 142] width 113 height 35
click at [1072, 65] on div "dialog" at bounding box center [662, 57] width 871 height 26
click at [1068, 64] on icon "Close" at bounding box center [1074, 68] width 14 height 14
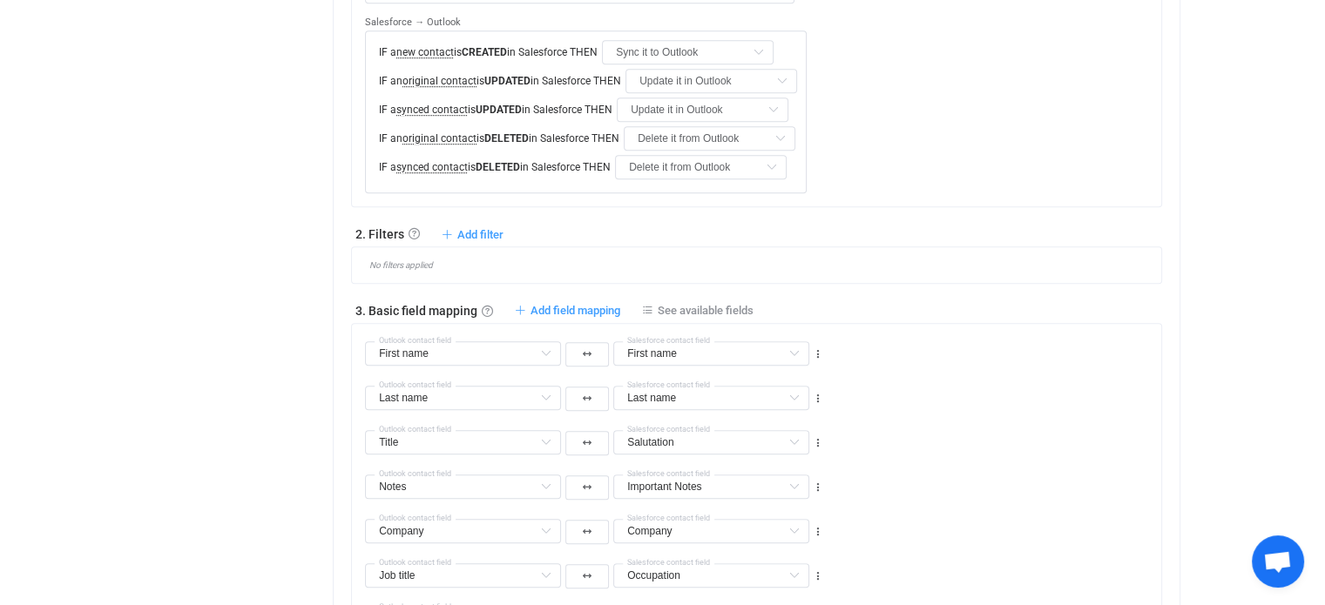
scroll to position [297, 0]
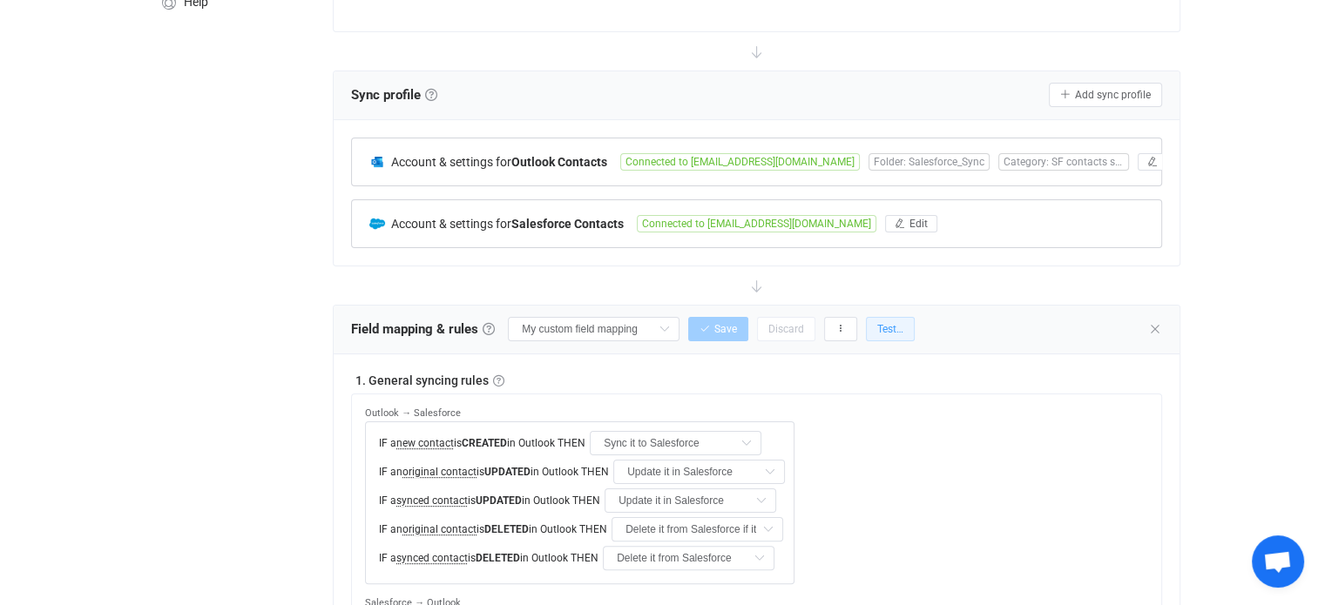
click at [887, 323] on span "Test…" at bounding box center [890, 329] width 26 height 12
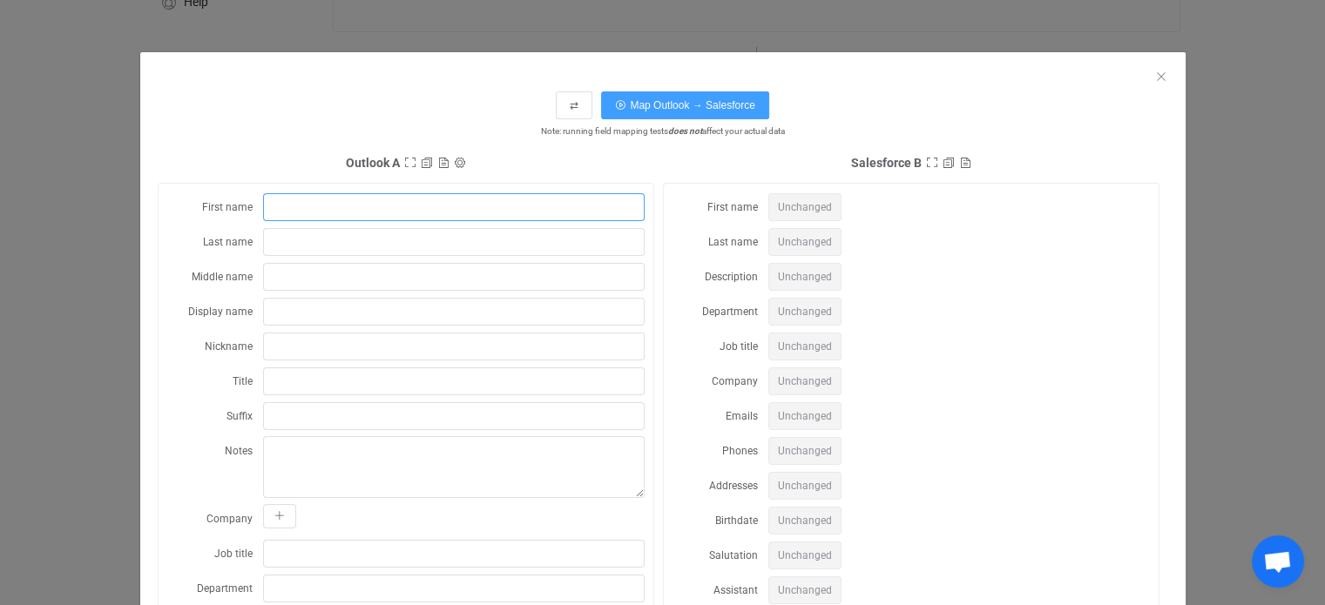
click at [549, 195] on input "dialog" at bounding box center [454, 207] width 382 height 28
click at [570, 105] on span "⇄" at bounding box center [574, 105] width 9 height 12
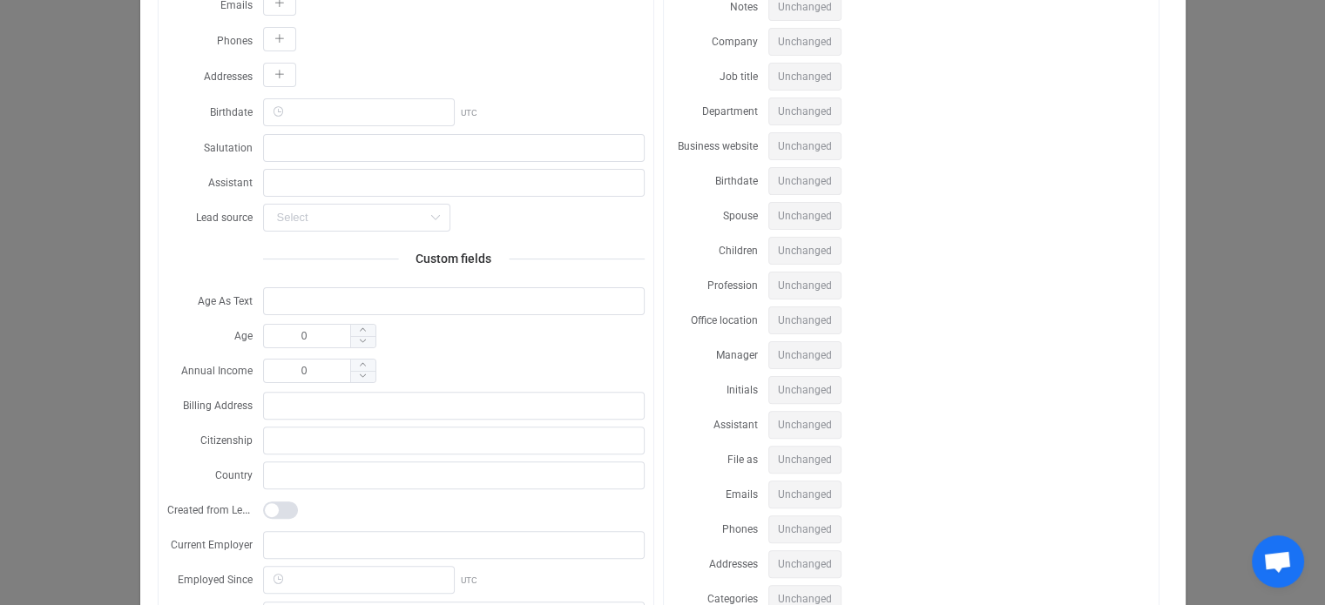
scroll to position [0, 0]
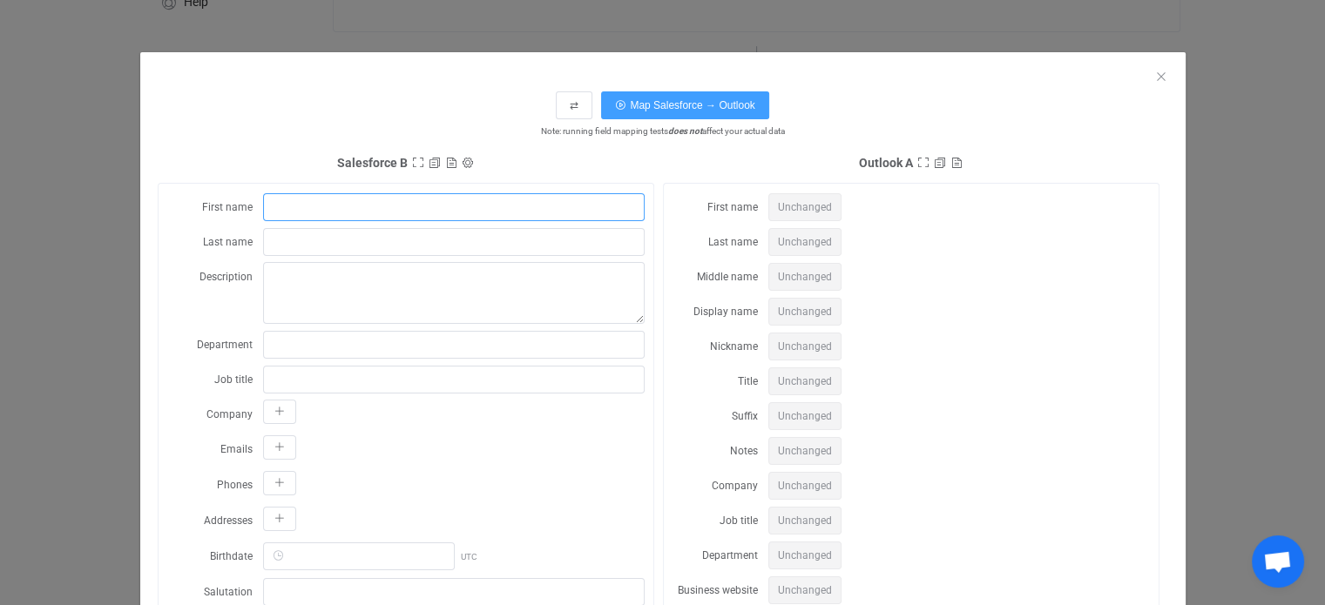
click at [556, 211] on input "dialog" at bounding box center [454, 207] width 382 height 28
click at [803, 211] on span "Unchanged" at bounding box center [804, 207] width 73 height 28
click at [383, 215] on input "dialog" at bounding box center [454, 207] width 382 height 28
type input "Ausaf"
click at [917, 159] on icon "dialog" at bounding box center [923, 163] width 12 height 12
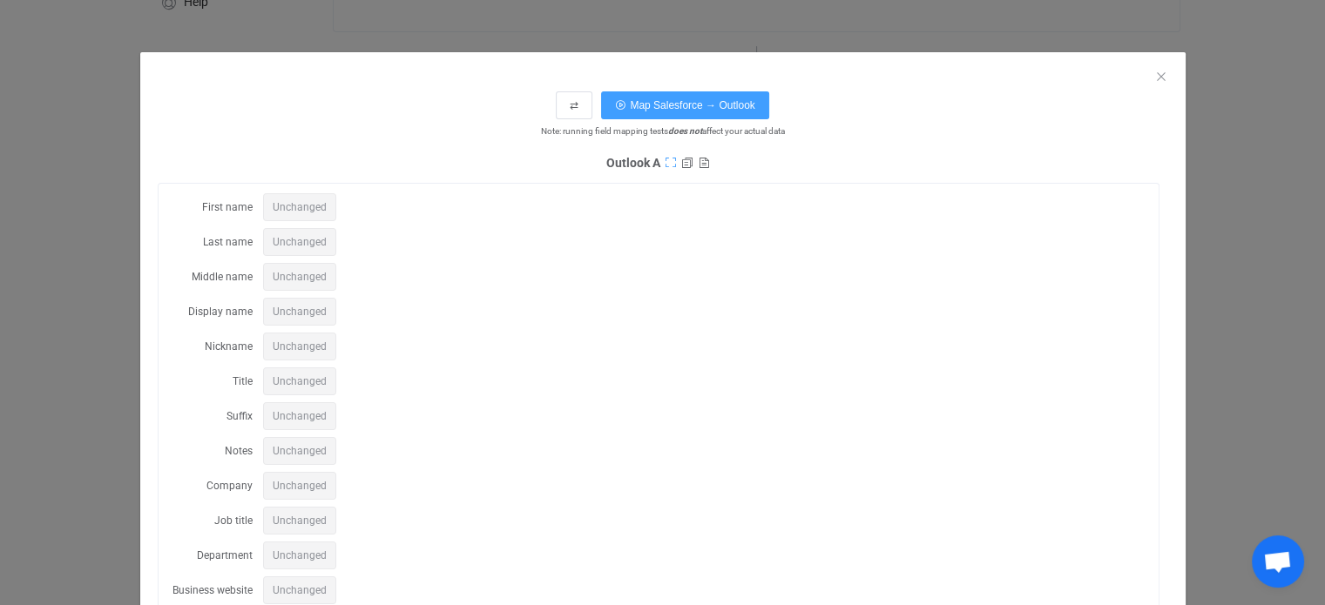
click at [666, 161] on icon "dialog" at bounding box center [671, 163] width 12 height 12
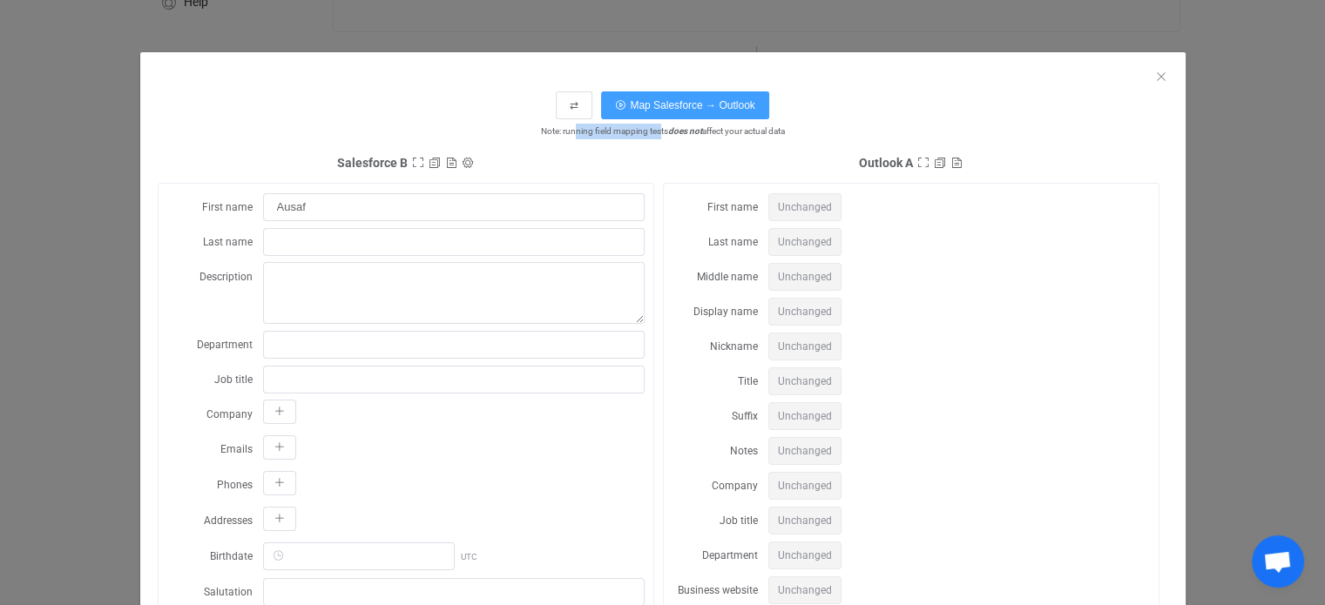
drag, startPoint x: 564, startPoint y: 132, endPoint x: 651, endPoint y: 133, distance: 87.1
click at [651, 133] on span "Note: running field mapping tests does not affect your actual data" at bounding box center [663, 132] width 1010 height 16
click at [798, 200] on span "Unchanged" at bounding box center [804, 207] width 73 height 28
click at [791, 206] on span "Unchanged" at bounding box center [804, 207] width 73 height 28
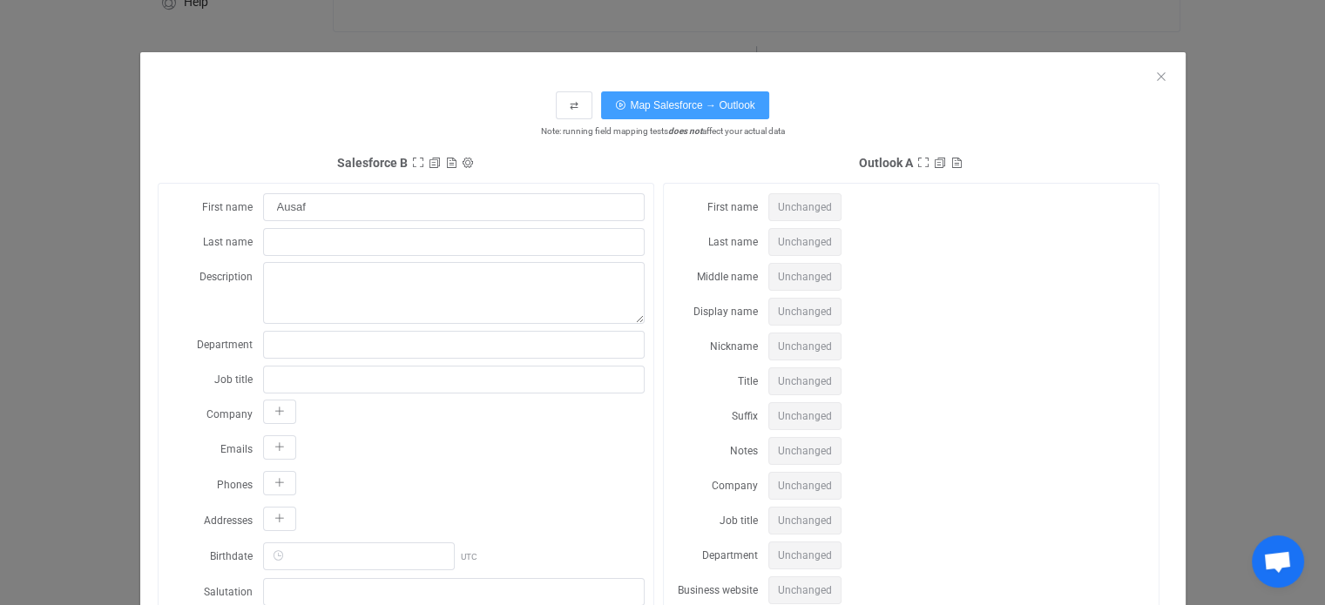
click at [619, 107] on button "Map Salesforce → Outlook" at bounding box center [684, 105] width 167 height 28
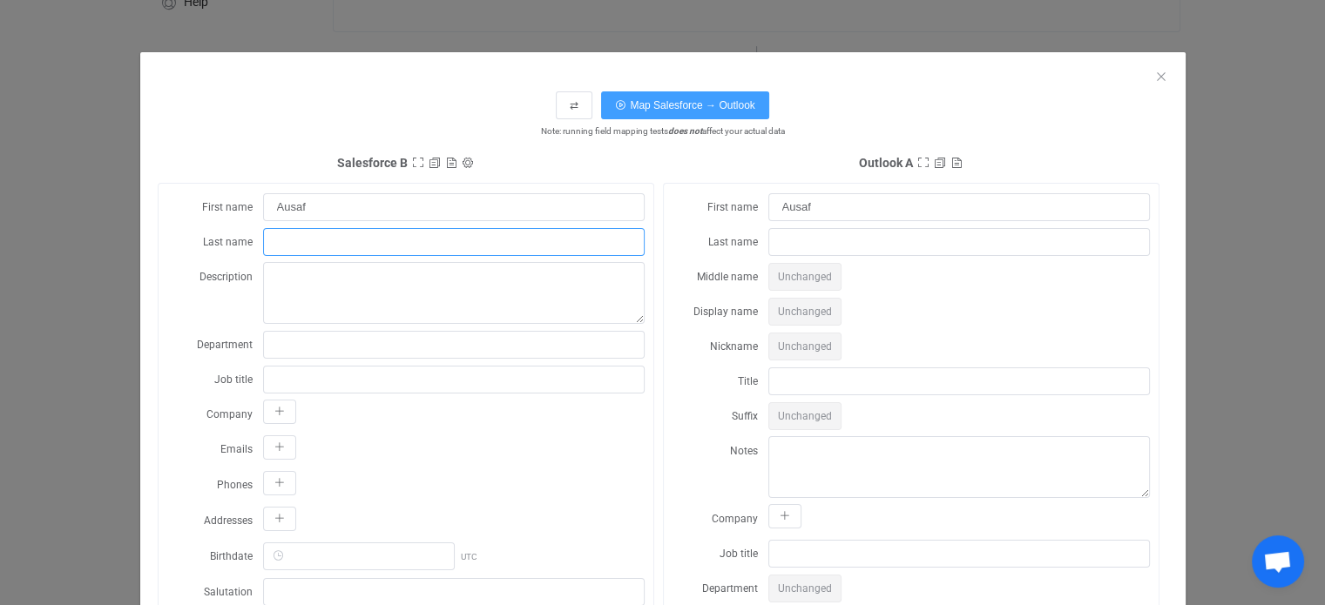
click at [386, 233] on input "dialog" at bounding box center [454, 242] width 382 height 28
type input "khan"
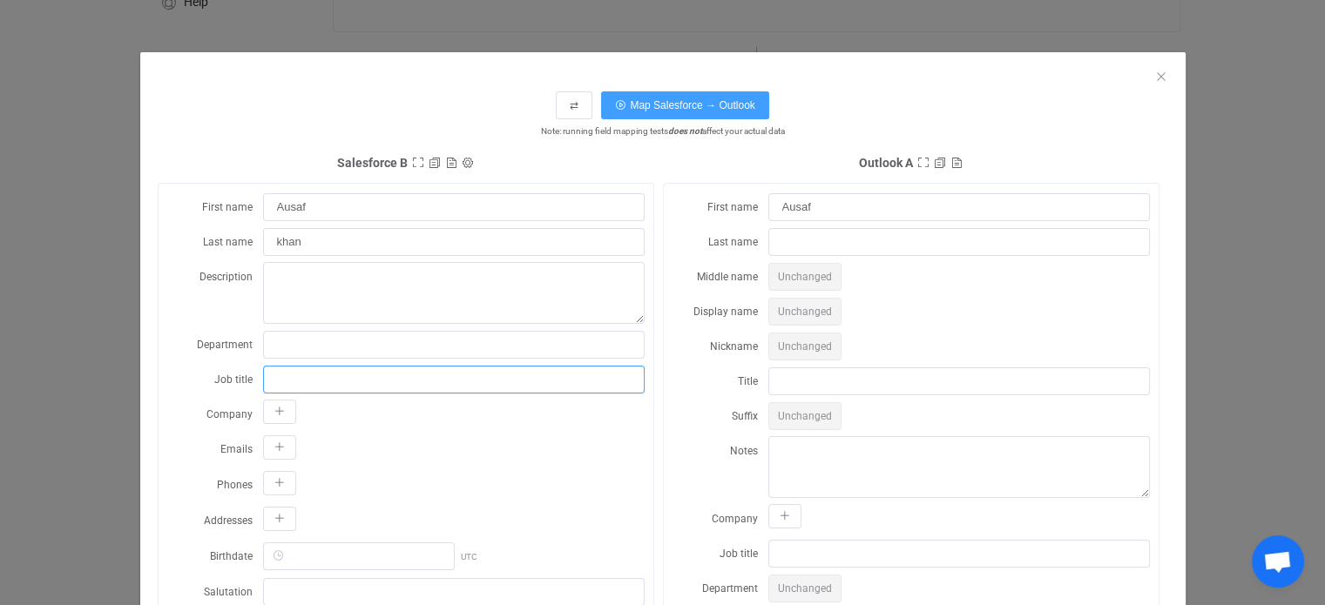
click at [308, 375] on input "dialog" at bounding box center [454, 380] width 382 height 28
type input "associate"
click at [271, 424] on div "dialog" at bounding box center [454, 415] width 382 height 30
click at [274, 411] on icon "dialog" at bounding box center [279, 412] width 10 height 10
click at [446, 423] on input "dialog" at bounding box center [501, 424] width 267 height 28
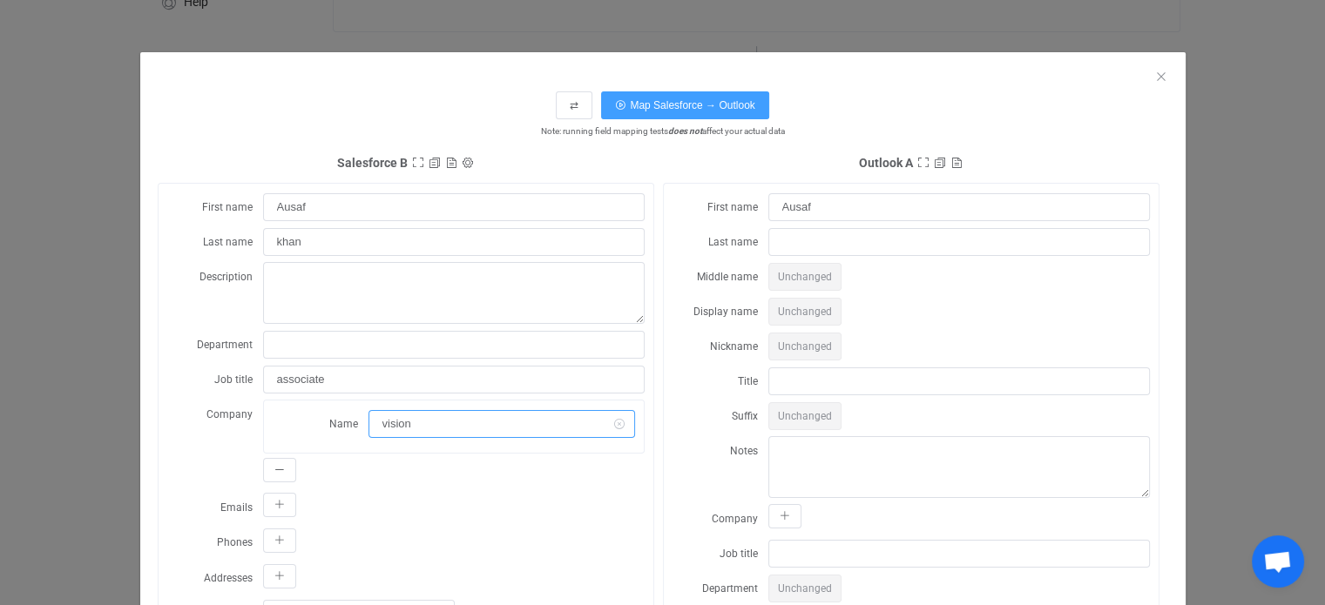
type input "vision"
click at [274, 500] on icon "dialog" at bounding box center [279, 505] width 10 height 10
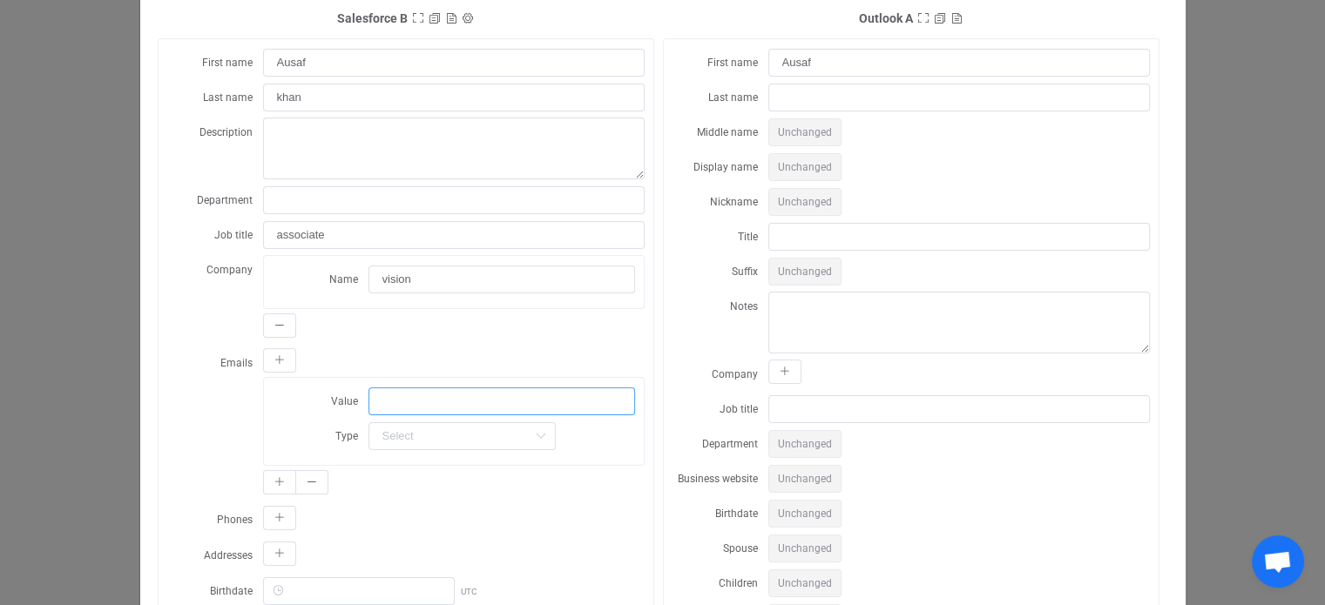
click at [431, 401] on input "dialog" at bounding box center [501, 402] width 267 height 28
type input "a"
type input "[EMAIL_ADDRESS][DOMAIN_NAME]"
click at [437, 424] on input "dialog" at bounding box center [461, 436] width 187 height 28
click at [413, 470] on li "Work" at bounding box center [456, 478] width 190 height 30
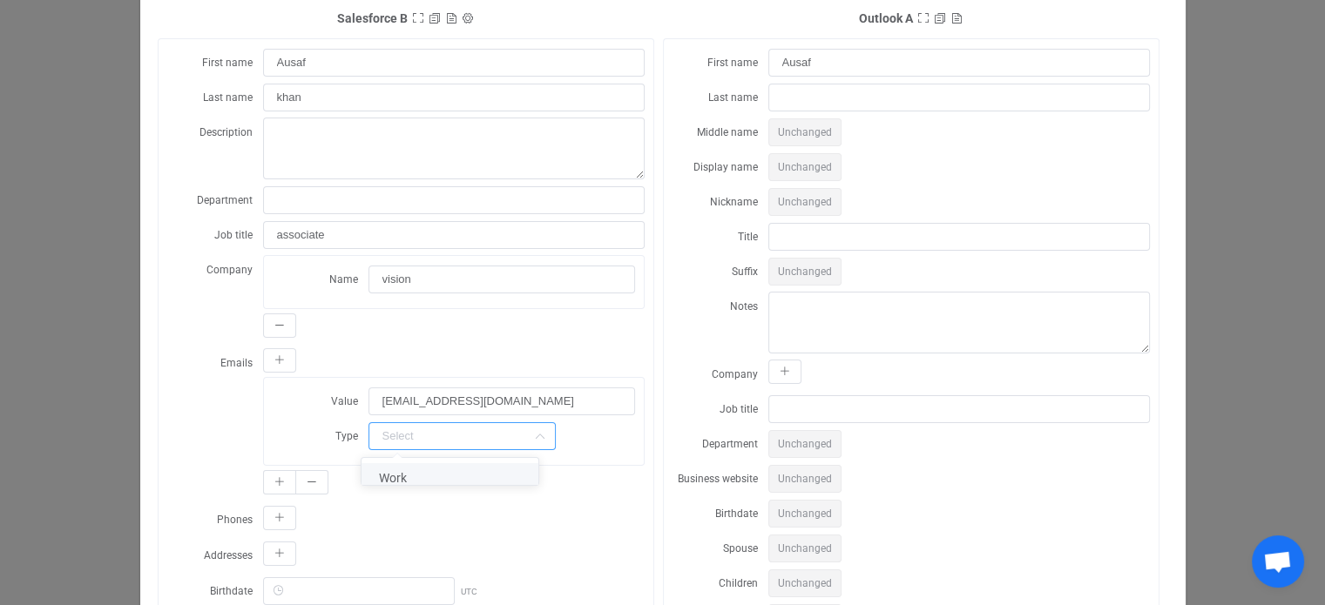
type input "Work"
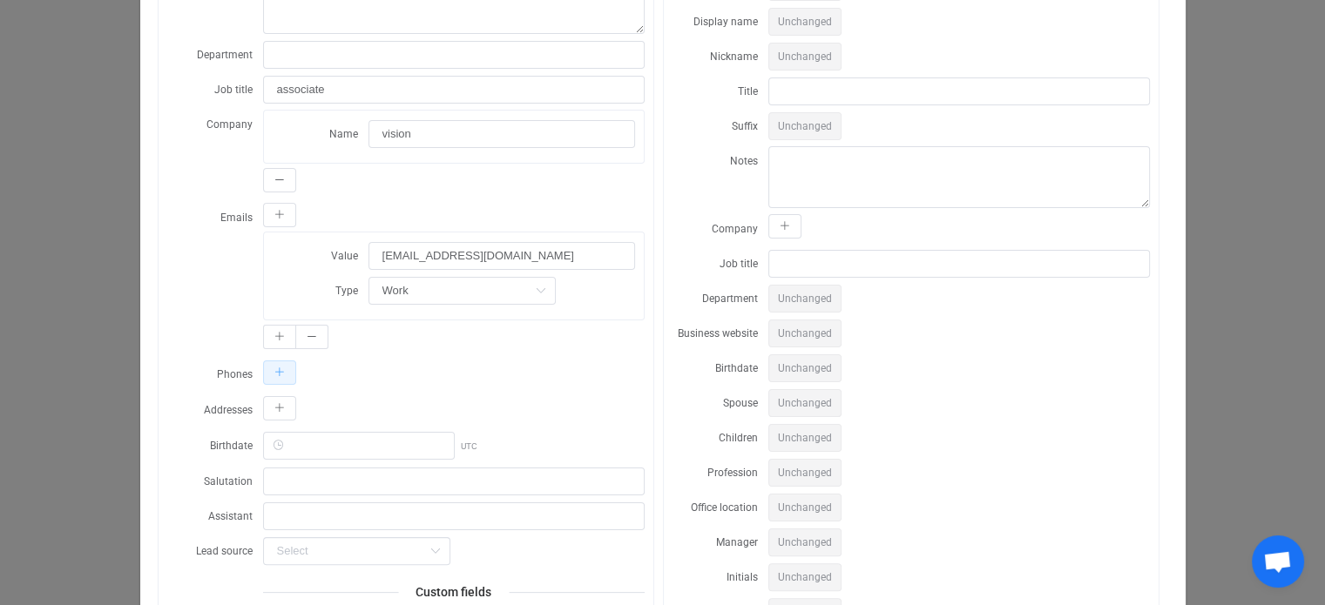
click at [274, 374] on icon "dialog" at bounding box center [279, 373] width 10 height 10
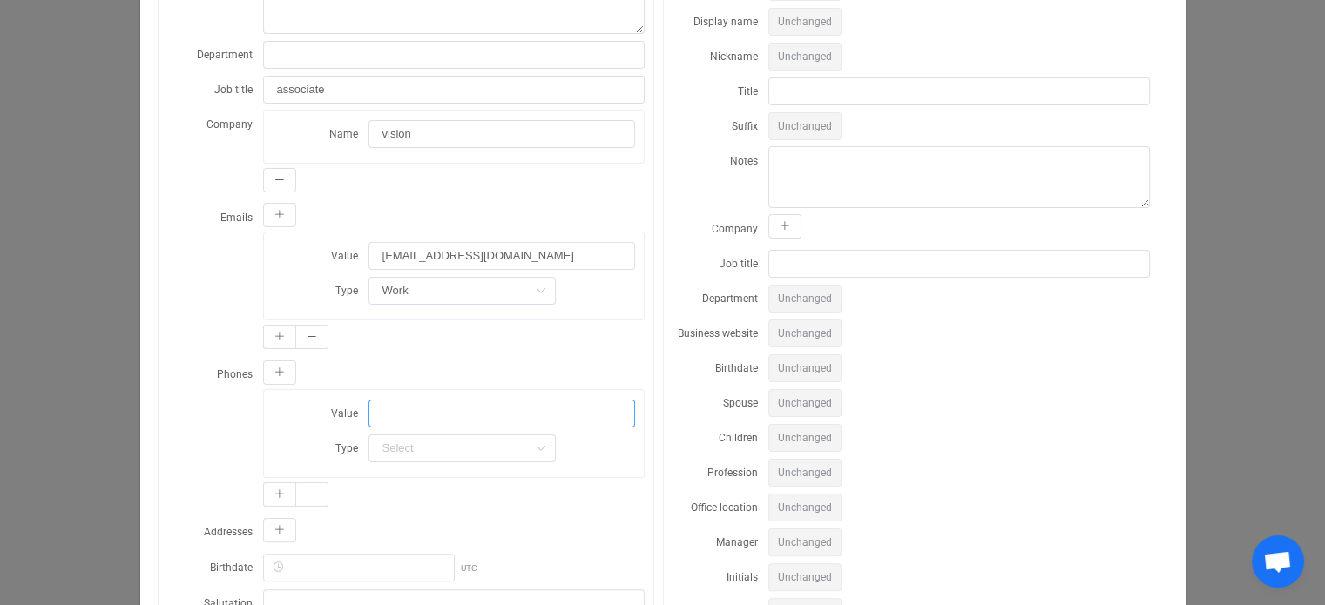
click at [413, 409] on input "dialog" at bounding box center [501, 414] width 267 height 28
type input "545562656"
click at [435, 447] on input "dialog" at bounding box center [461, 449] width 187 height 28
click at [440, 285] on li "Work" at bounding box center [456, 282] width 190 height 30
type input "Work"
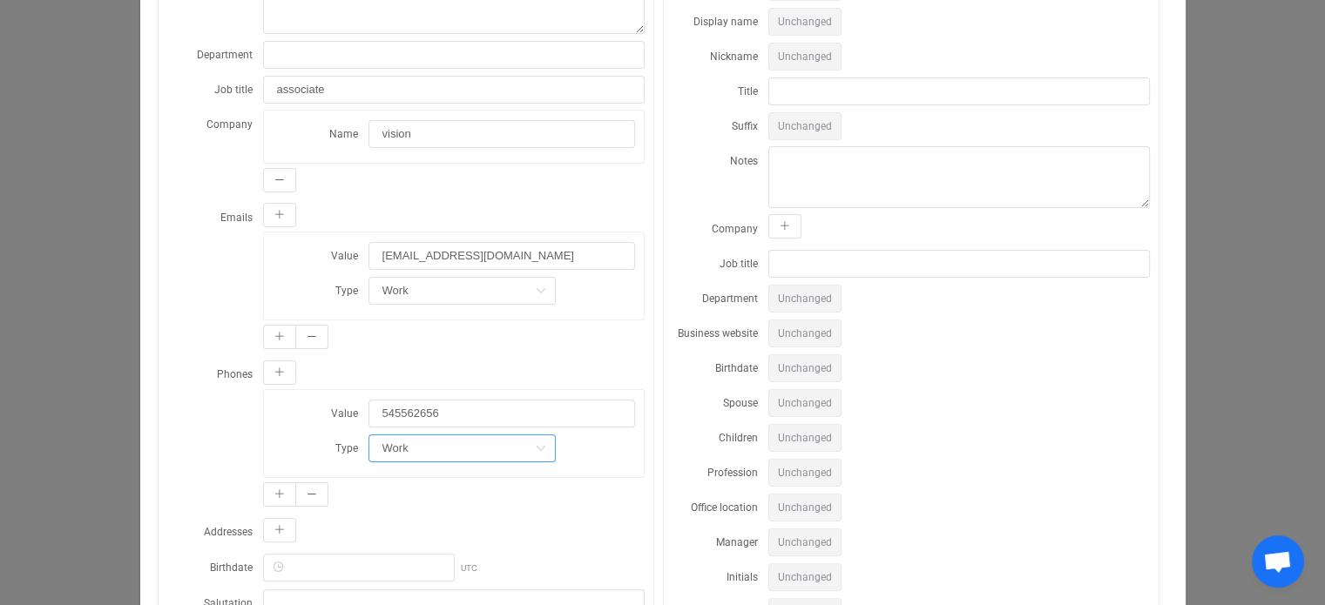
scroll to position [436, 0]
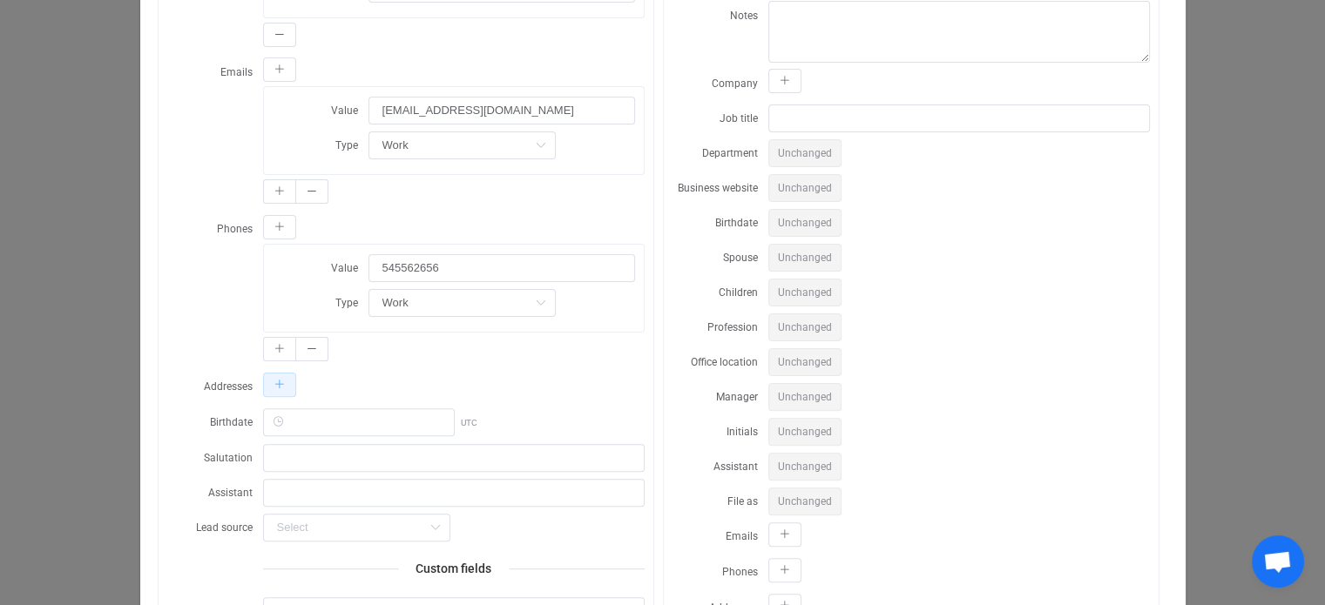
click at [276, 373] on button "dialog" at bounding box center [279, 385] width 33 height 24
click at [432, 420] on input "dialog" at bounding box center [501, 426] width 267 height 28
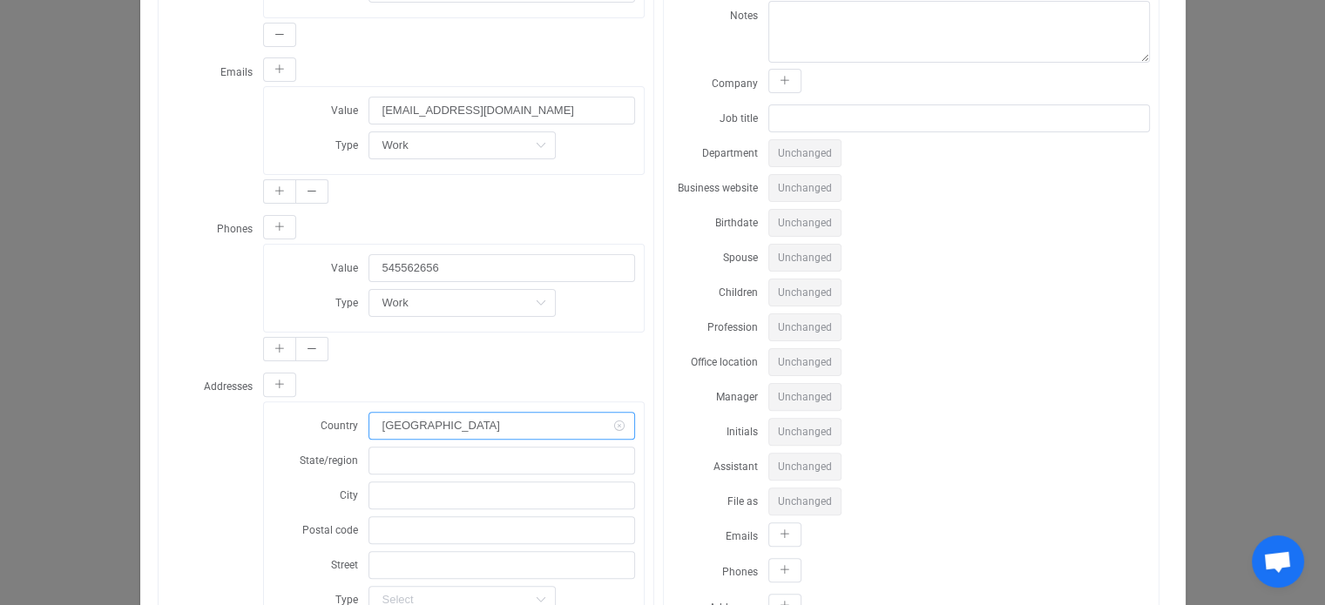
type input "[GEOGRAPHIC_DATA]"
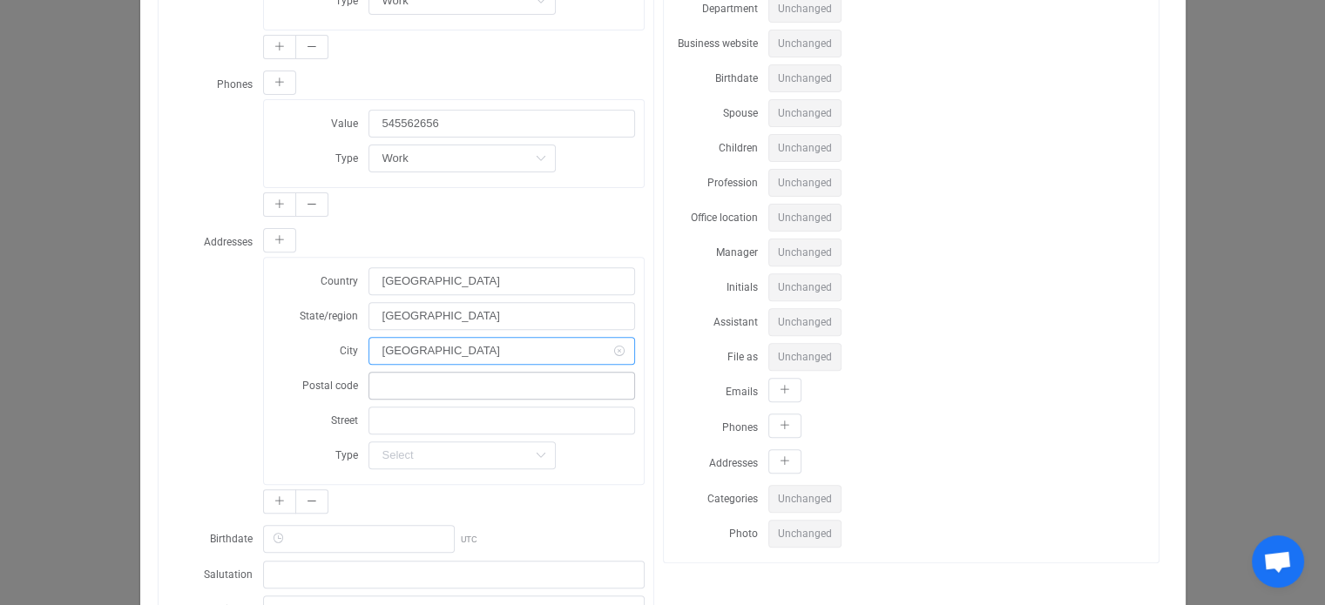
type input "[GEOGRAPHIC_DATA]"
click at [446, 383] on input "dialog" at bounding box center [501, 386] width 267 height 28
type input "s"
type input "m4p"
click at [446, 415] on input "dialog" at bounding box center [501, 421] width 267 height 28
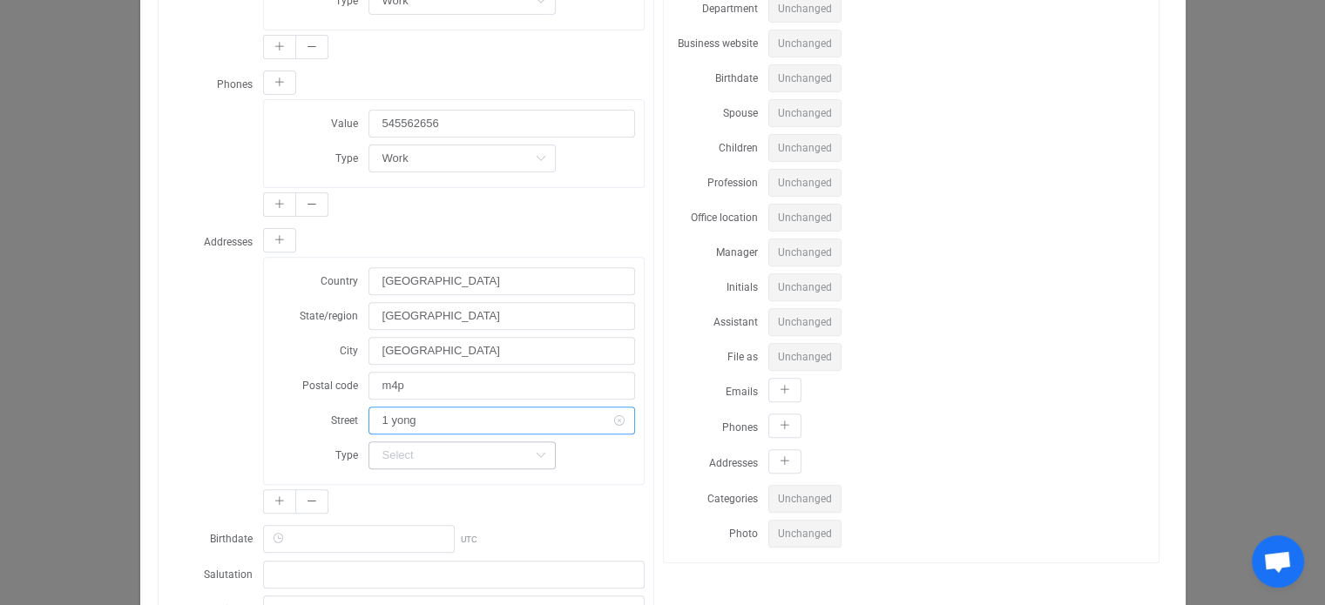
type input "1 yong"
click at [455, 442] on input "dialog" at bounding box center [461, 456] width 187 height 28
click at [429, 506] on li "Work" at bounding box center [456, 495] width 190 height 30
type input "Work"
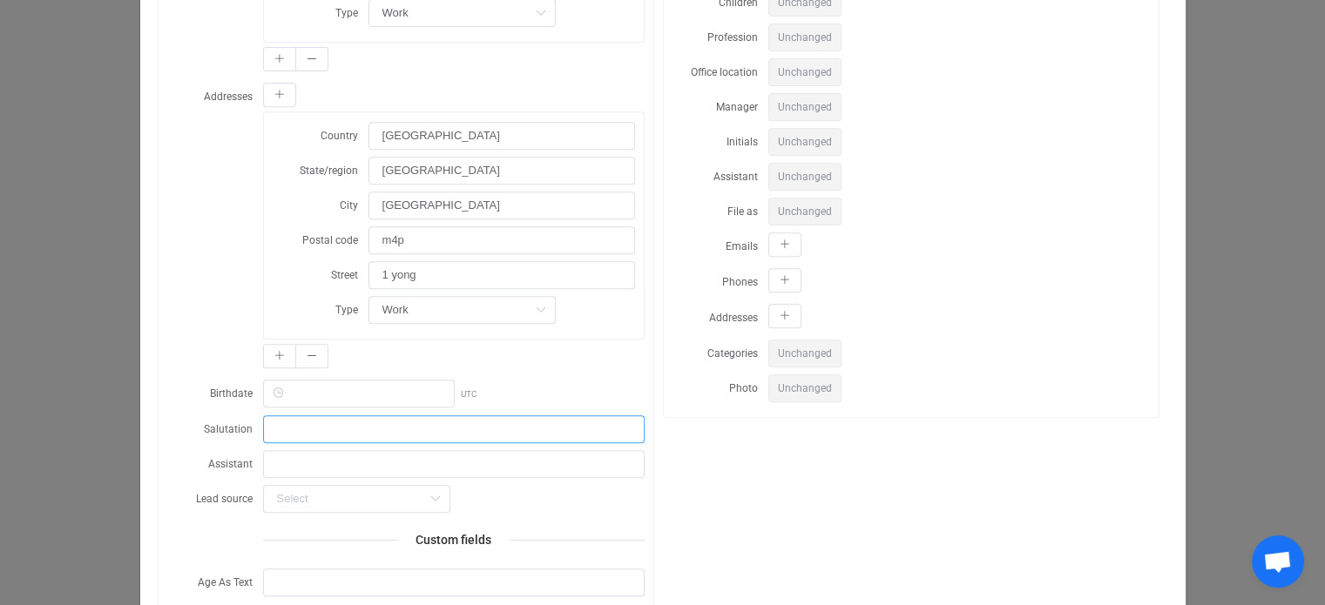
click at [365, 432] on input "dialog" at bounding box center [454, 429] width 382 height 28
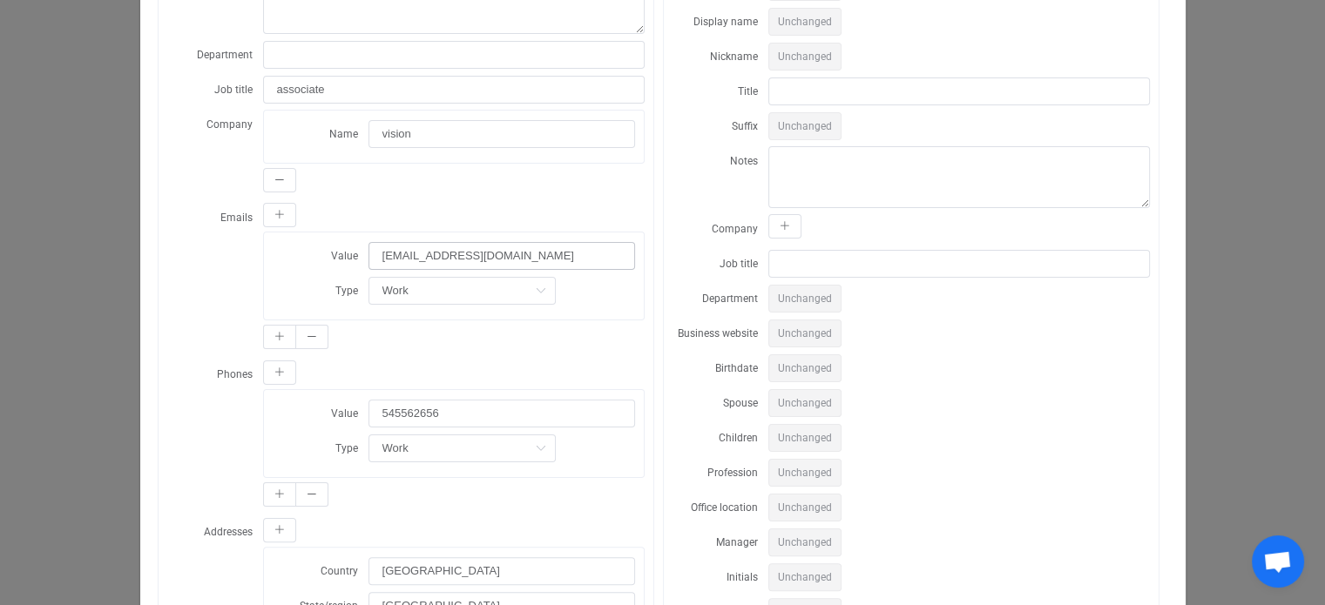
scroll to position [0, 0]
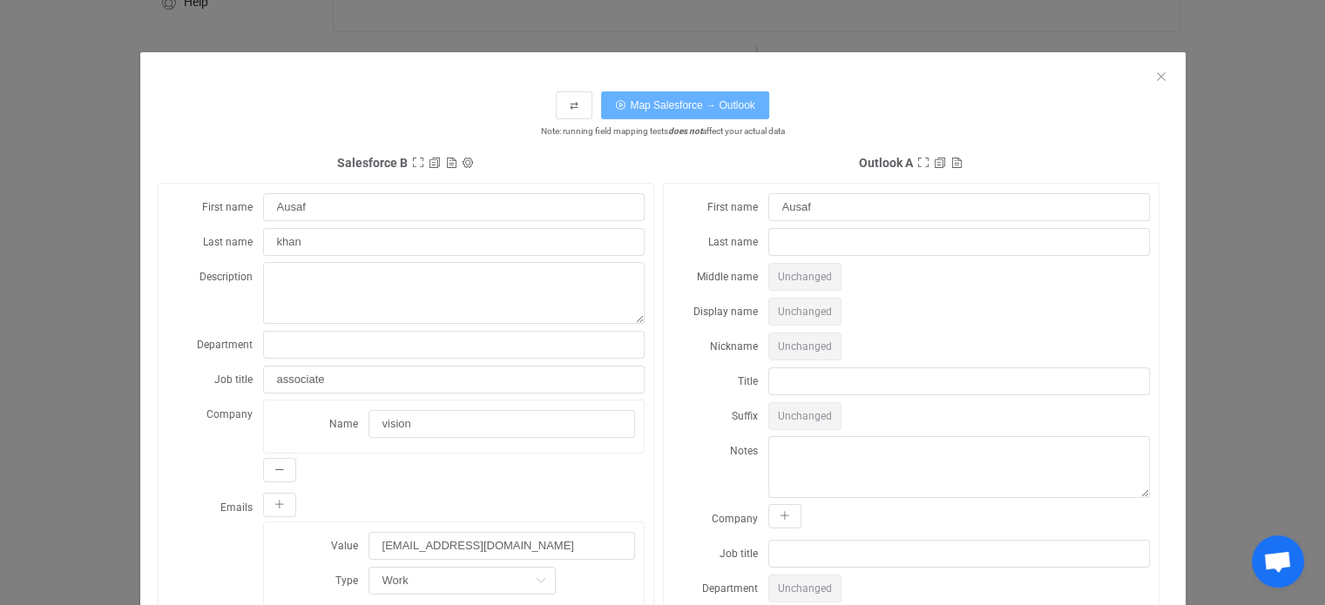
type input "mr."
click at [671, 105] on span "Map Salesforce → Outlook" at bounding box center [692, 105] width 125 height 12
type input "khan"
type input "mr."
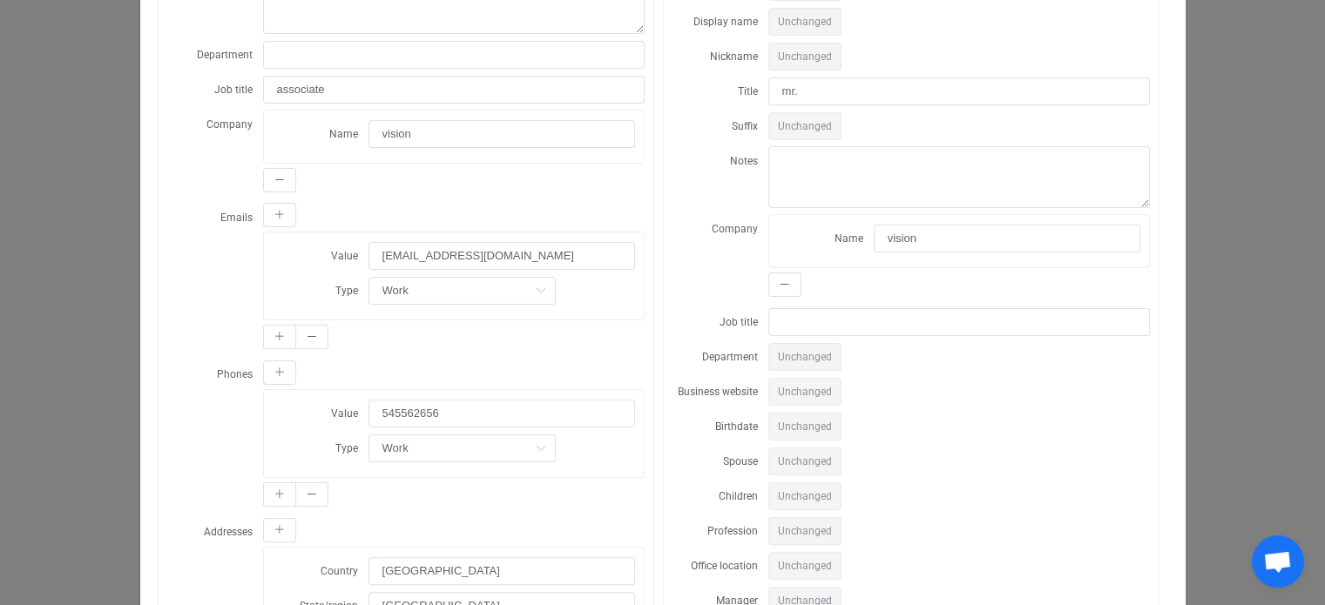
scroll to position [436, 0]
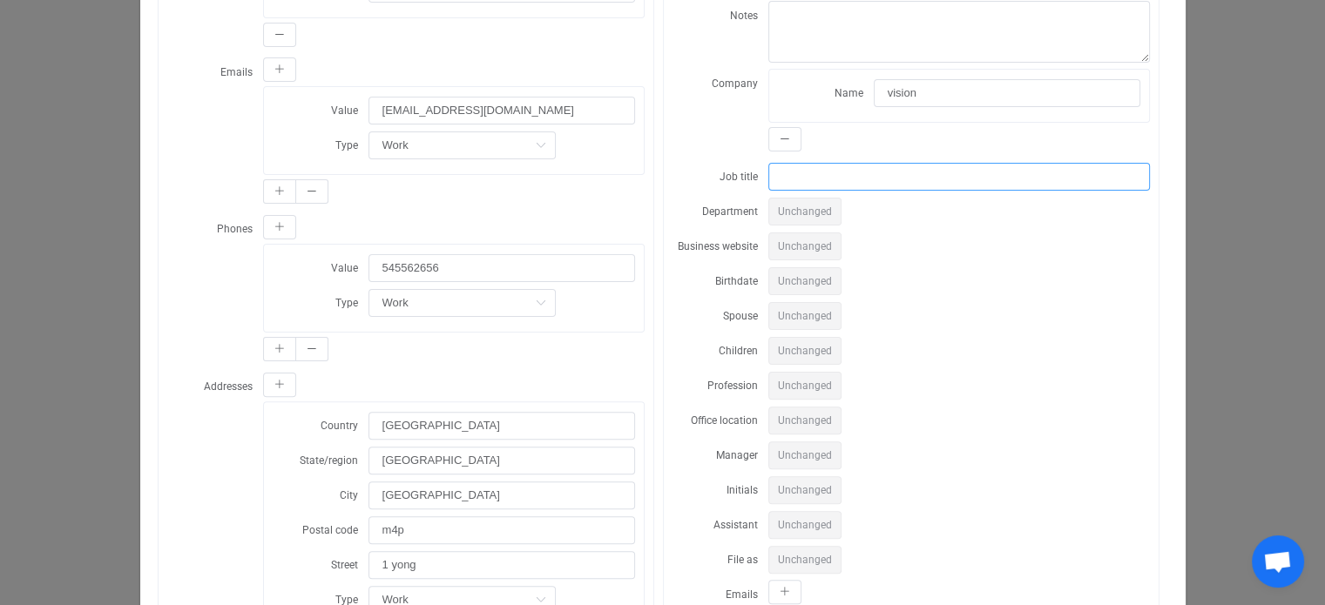
click at [856, 168] on input "dialog" at bounding box center [959, 177] width 382 height 28
drag, startPoint x: 840, startPoint y: 173, endPoint x: 814, endPoint y: 172, distance: 25.3
click at [836, 173] on input "dialog" at bounding box center [959, 177] width 382 height 28
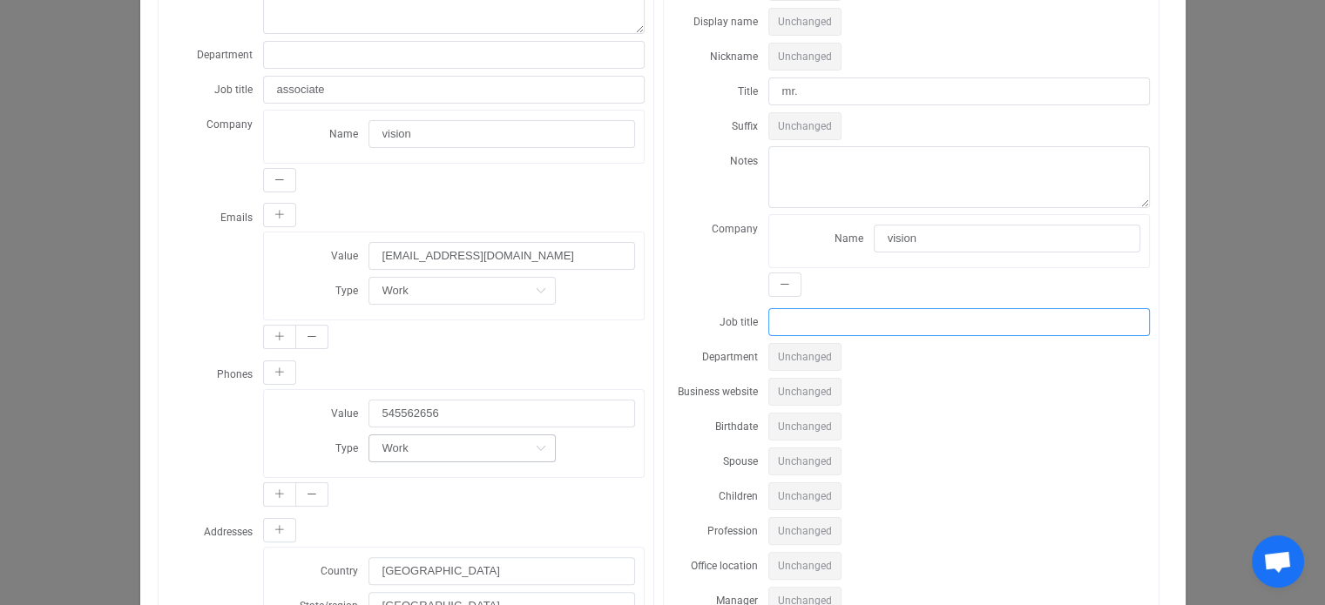
scroll to position [145, 0]
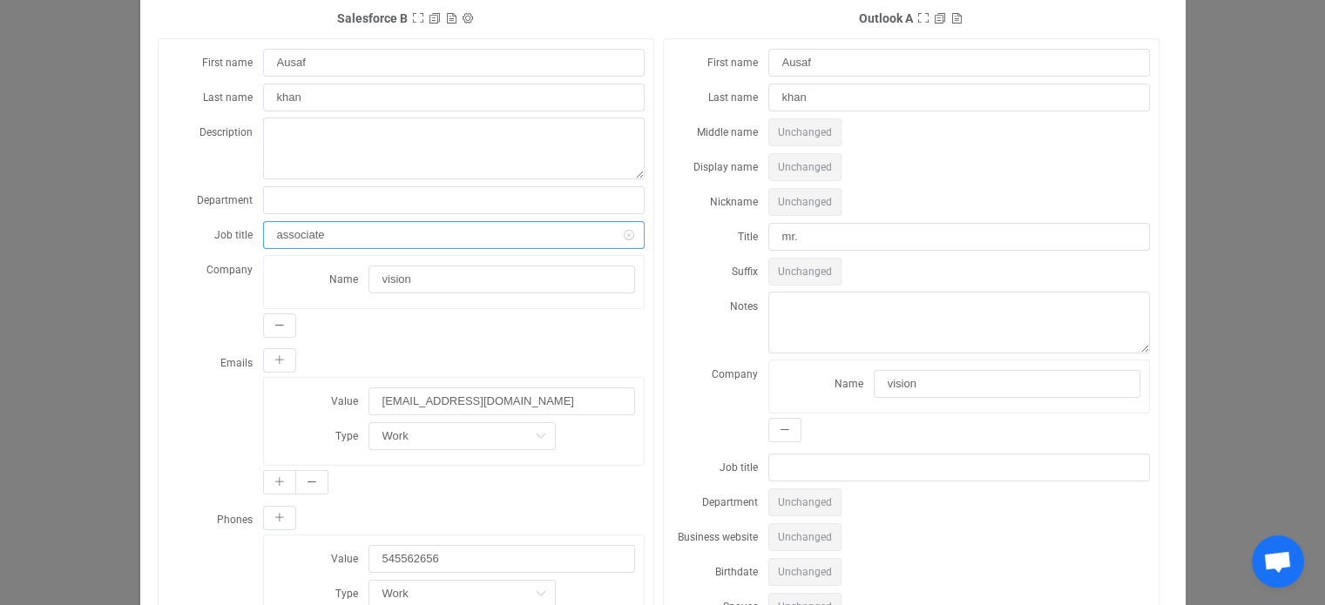
click at [355, 224] on input "associate" at bounding box center [454, 235] width 382 height 28
drag, startPoint x: 273, startPoint y: 219, endPoint x: 181, endPoint y: 207, distance: 92.2
click at [312, 236] on input "dialog" at bounding box center [454, 235] width 382 height 28
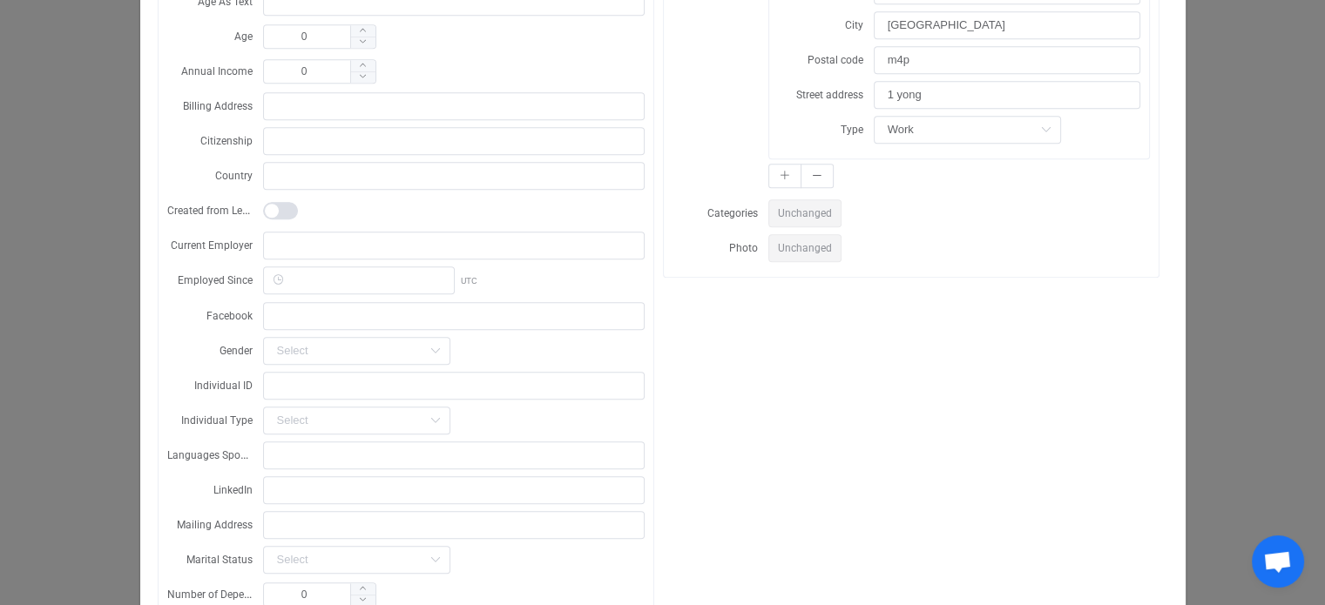
scroll to position [1451, 0]
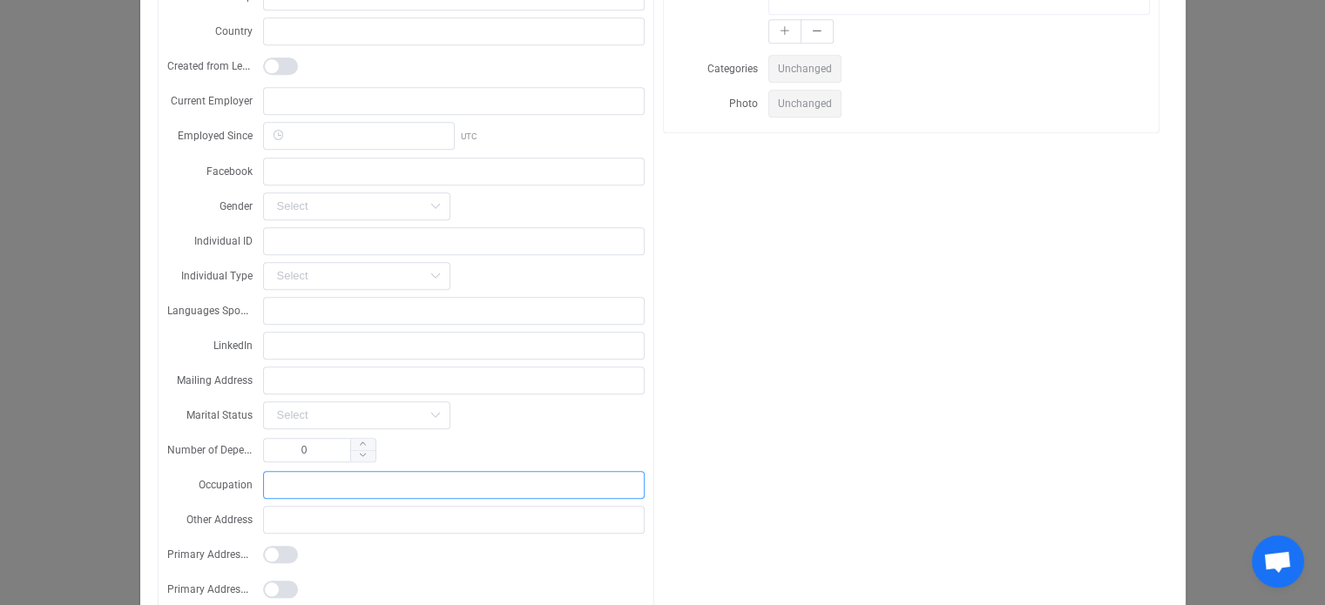
click at [292, 472] on input "dialog" at bounding box center [454, 485] width 382 height 28
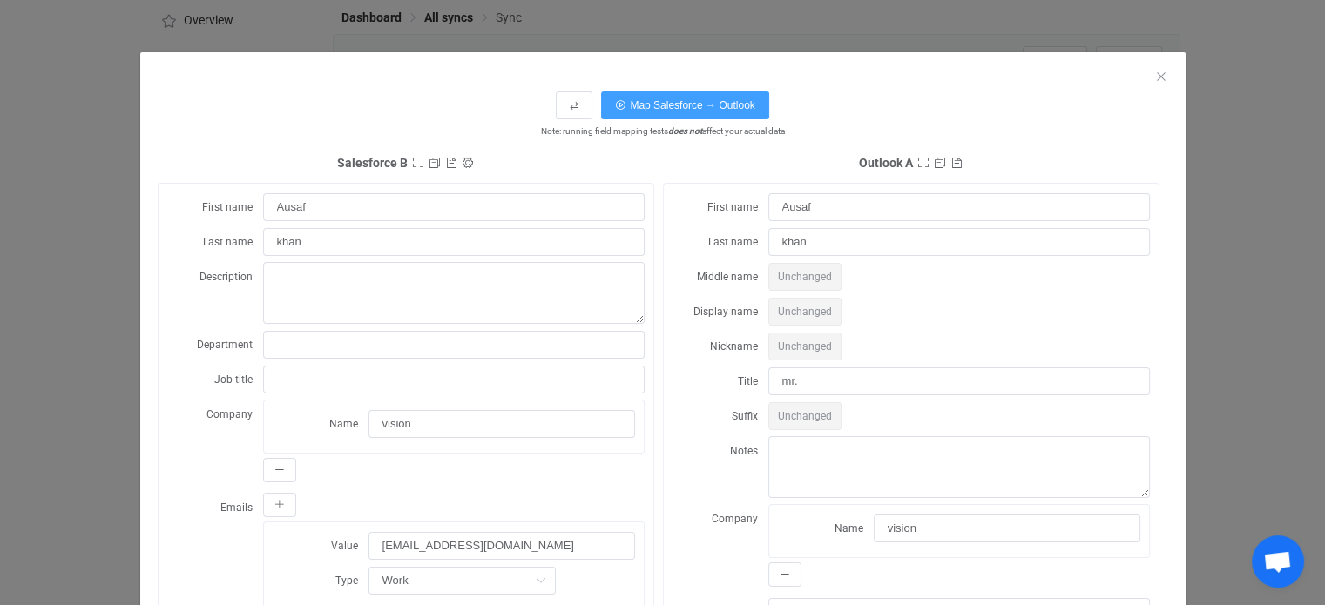
scroll to position [7, 0]
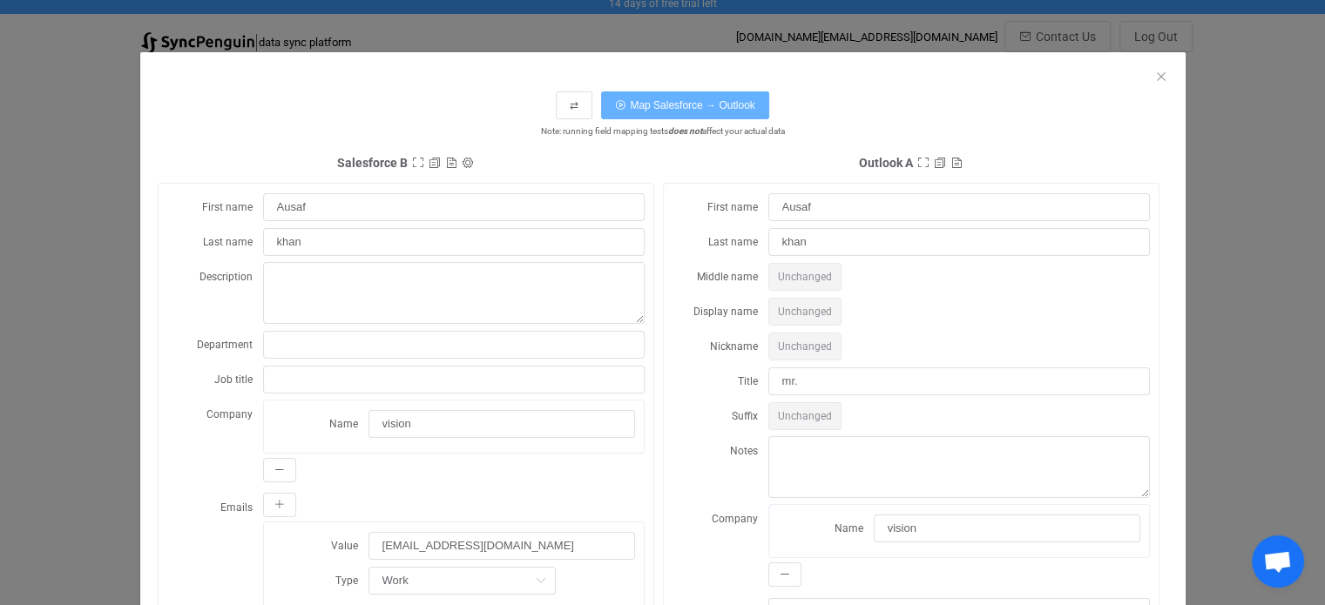
type input "associate"
click at [735, 108] on span "Map Salesforce → Outlook" at bounding box center [692, 105] width 125 height 12
type input "associate"
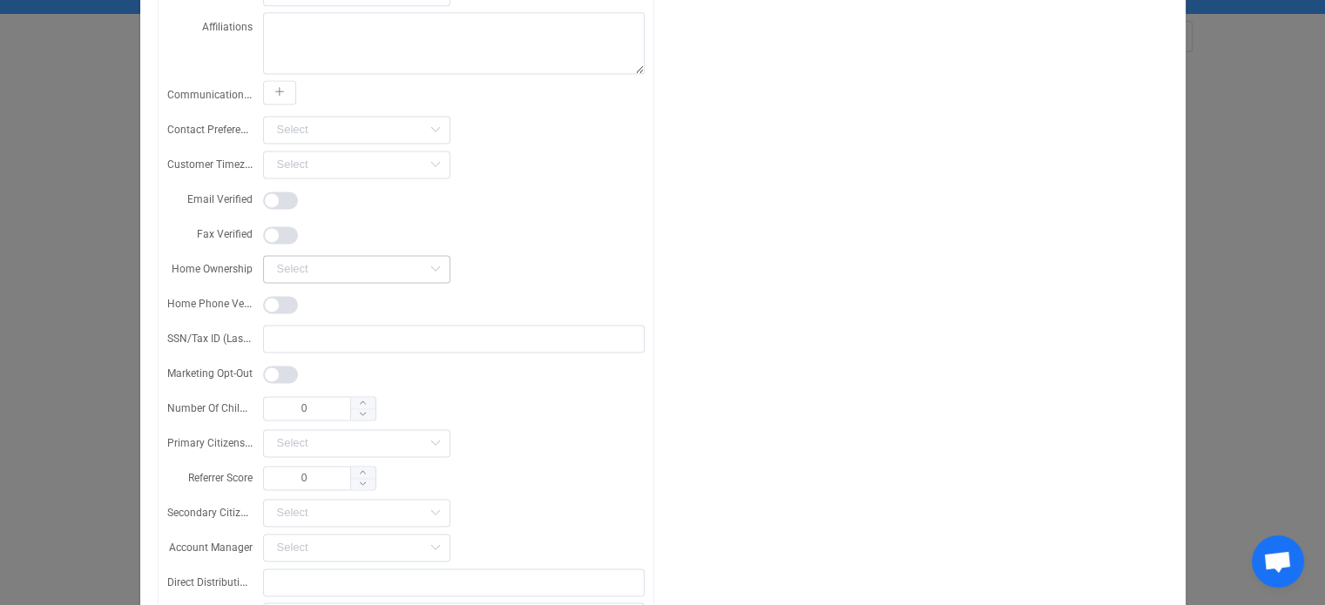
scroll to position [2613, 0]
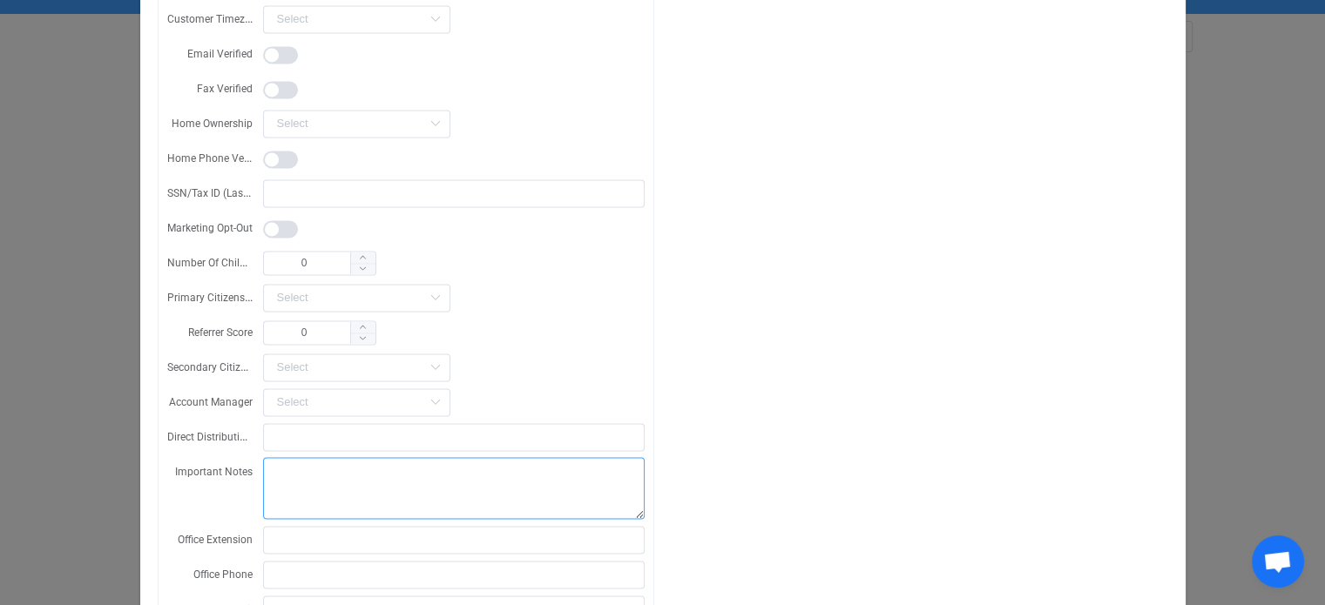
click at [321, 476] on textarea "dialog" at bounding box center [454, 488] width 382 height 62
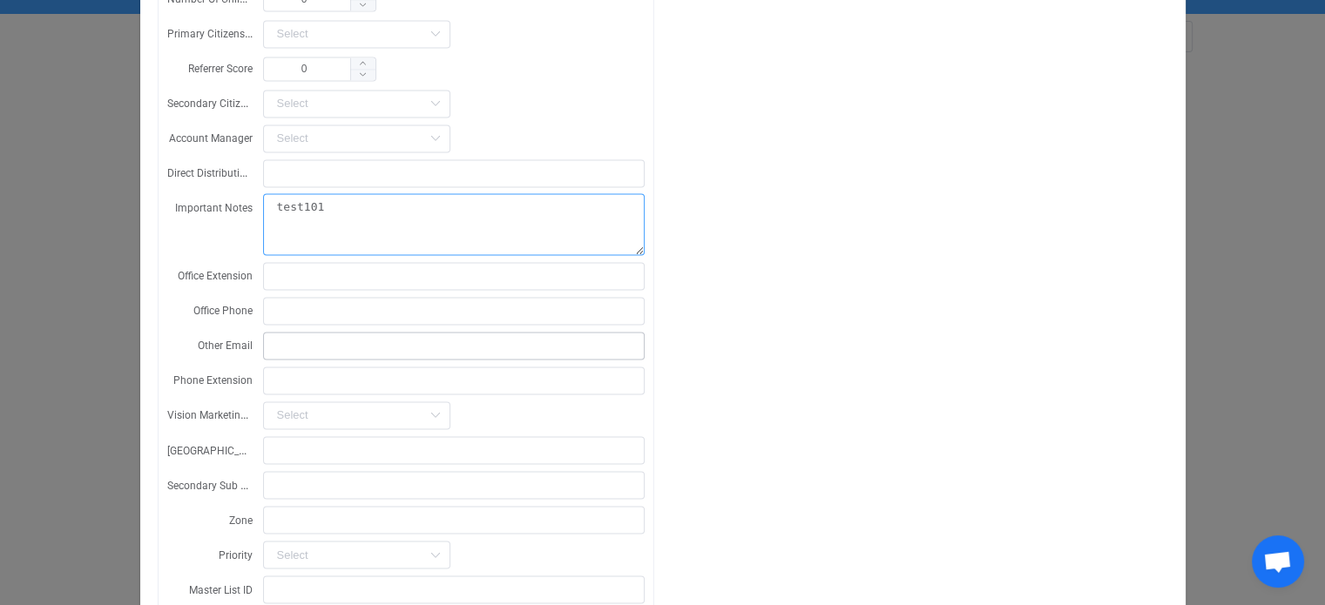
scroll to position [2903, 0]
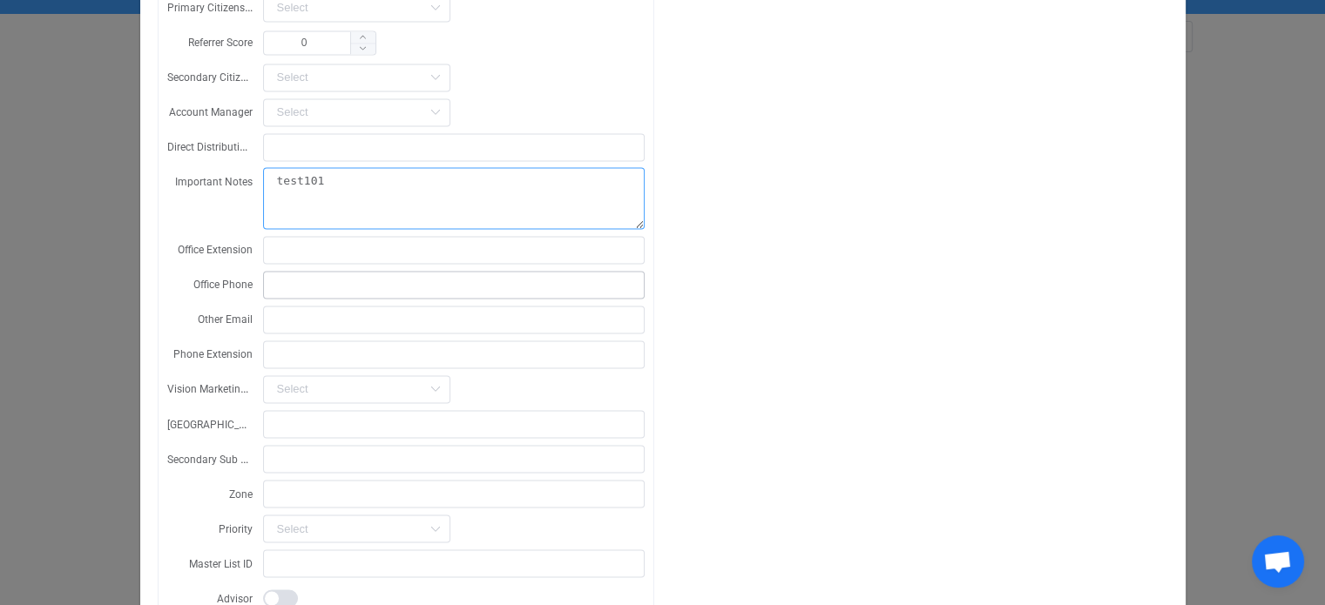
type textarea "test101"
click at [339, 271] on input "dialog" at bounding box center [454, 285] width 382 height 28
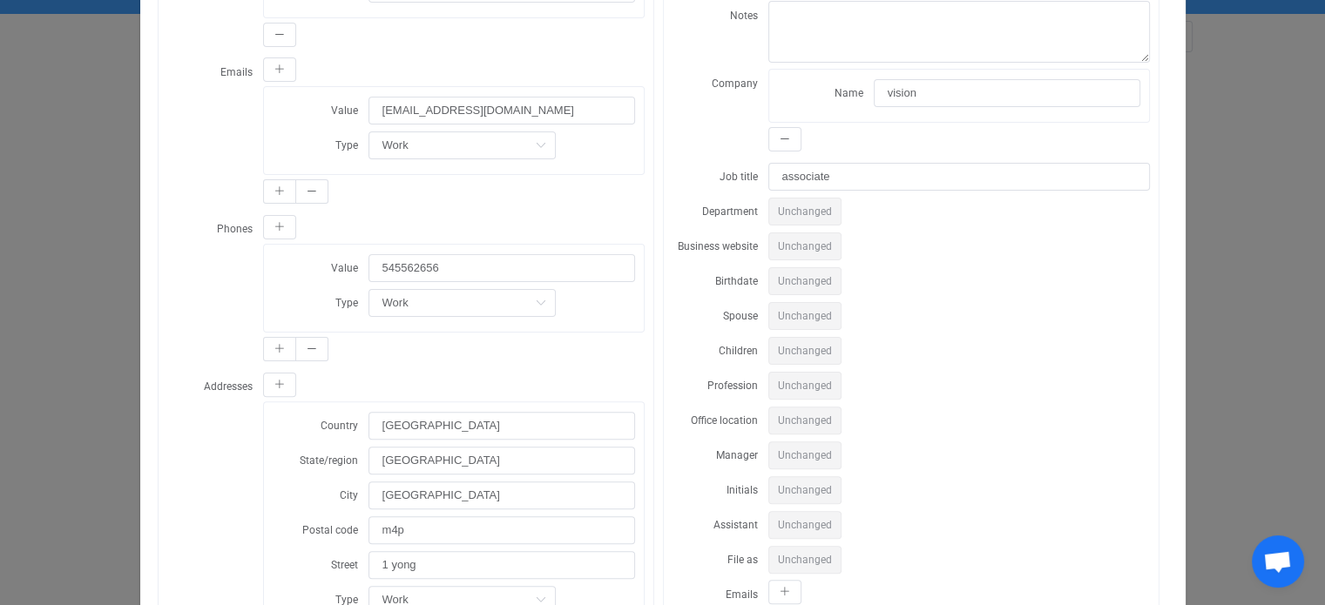
scroll to position [0, 0]
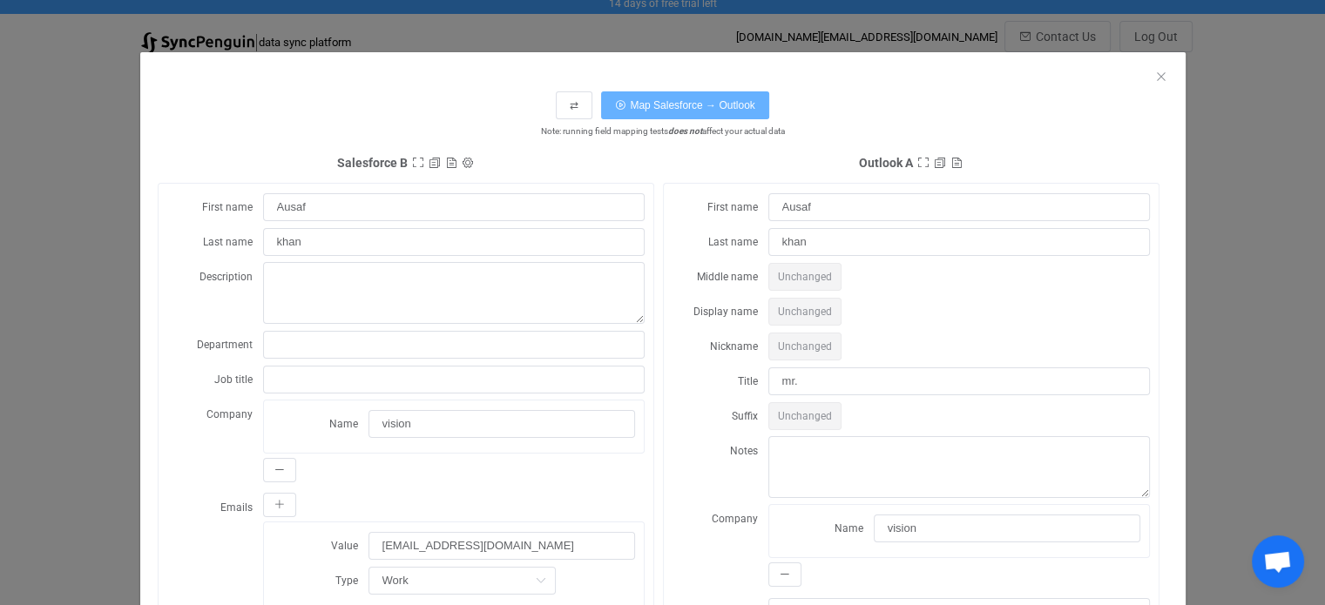
type input "5204561245"
click at [665, 106] on span "Map Salesforce → Outlook" at bounding box center [692, 105] width 125 height 12
type textarea "test101"
click at [1154, 71] on icon "Close" at bounding box center [1161, 77] width 14 height 14
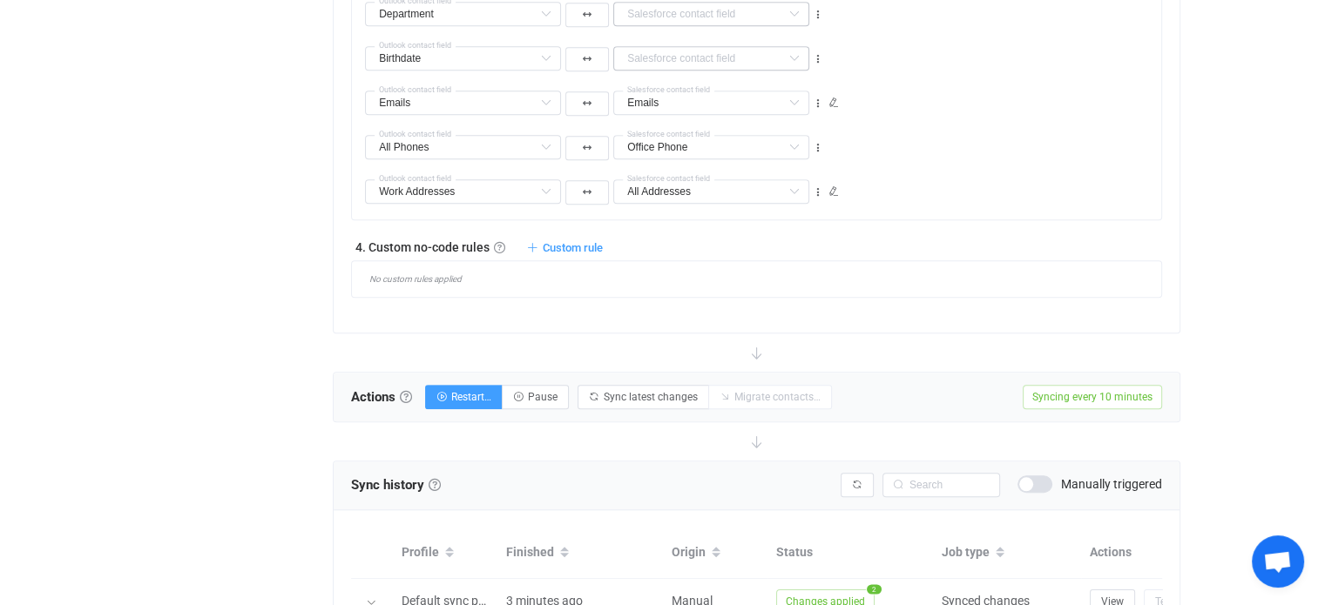
scroll to position [1604, 0]
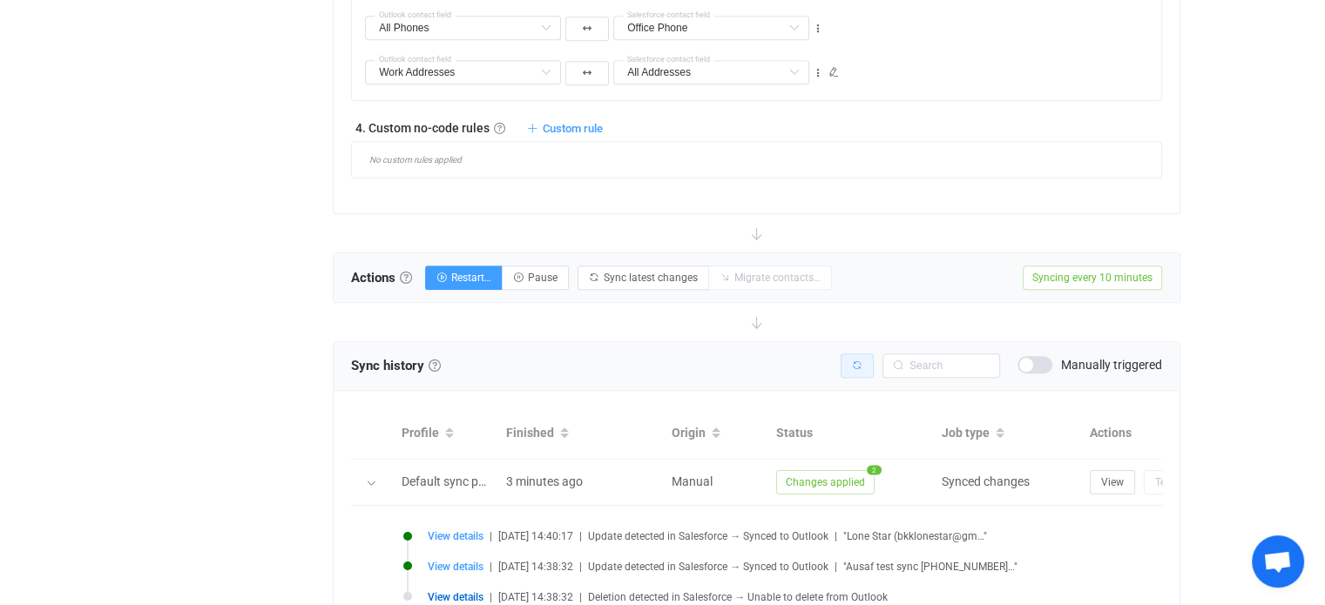
click at [848, 368] on button "button" at bounding box center [857, 366] width 33 height 24
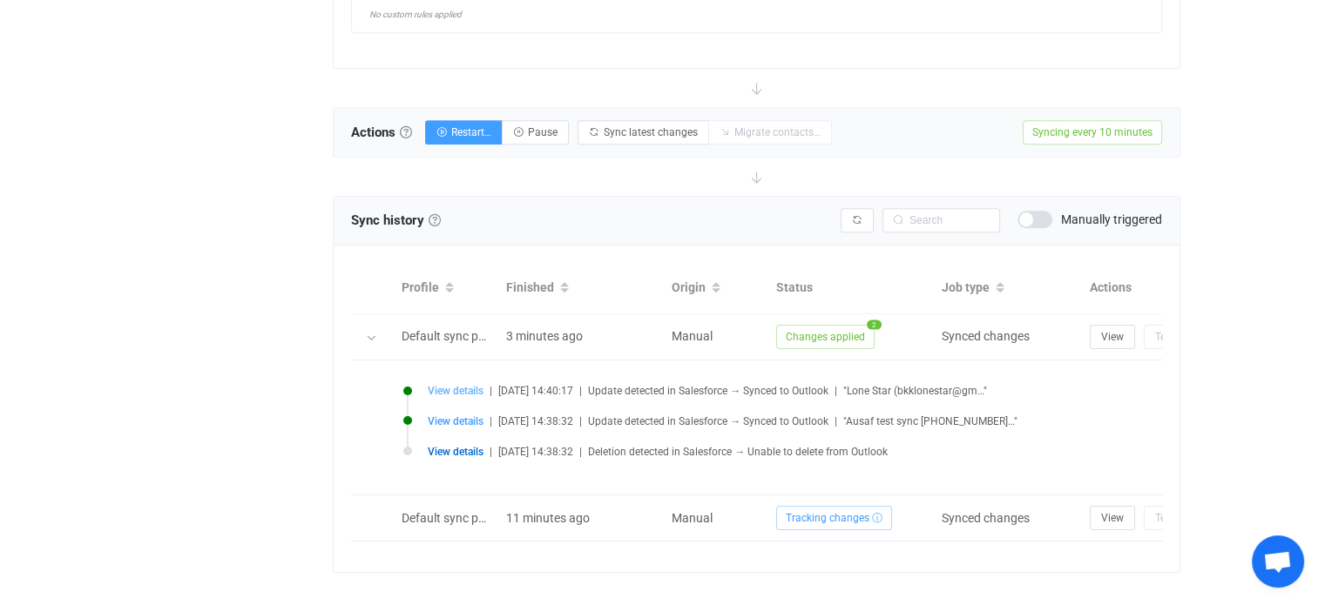
click at [451, 389] on span "View details" at bounding box center [456, 391] width 56 height 12
type input "Lone"
type input "Star"
type input "[GEOGRAPHIC_DATA], [GEOGRAPHIC_DATA]"
type textarea "[DATE] - Registrant of MoneyTalks Webinar. Did not attend"
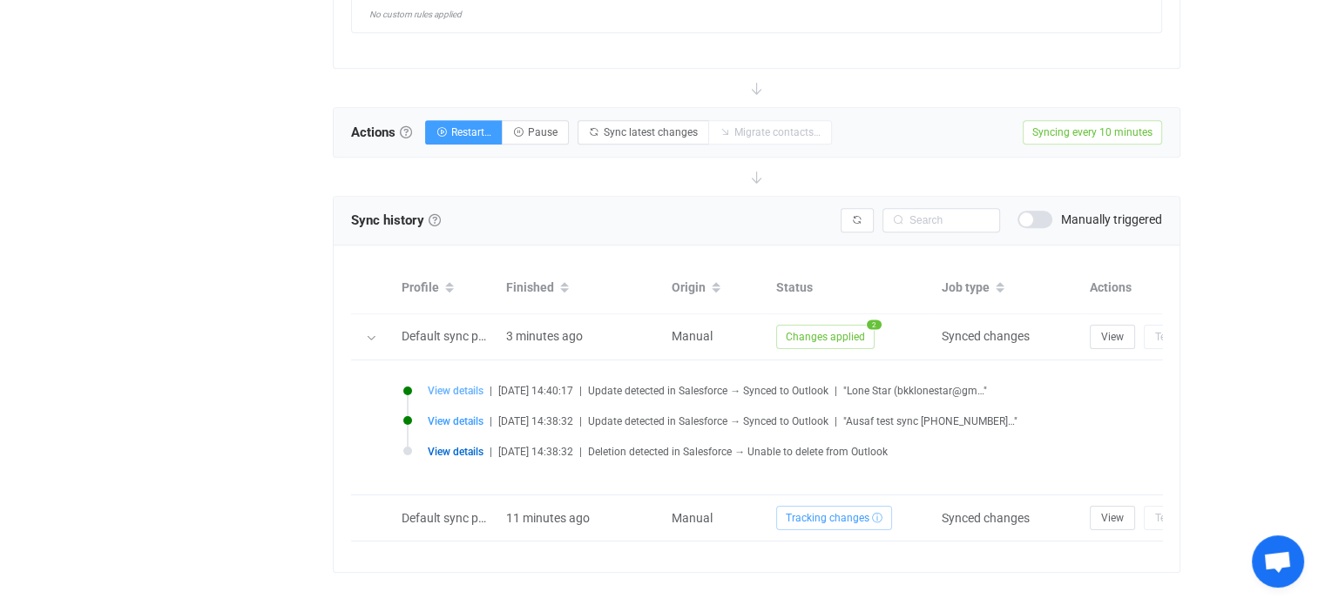
type input "[EMAIL_ADDRESS][DOMAIN_NAME]"
type input "English"
type input "003OL00000cuaFuYAI"
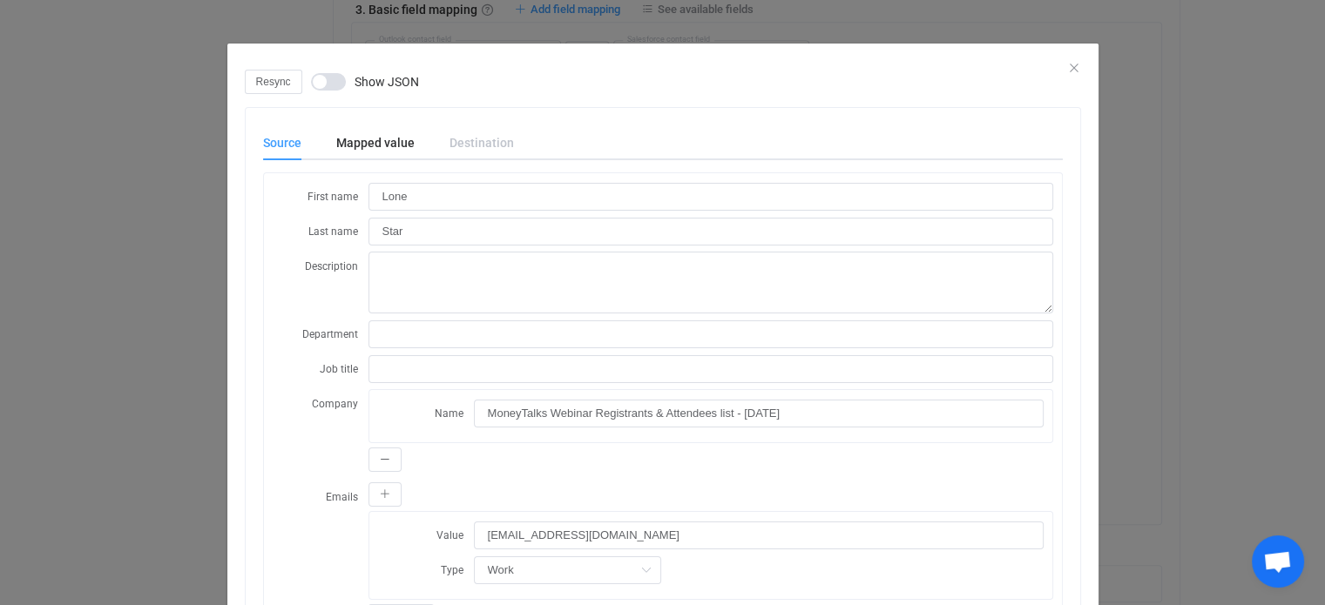
scroll to position [1168, 0]
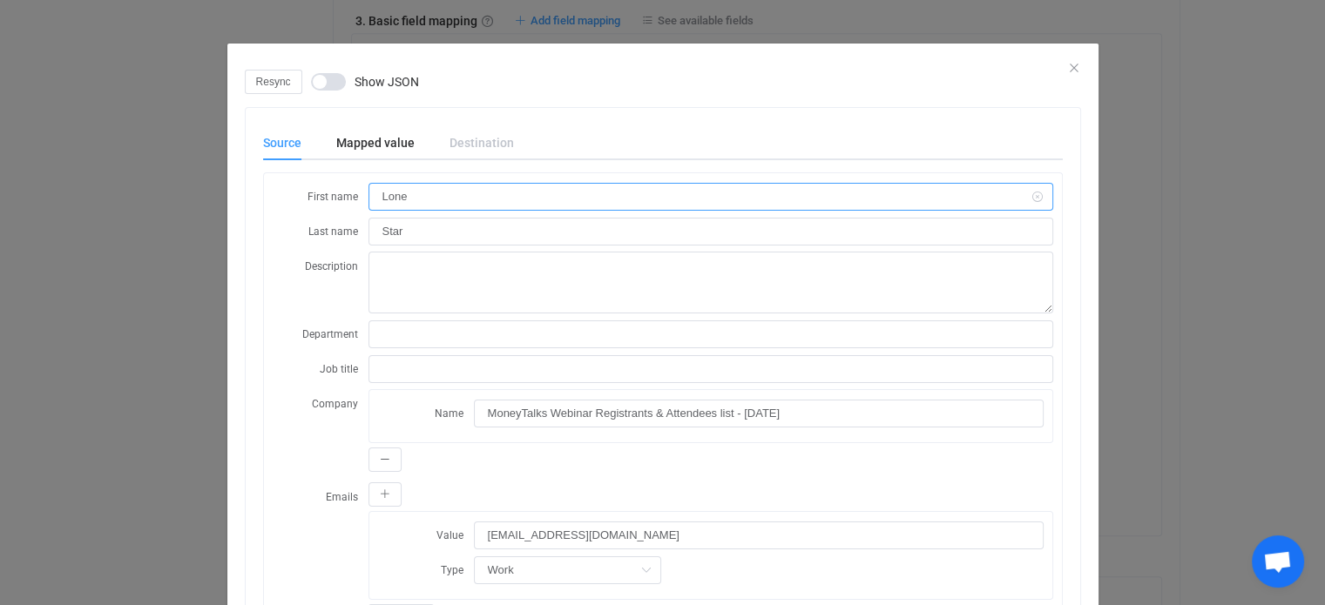
click at [444, 193] on input "Lone" at bounding box center [710, 197] width 685 height 28
drag, startPoint x: 368, startPoint y: 188, endPoint x: 352, endPoint y: 185, distance: 16.1
click at [352, 185] on div "First name Lone" at bounding box center [663, 196] width 780 height 29
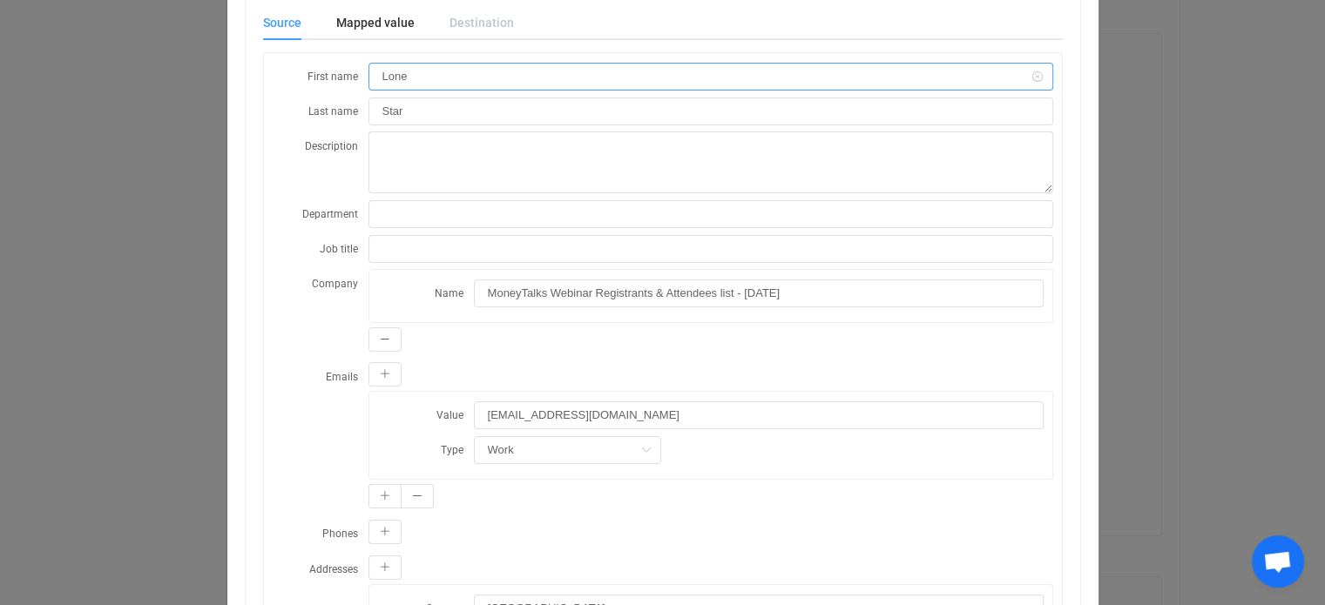
scroll to position [0, 0]
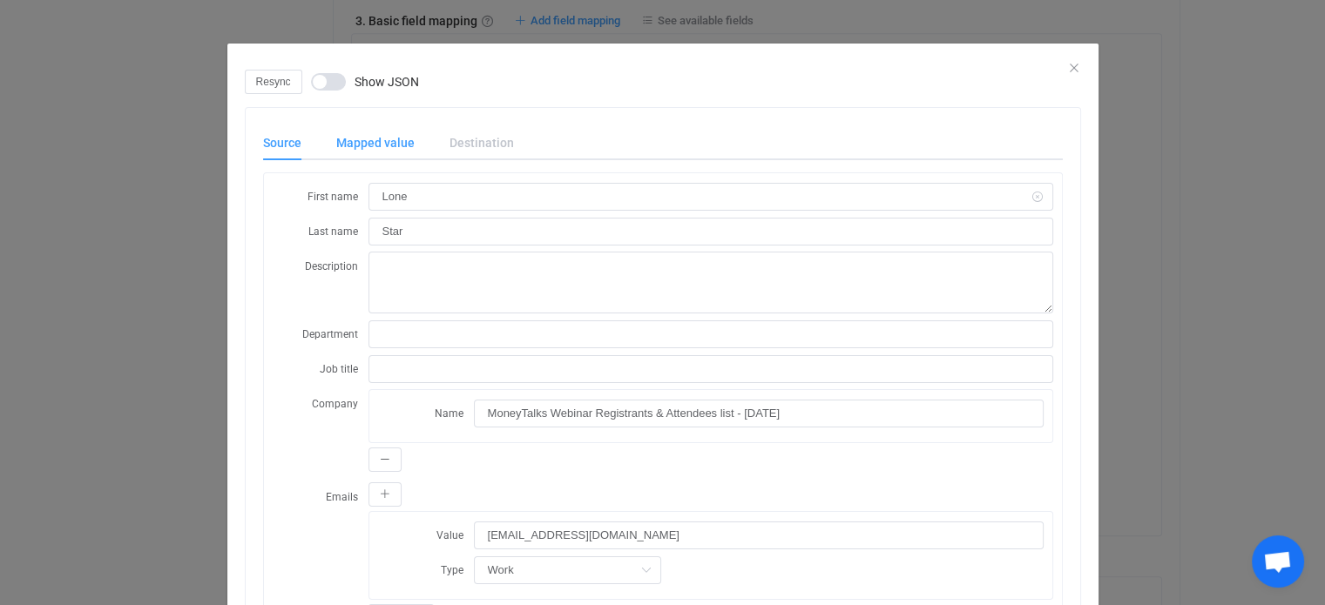
click at [361, 149] on div "Mapped value" at bounding box center [375, 142] width 113 height 35
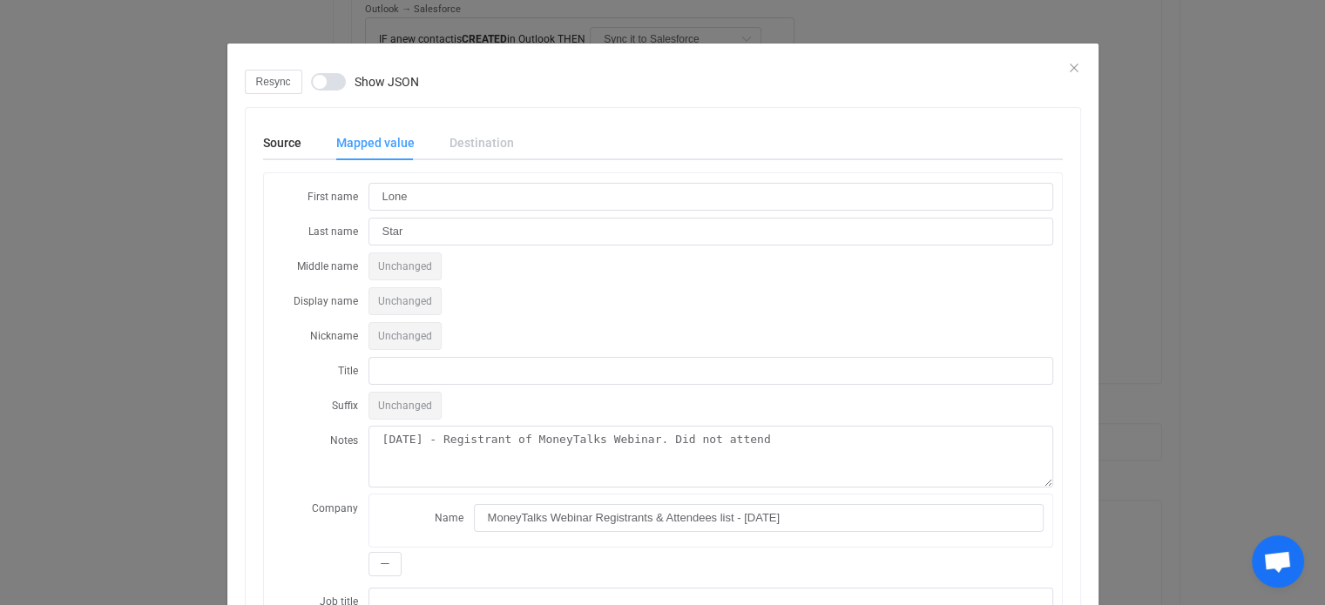
scroll to position [442, 0]
click at [1067, 68] on icon "Close" at bounding box center [1074, 68] width 14 height 14
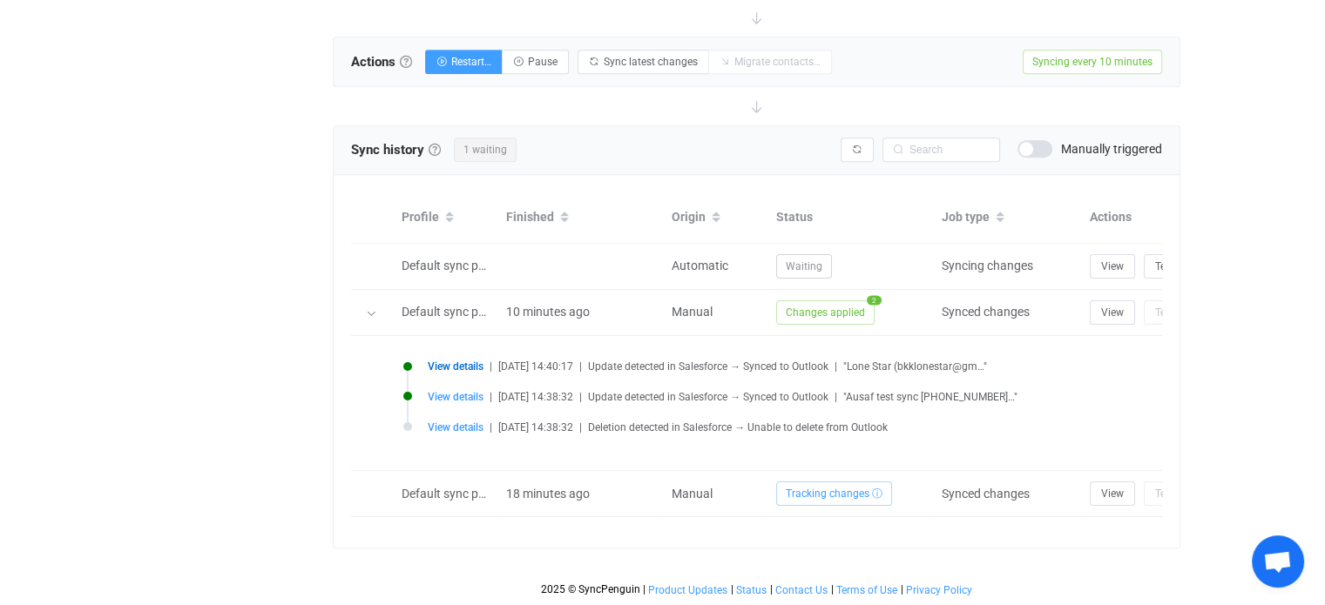
scroll to position [1845, 0]
click at [860, 145] on icon "button" at bounding box center [857, 150] width 10 height 10
click at [445, 391] on span "View details" at bounding box center [456, 397] width 56 height 12
type input "Ausaf"
type input "test sync [DATE]"
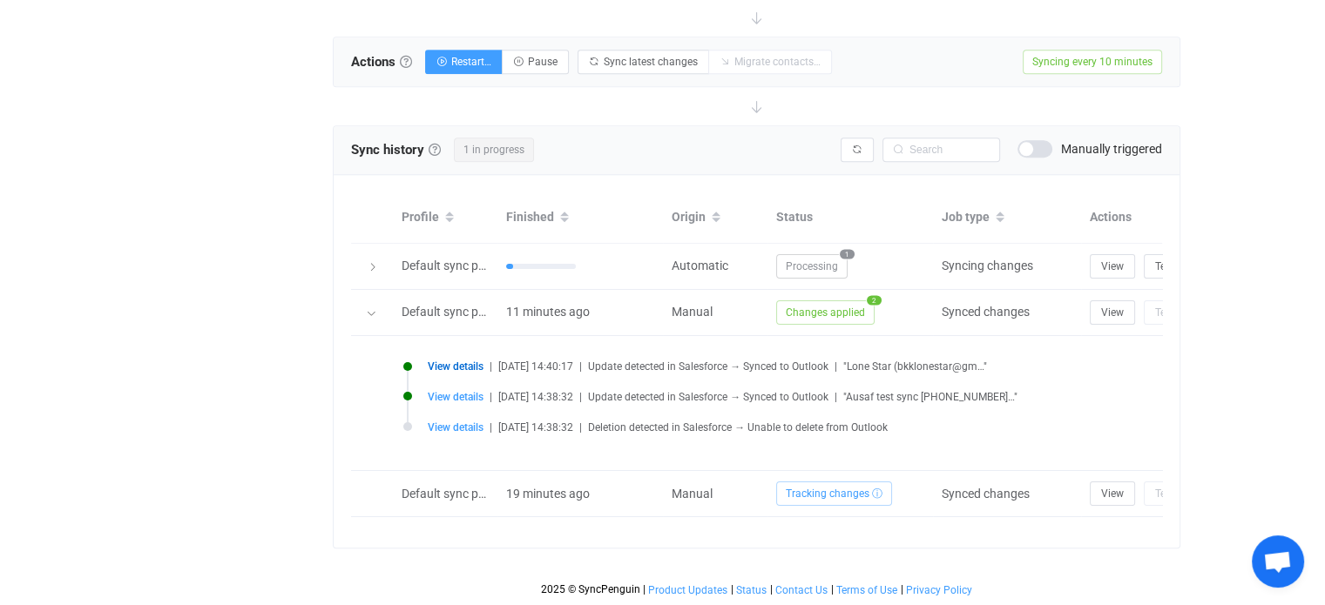
type input "associate"
type input "[EMAIL_ADDRESS][DOMAIN_NAME]"
type input "[GEOGRAPHIC_DATA]"
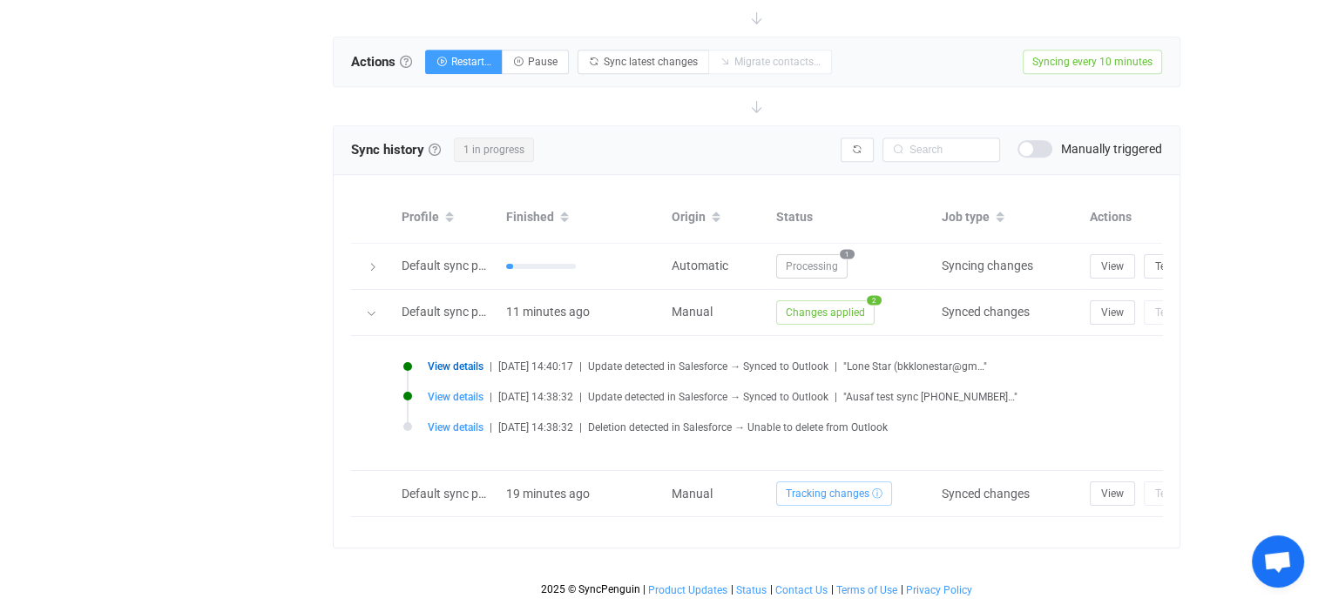
type input "M5E 1E5"
type input "[STREET_ADDRESS]"
type input "Mr."
type input "[STREET_ADDRESS]<br>[STREET_ADDRESS]<br>[GEOGRAPHIC_DATA]"
type input "associate"
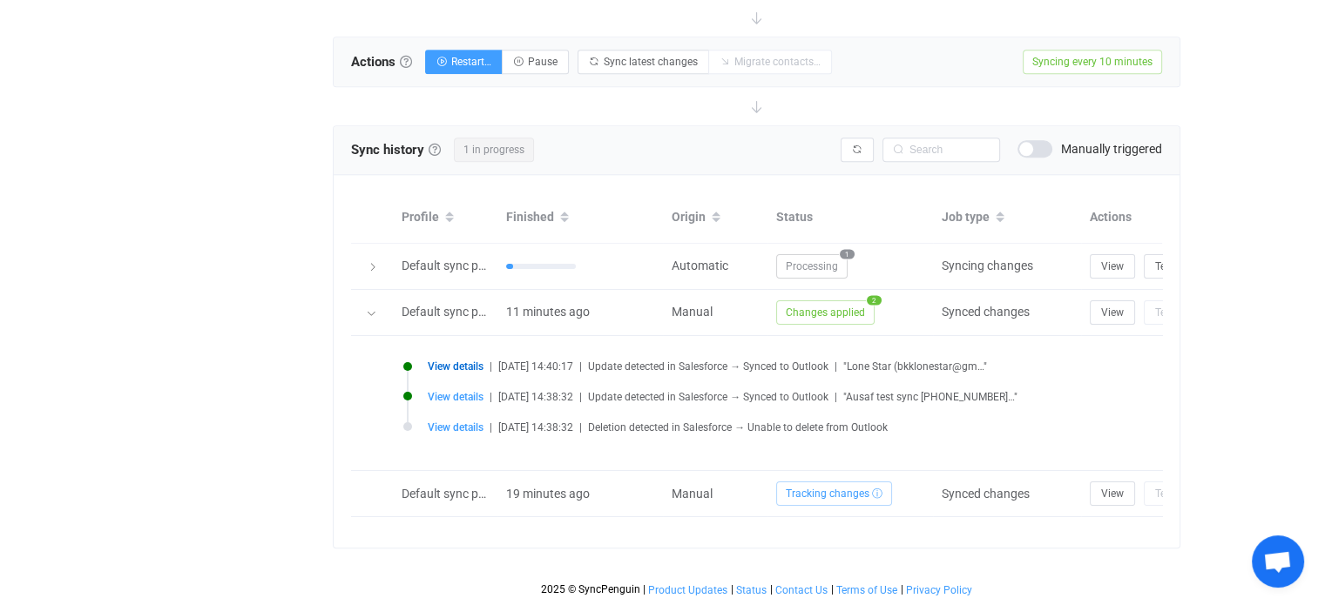
type input "151521215"
type input "003OL00000cvXSnYAM"
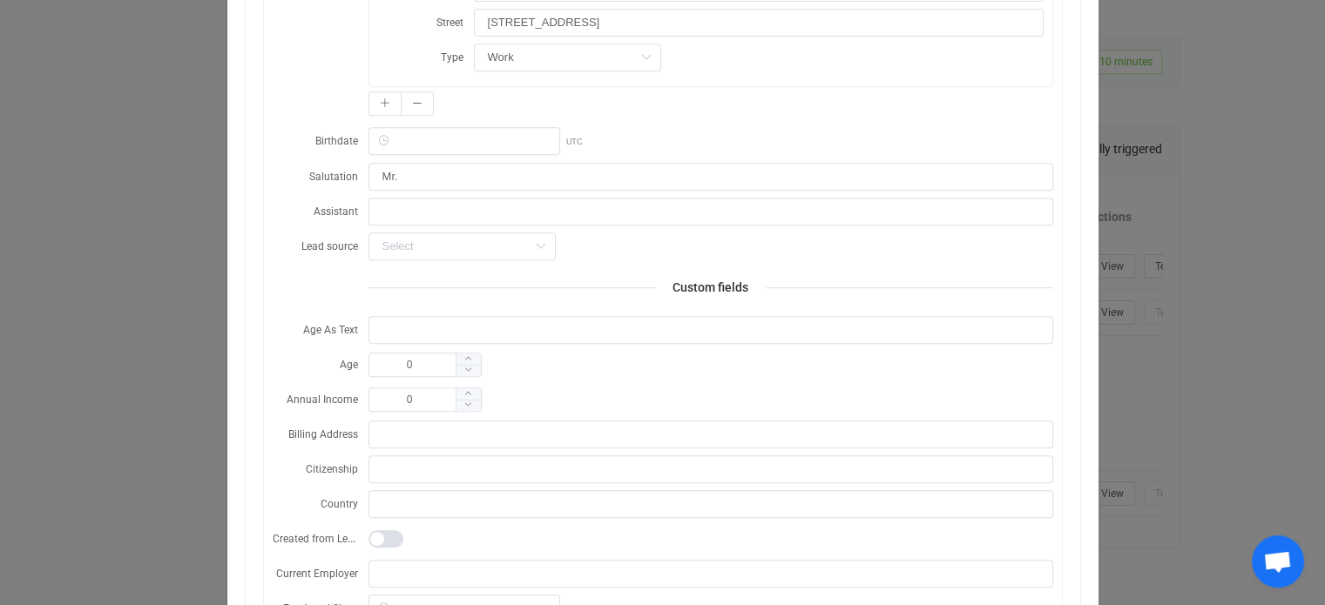
scroll to position [0, 0]
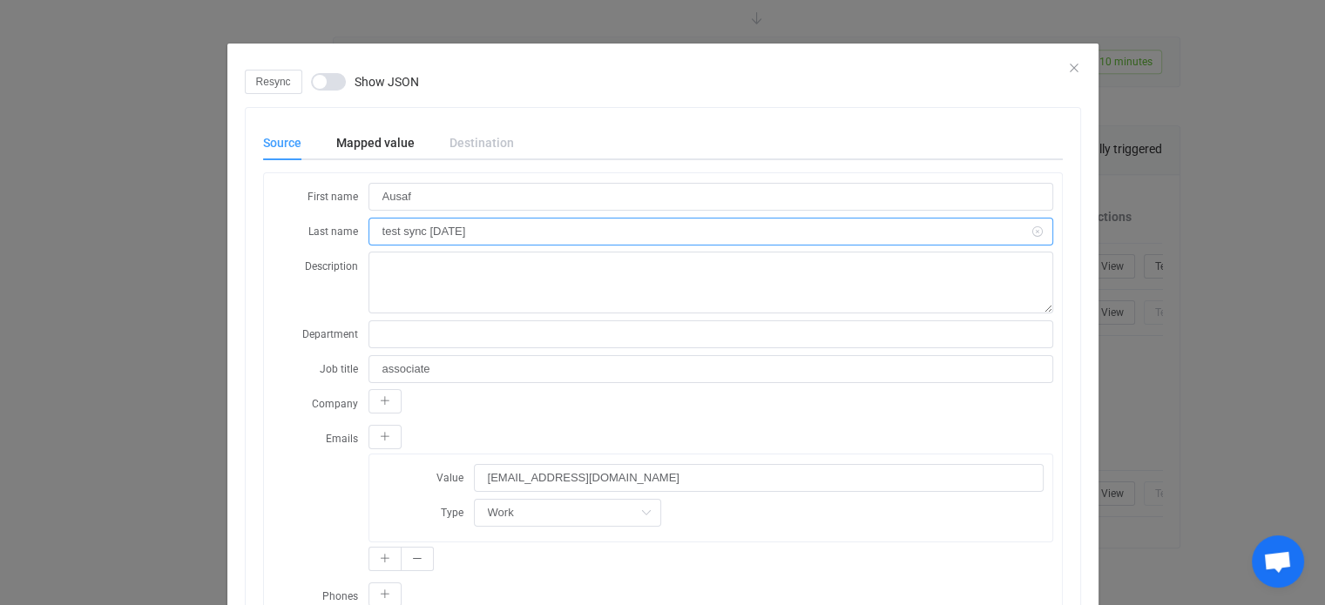
drag, startPoint x: 371, startPoint y: 229, endPoint x: 505, endPoint y: 247, distance: 135.3
click at [476, 133] on div "Destination" at bounding box center [473, 142] width 82 height 35
click at [474, 138] on div "Destination" at bounding box center [473, 142] width 82 height 35
click at [275, 142] on div "Source" at bounding box center [291, 142] width 56 height 35
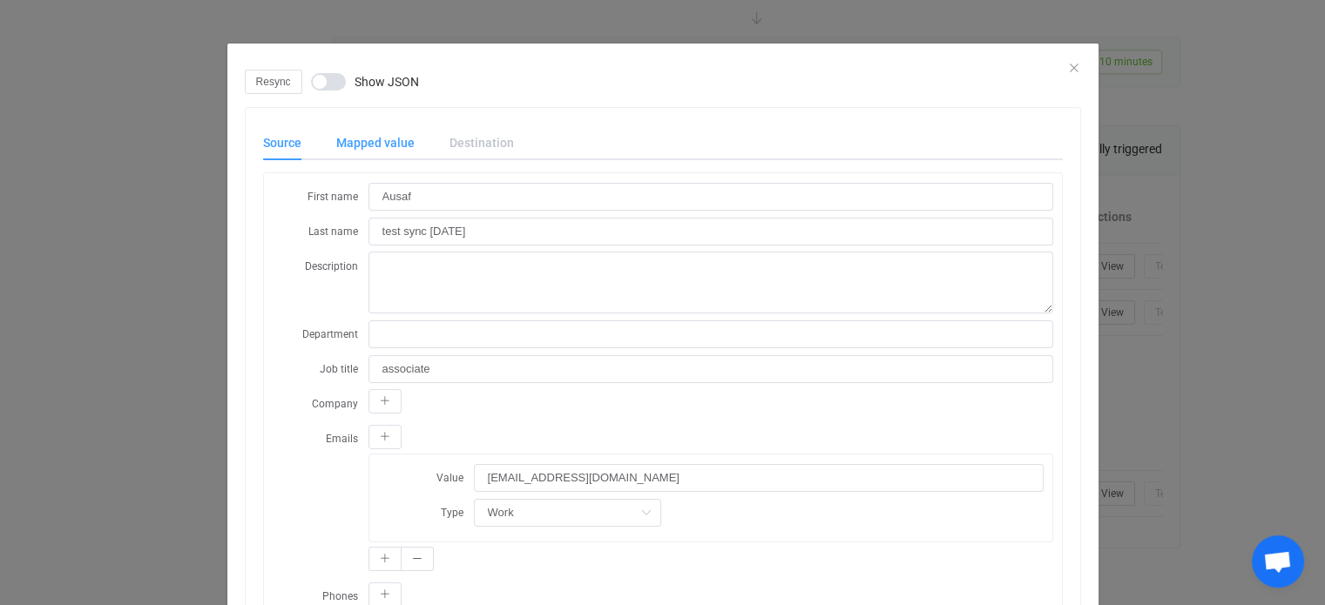
click at [358, 140] on div "Mapped value" at bounding box center [375, 142] width 113 height 35
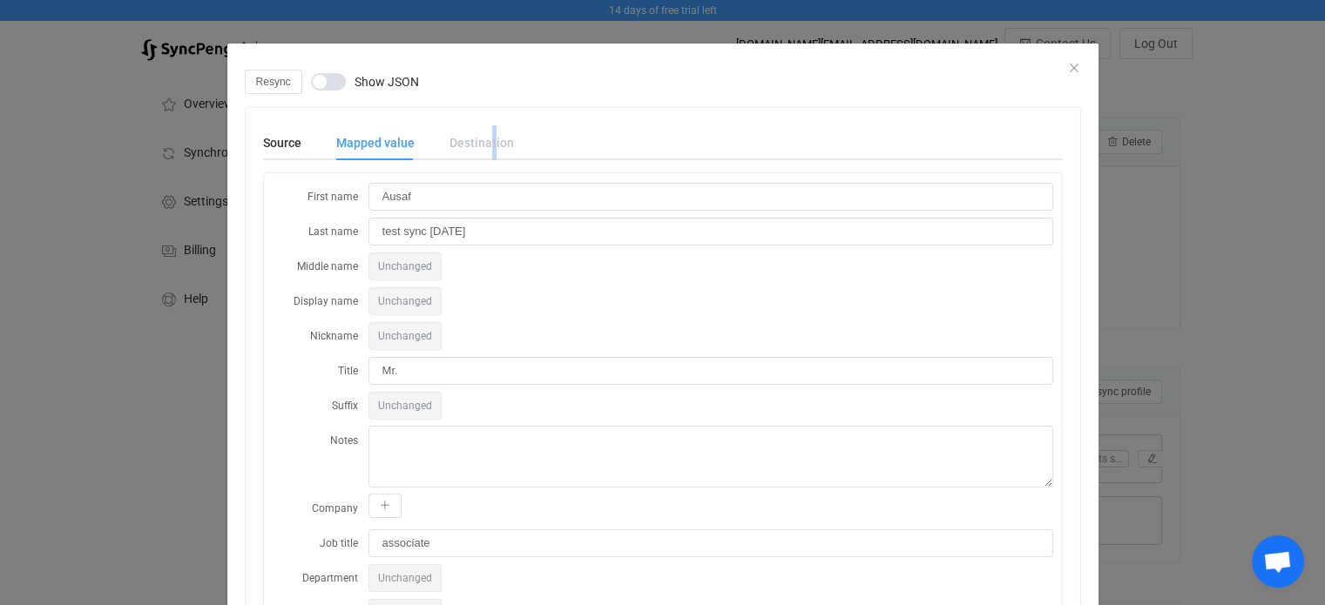
click at [483, 144] on div "Destination" at bounding box center [473, 142] width 82 height 35
click at [432, 140] on div "Destination" at bounding box center [473, 142] width 82 height 35
click at [321, 78] on span "dialog" at bounding box center [328, 81] width 35 height 17
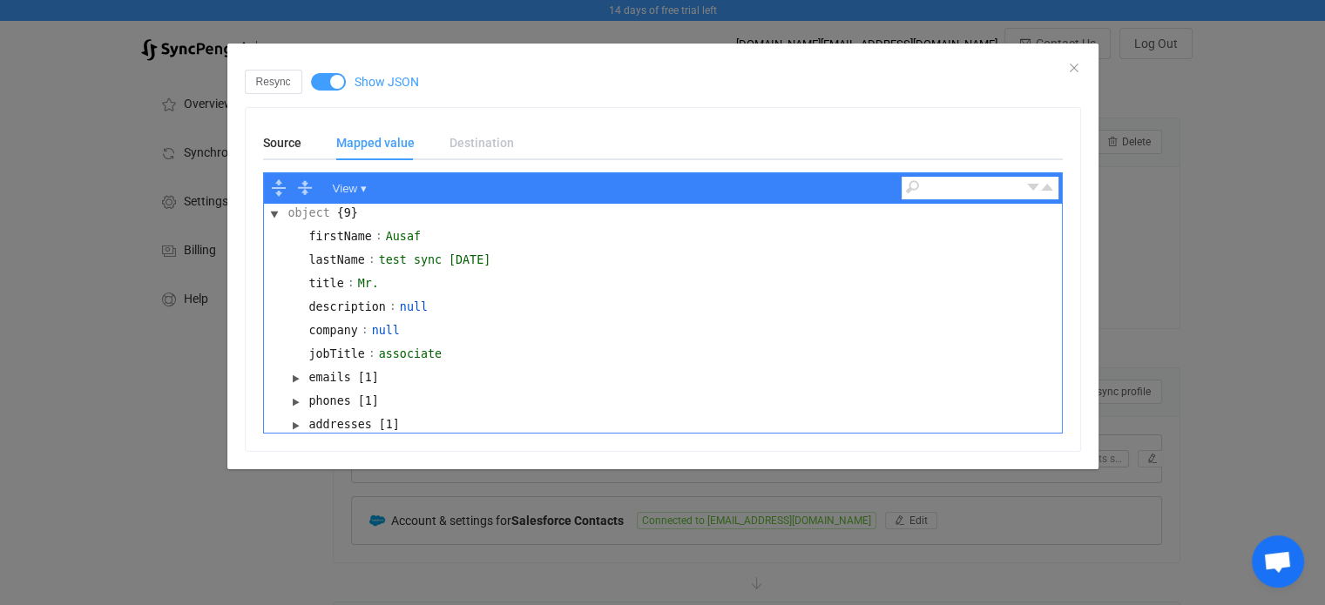
click at [329, 87] on span "dialog" at bounding box center [328, 81] width 35 height 17
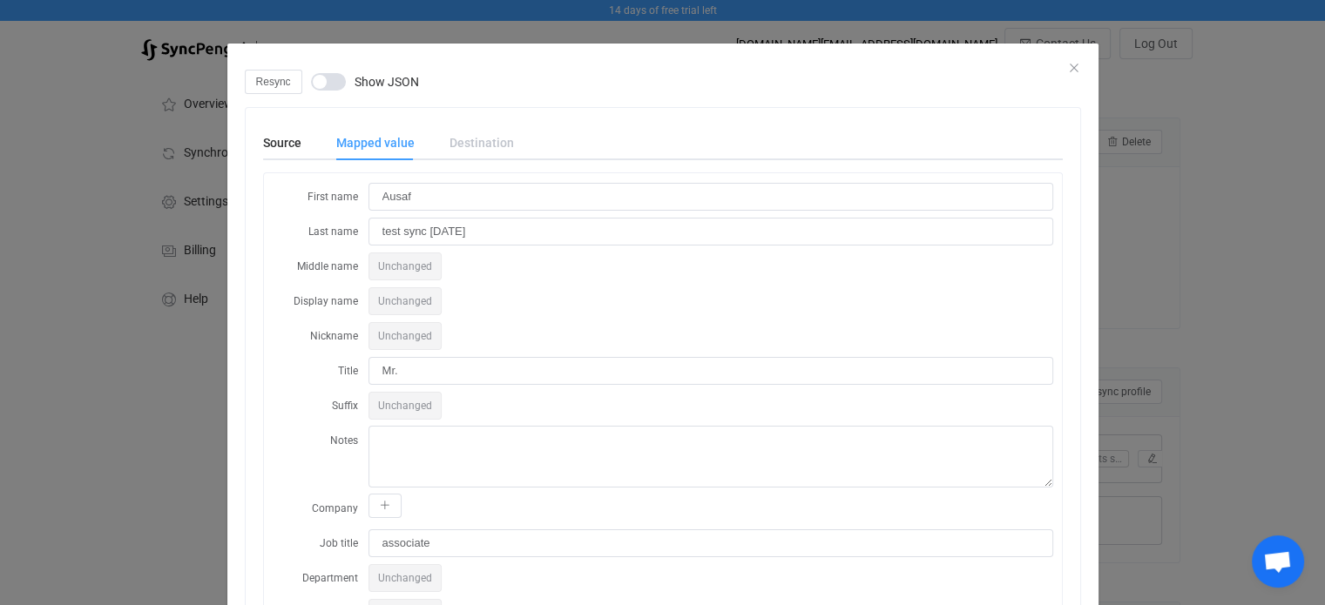
click at [1068, 75] on div "Resync Show JSON" at bounding box center [663, 82] width 836 height 24
click at [1068, 69] on icon "Close" at bounding box center [1074, 68] width 14 height 14
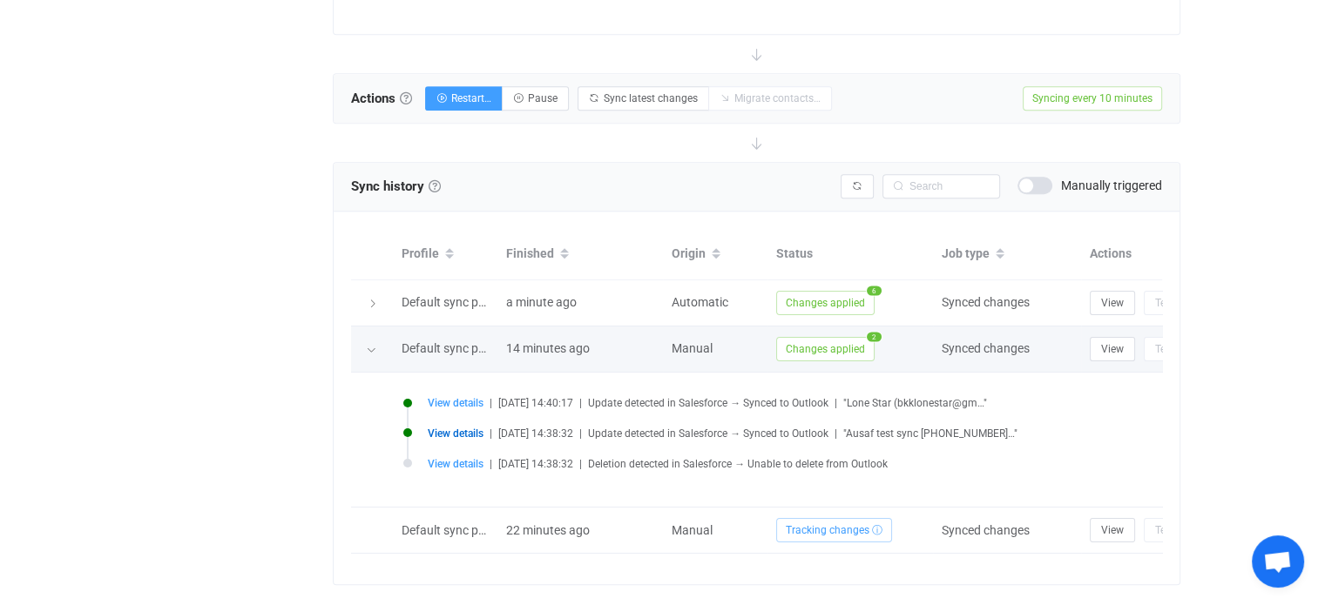
scroll to position [1845, 0]
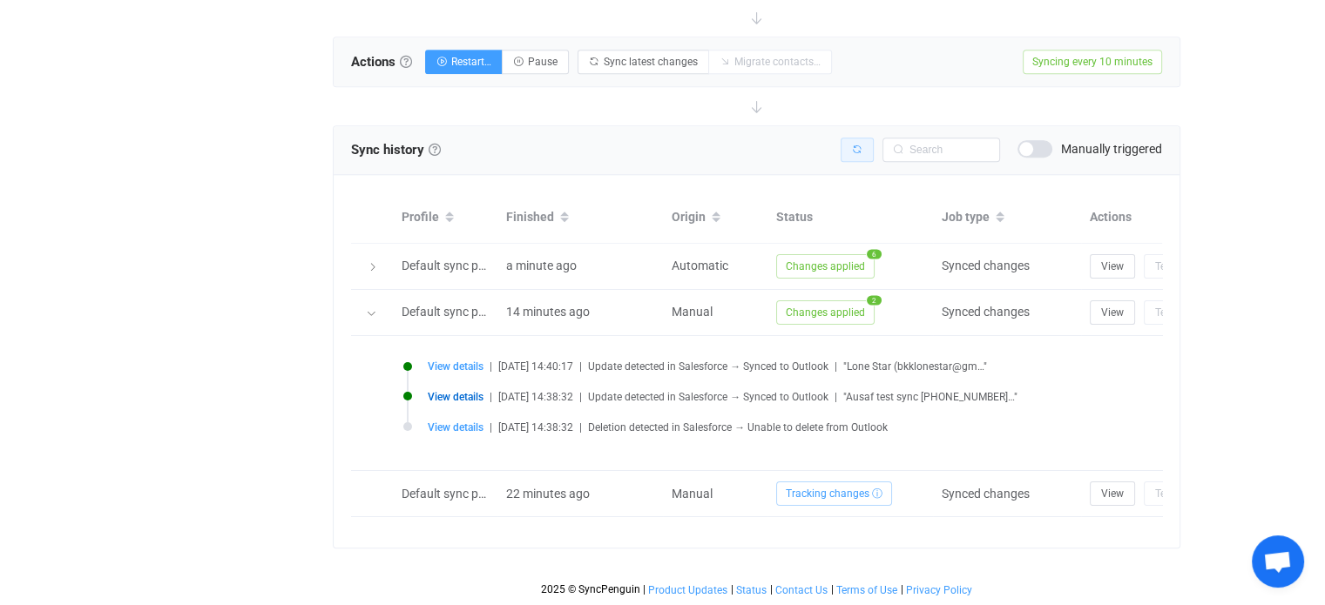
click at [849, 138] on button "button" at bounding box center [857, 150] width 33 height 24
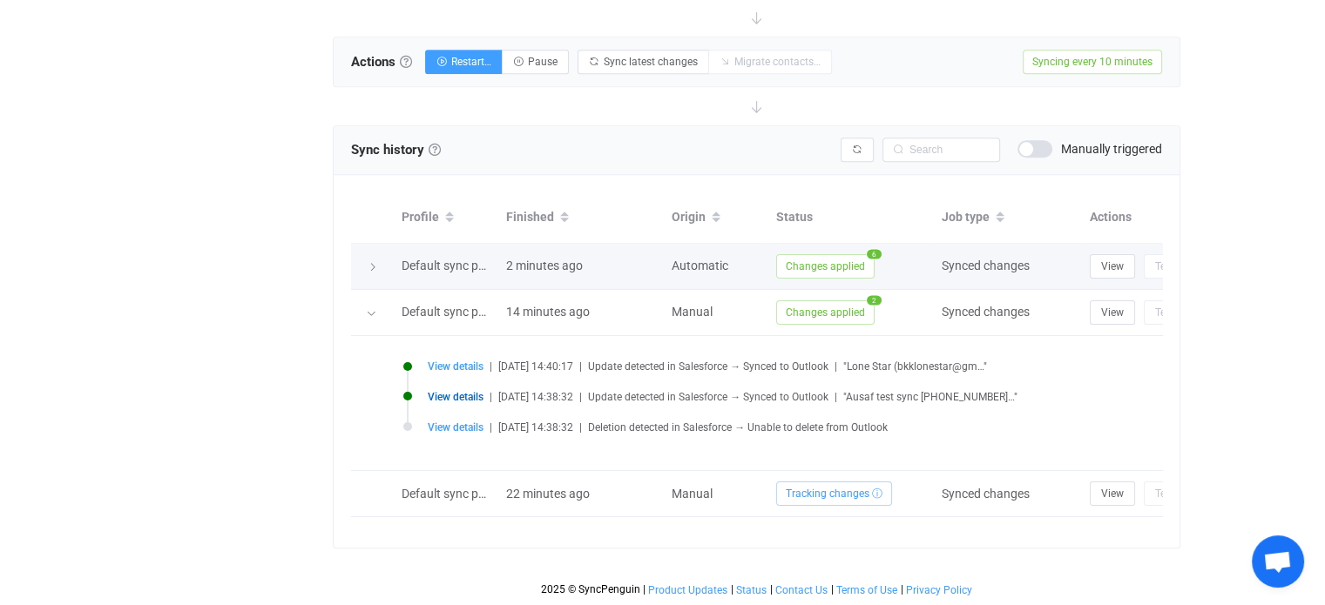
click at [827, 254] on span "Changes applied" at bounding box center [825, 266] width 98 height 24
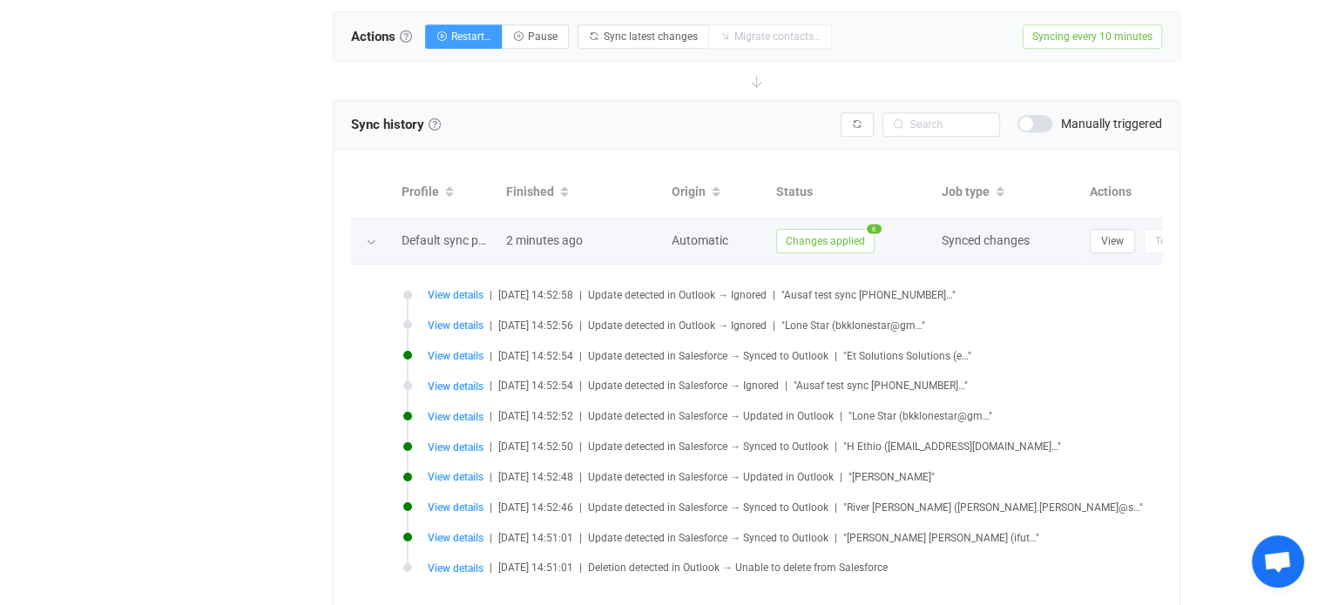
click at [827, 238] on span "Changes applied" at bounding box center [825, 241] width 98 height 24
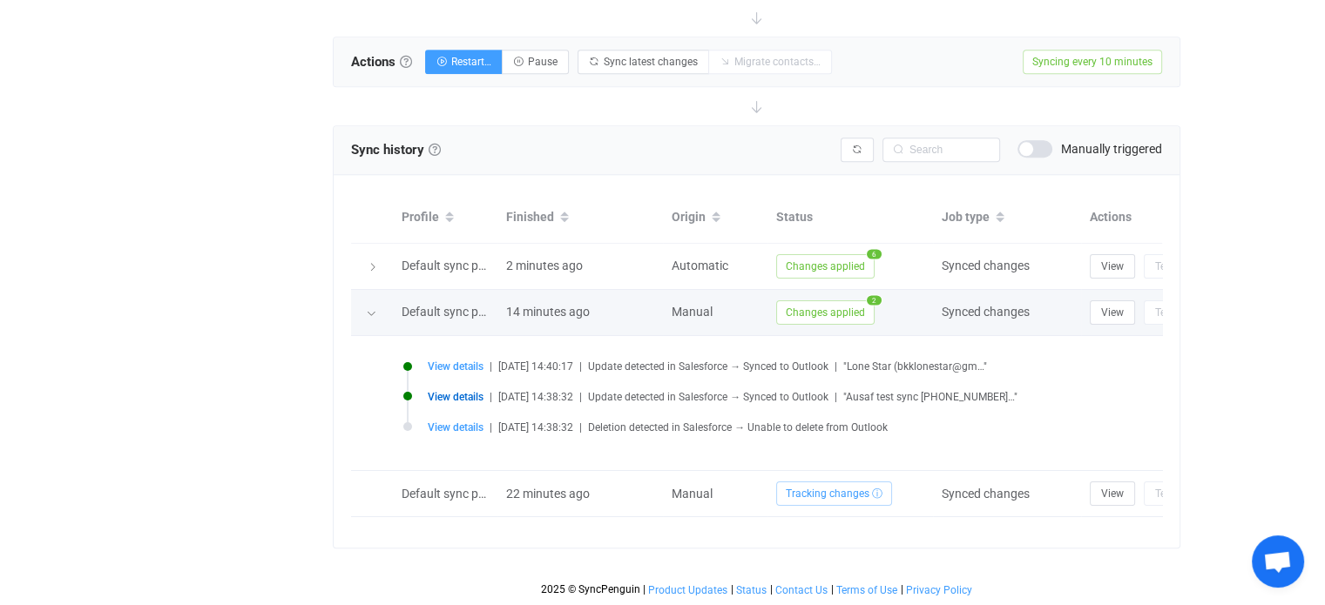
scroll to position [1699, 0]
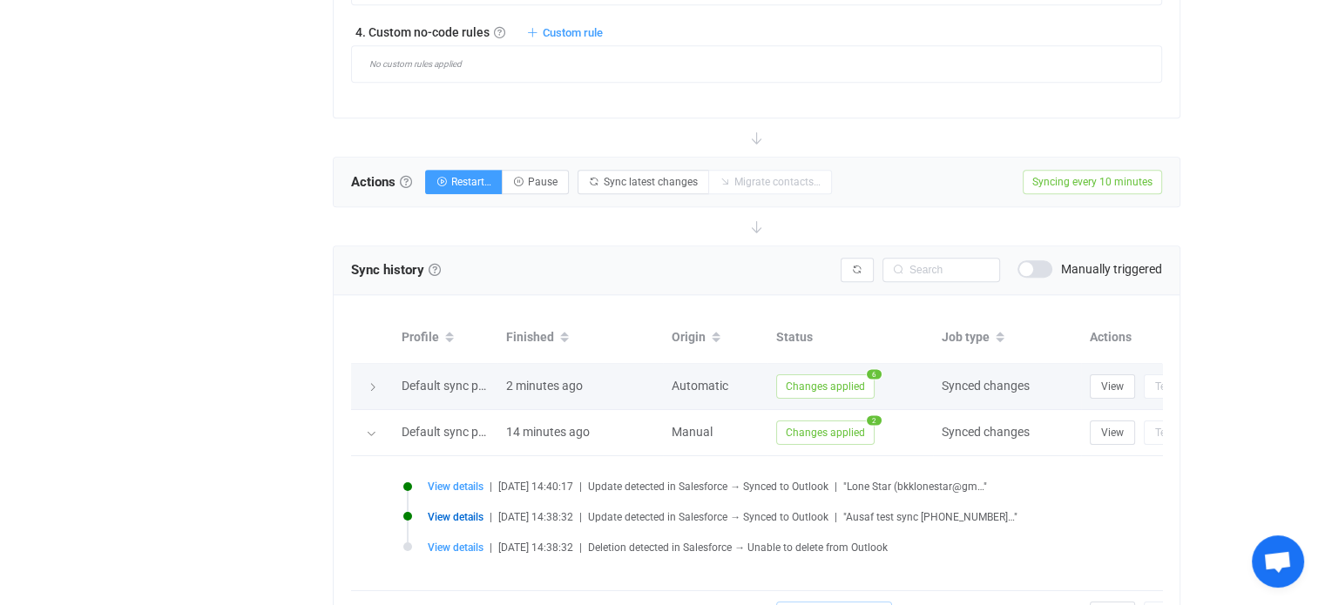
click at [369, 382] on icon at bounding box center [373, 387] width 10 height 10
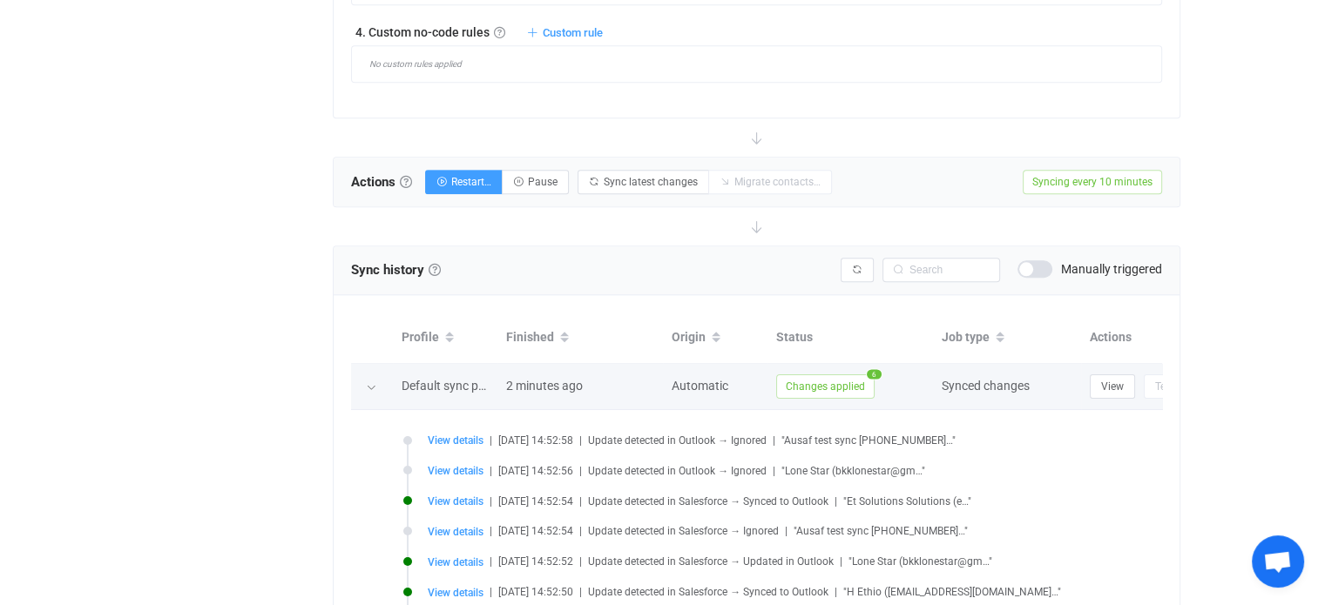
click at [369, 382] on icon at bounding box center [371, 387] width 10 height 10
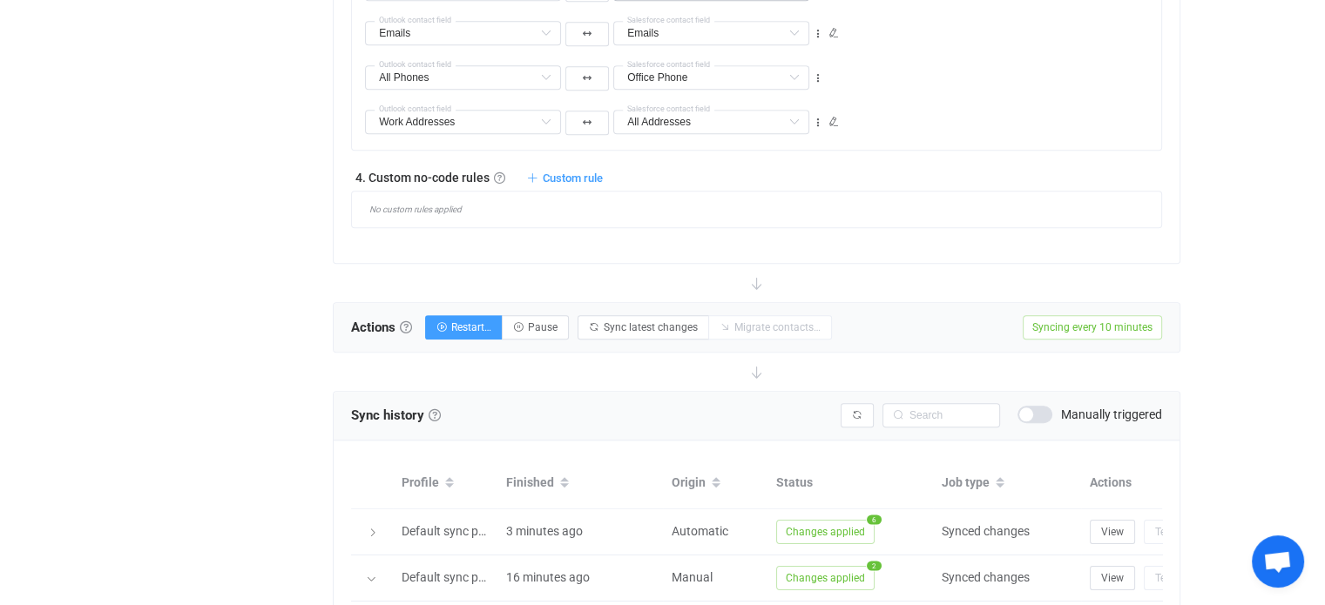
scroll to position [1845, 0]
